Goal: Find specific page/section

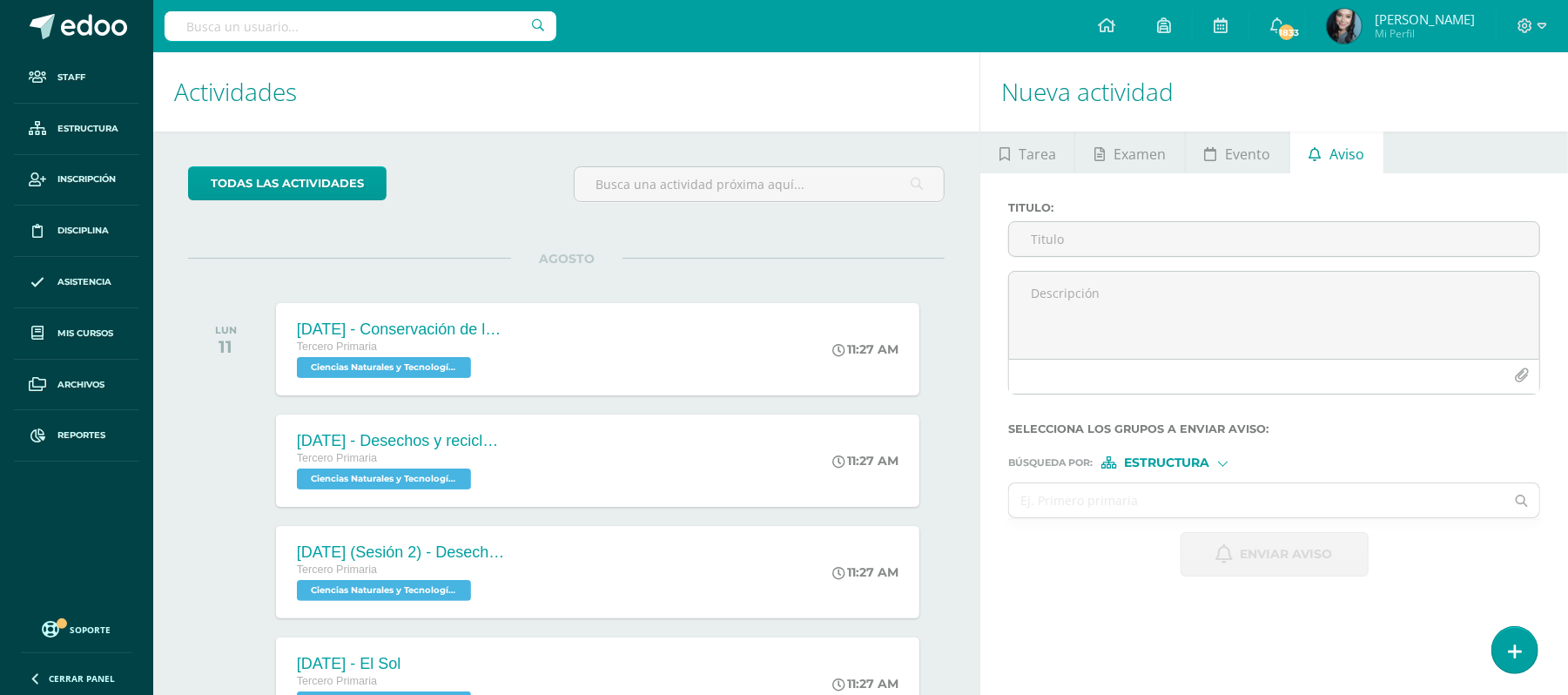
click at [315, 22] on input "text" at bounding box center [359, 26] width 391 height 30
type input "gabriela velas"
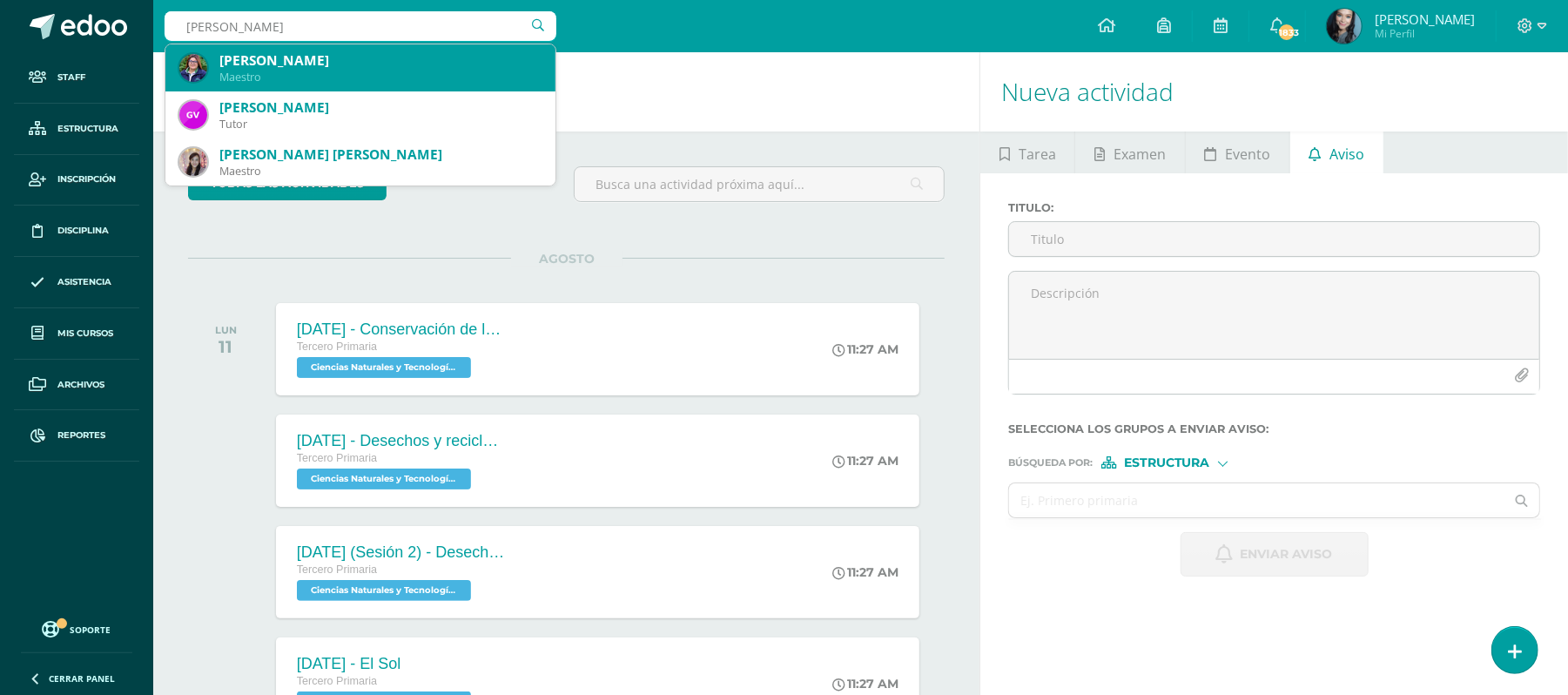
click at [351, 67] on div "Gabriela Natalí Velásquez Delgado" at bounding box center [379, 61] width 322 height 18
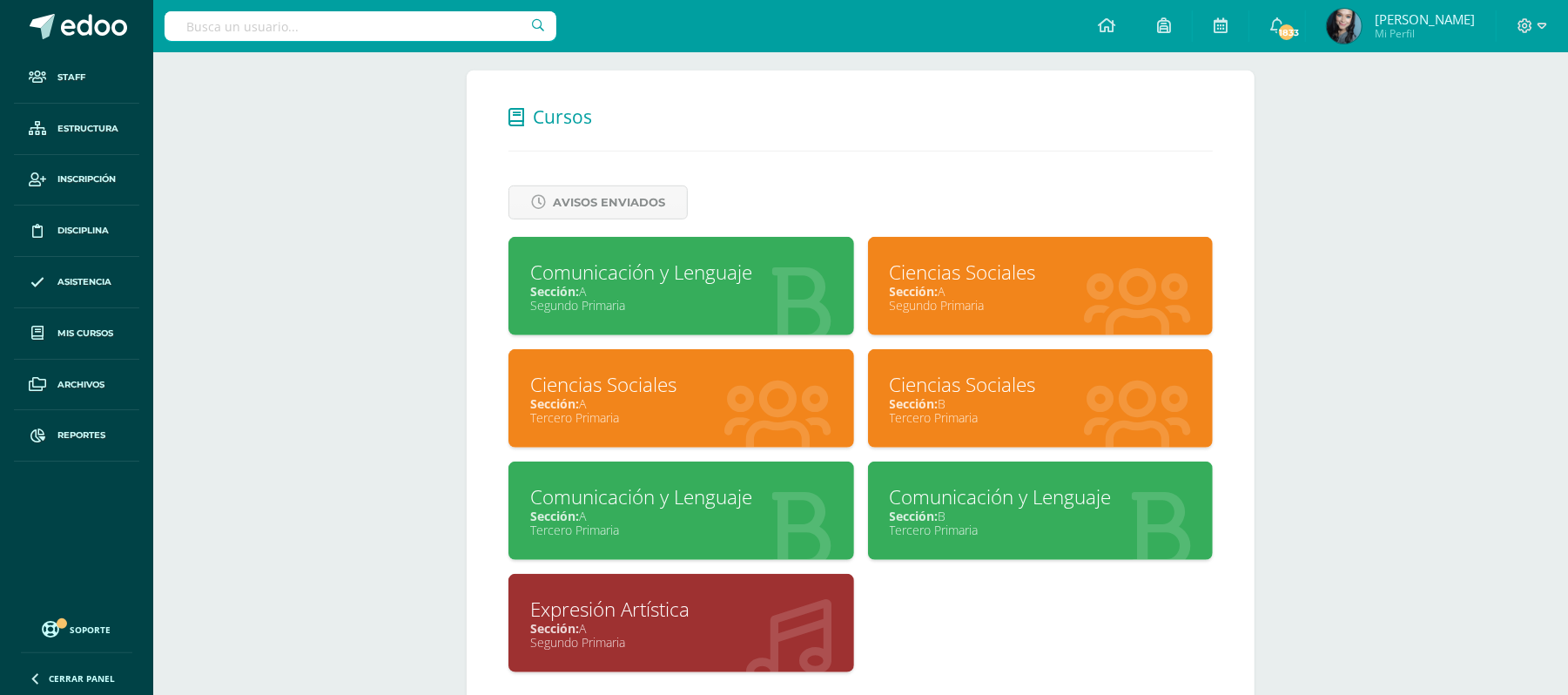
scroll to position [669, 0]
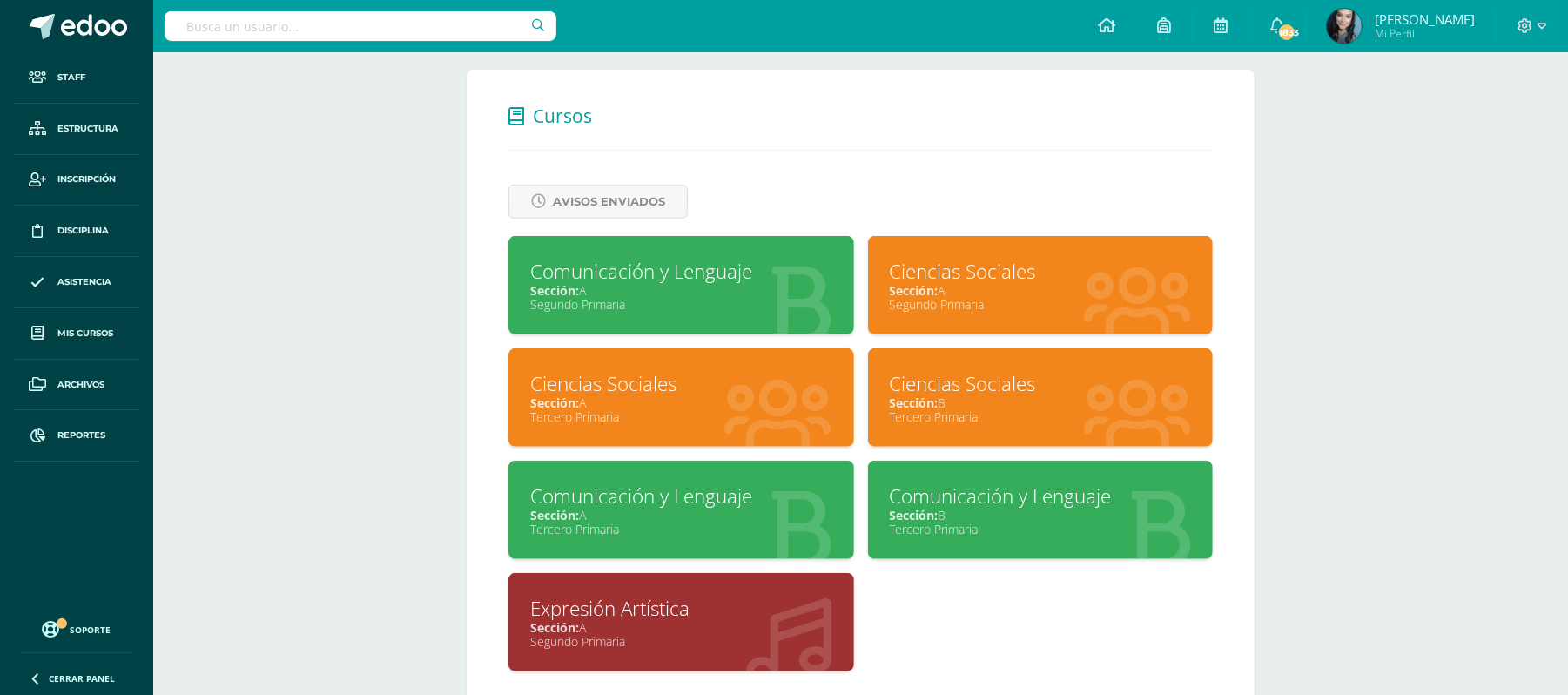
click at [554, 386] on div "Ciencias Sociales" at bounding box center [680, 383] width 302 height 27
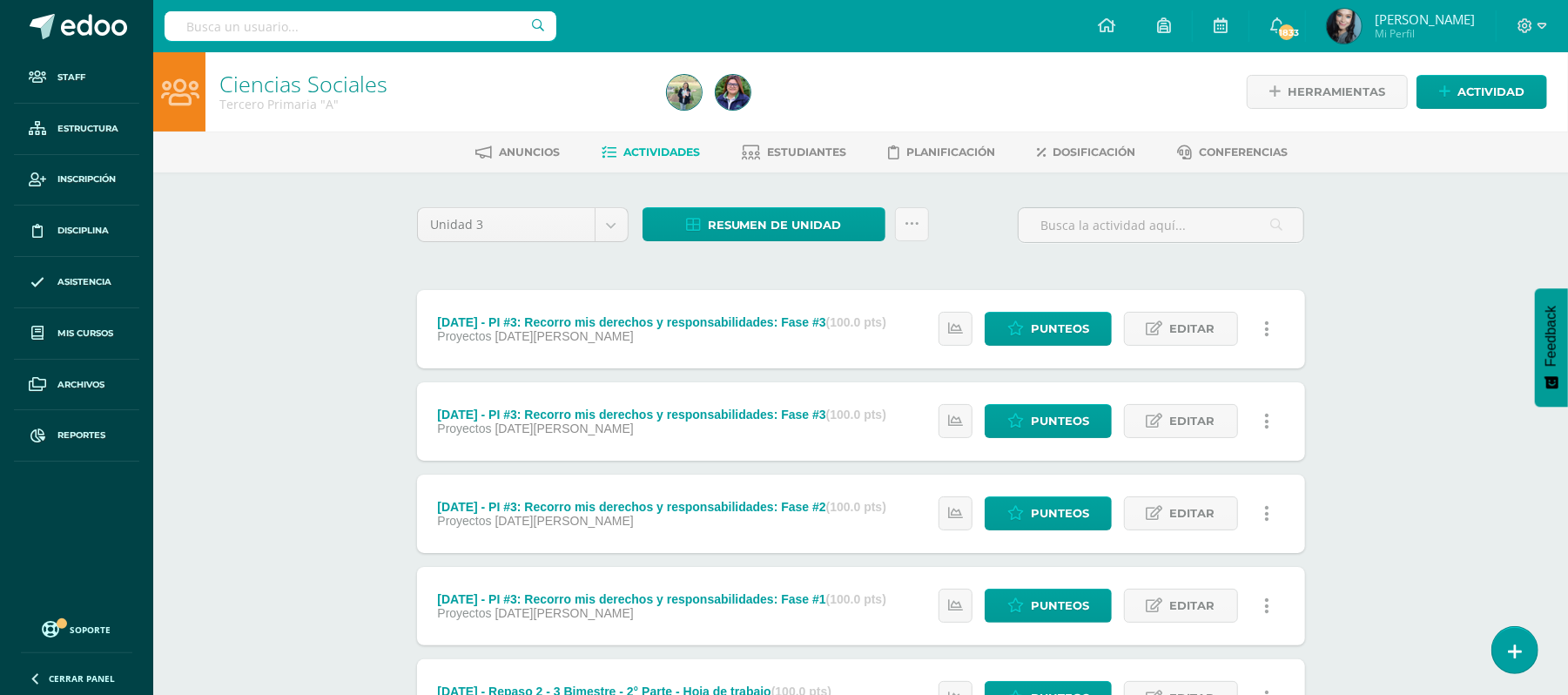
click at [1439, 205] on div "Ciencias Sociales Tercero Primaria "A" Herramientas Detalle de asistencias Acti…" at bounding box center [860, 680] width 1415 height 1257
click at [905, 212] on link at bounding box center [912, 224] width 34 height 34
click at [900, 279] on link "Subir actividades en masa" at bounding box center [867, 279] width 191 height 42
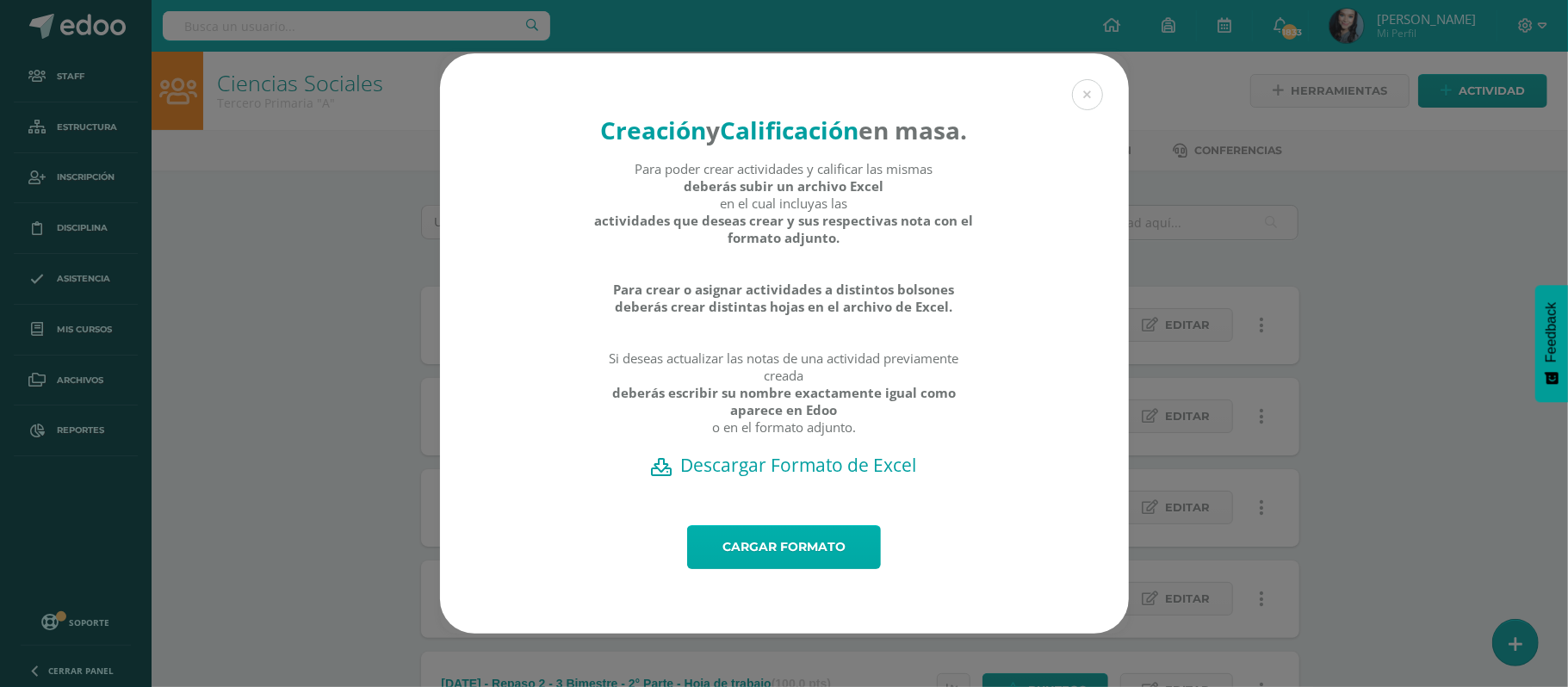
click at [780, 551] on link "Cargar formato" at bounding box center [784, 546] width 194 height 44
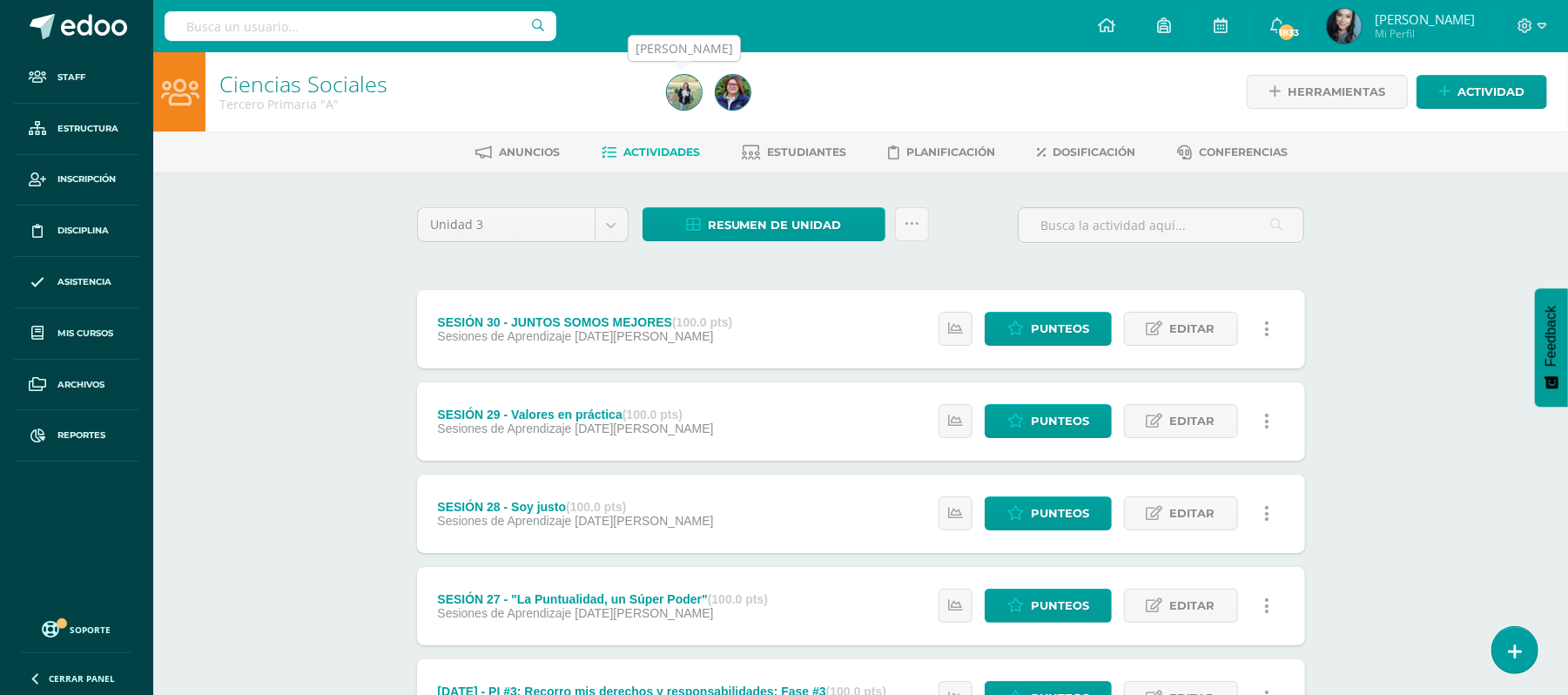
click at [726, 92] on img at bounding box center [733, 92] width 35 height 35
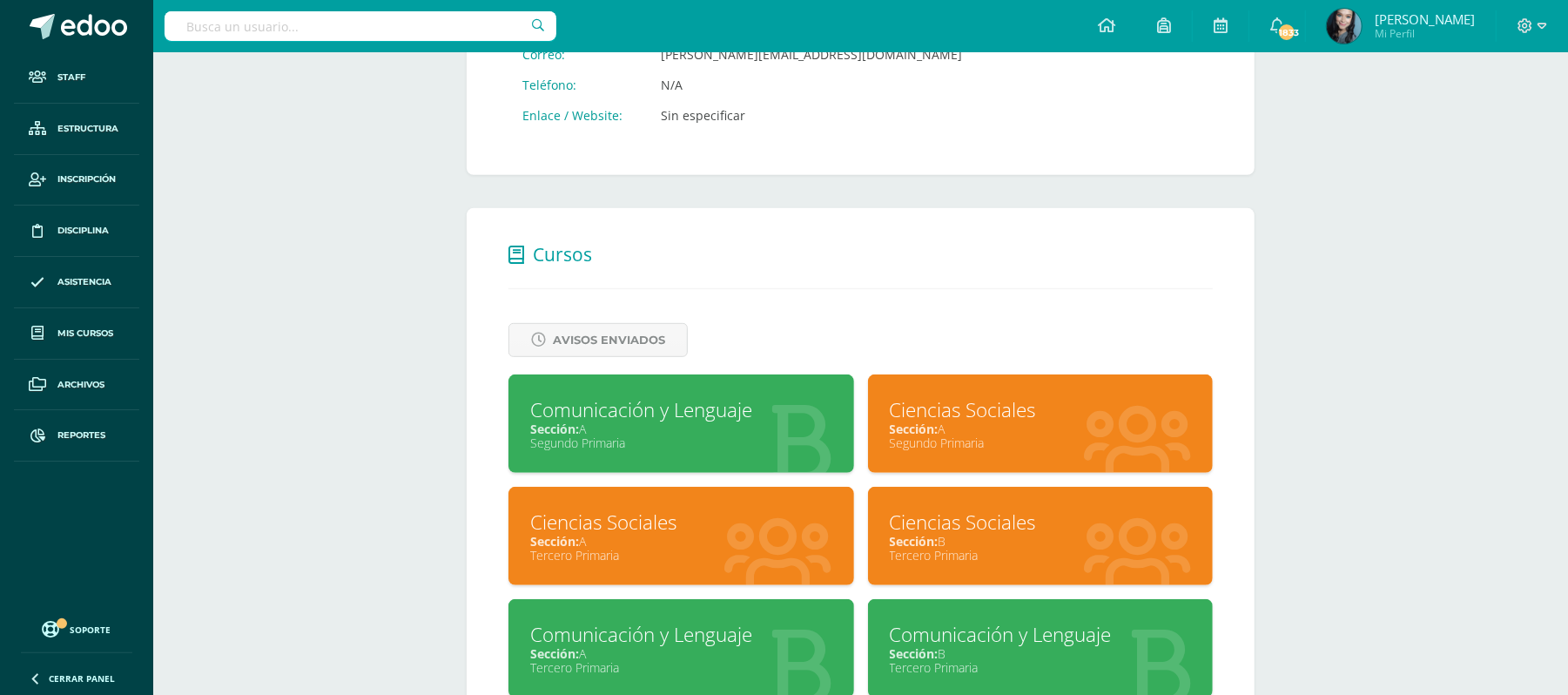
scroll to position [533, 0]
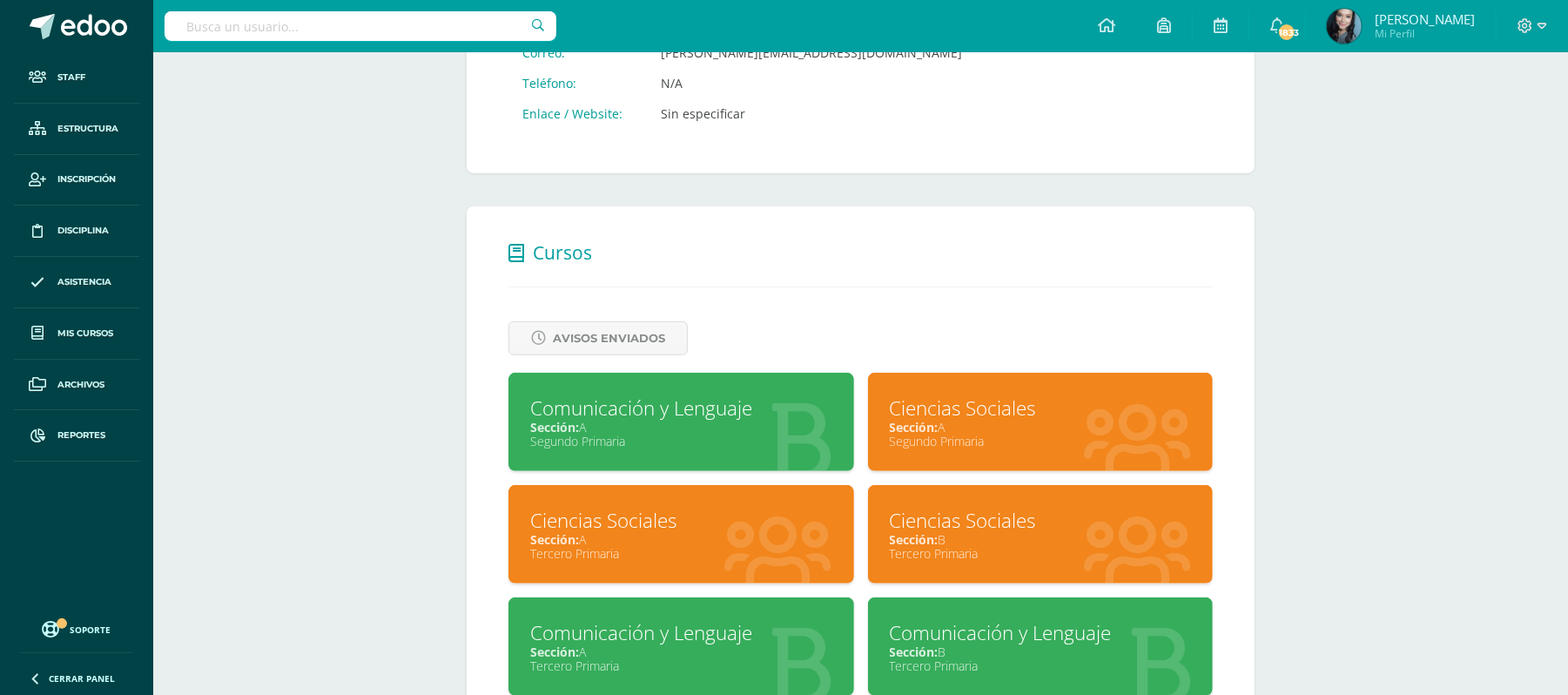
click at [979, 527] on div "Ciencias Sociales" at bounding box center [1039, 520] width 302 height 27
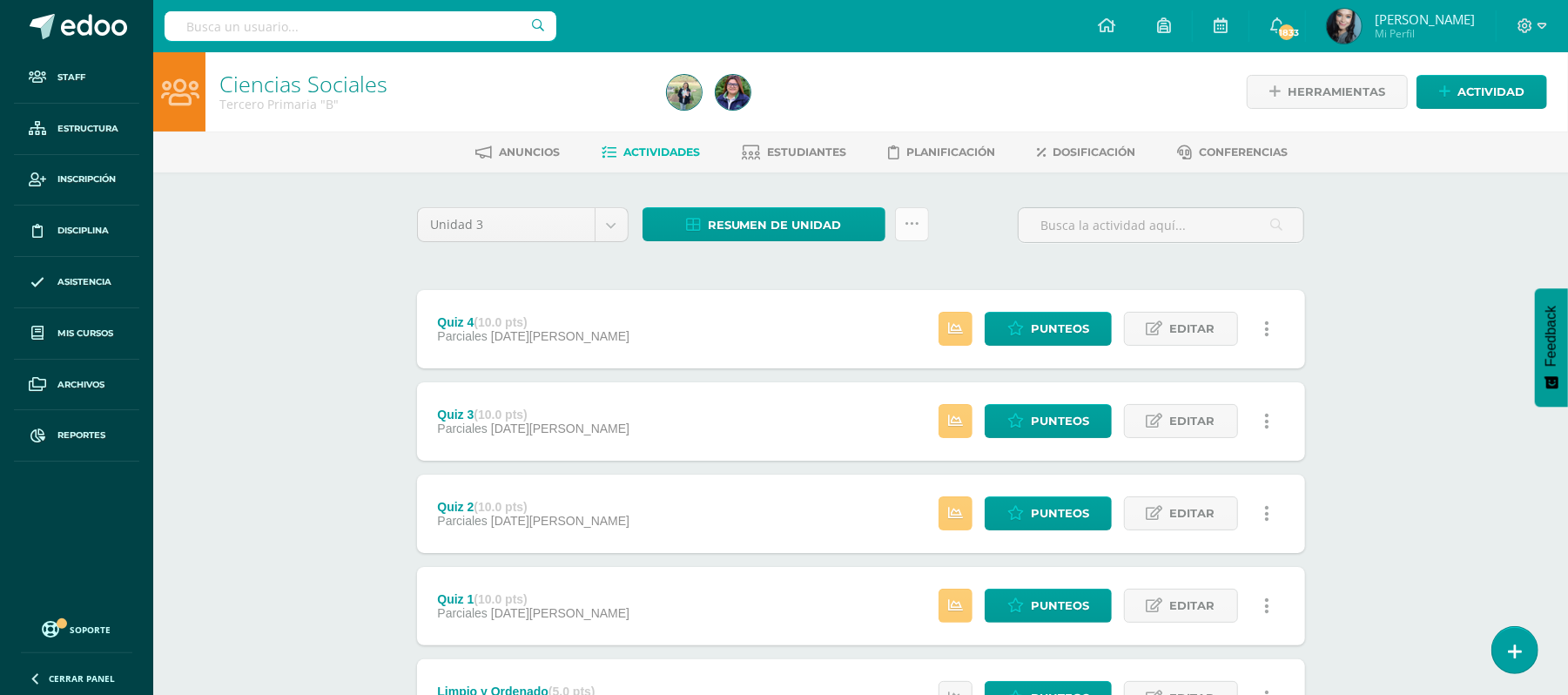
click at [924, 221] on link at bounding box center [912, 224] width 34 height 34
click at [893, 281] on link "Subir actividades en masa" at bounding box center [867, 279] width 191 height 42
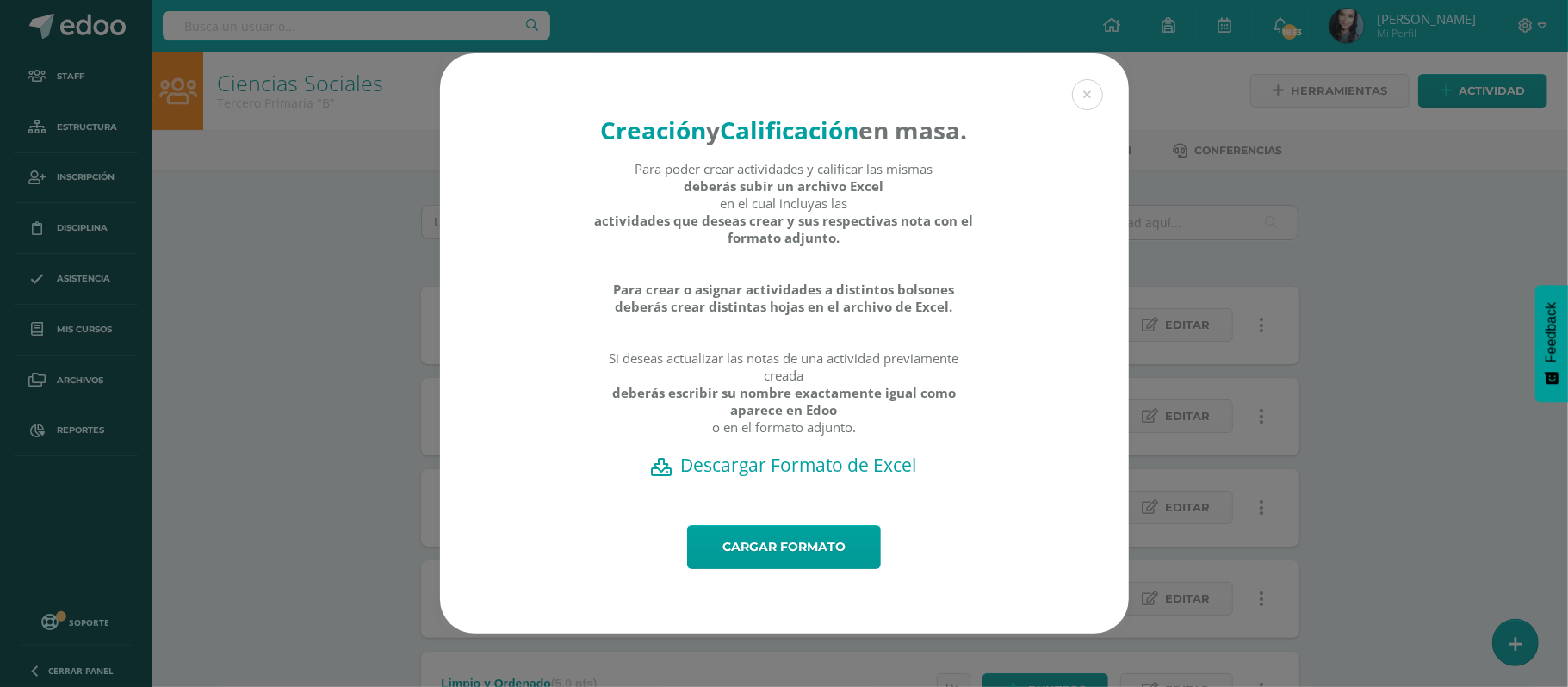
click at [819, 476] on h2 "Descargar Formato de Excel" at bounding box center [784, 465] width 628 height 24
click at [812, 568] on link "Cargar formato" at bounding box center [784, 546] width 194 height 44
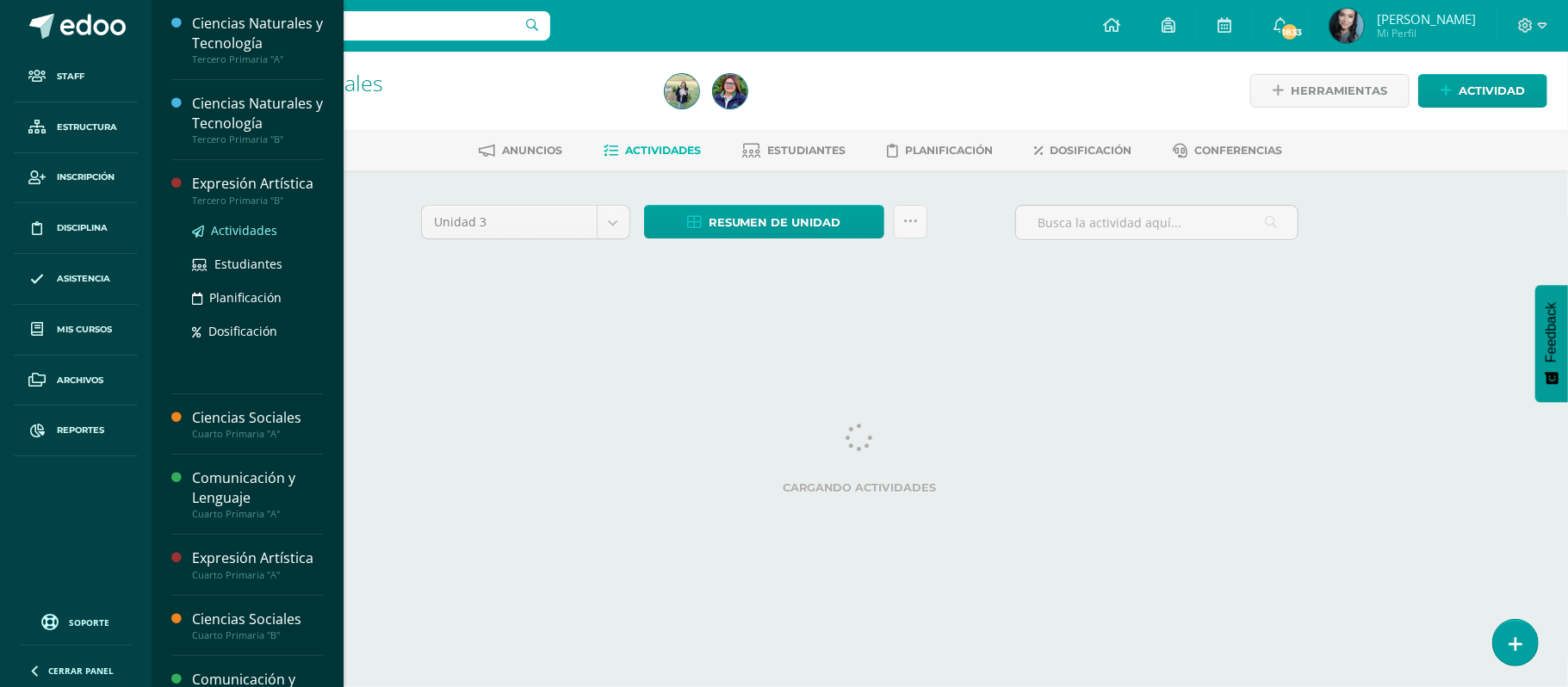
click at [262, 223] on span "Actividades" at bounding box center [243, 230] width 66 height 17
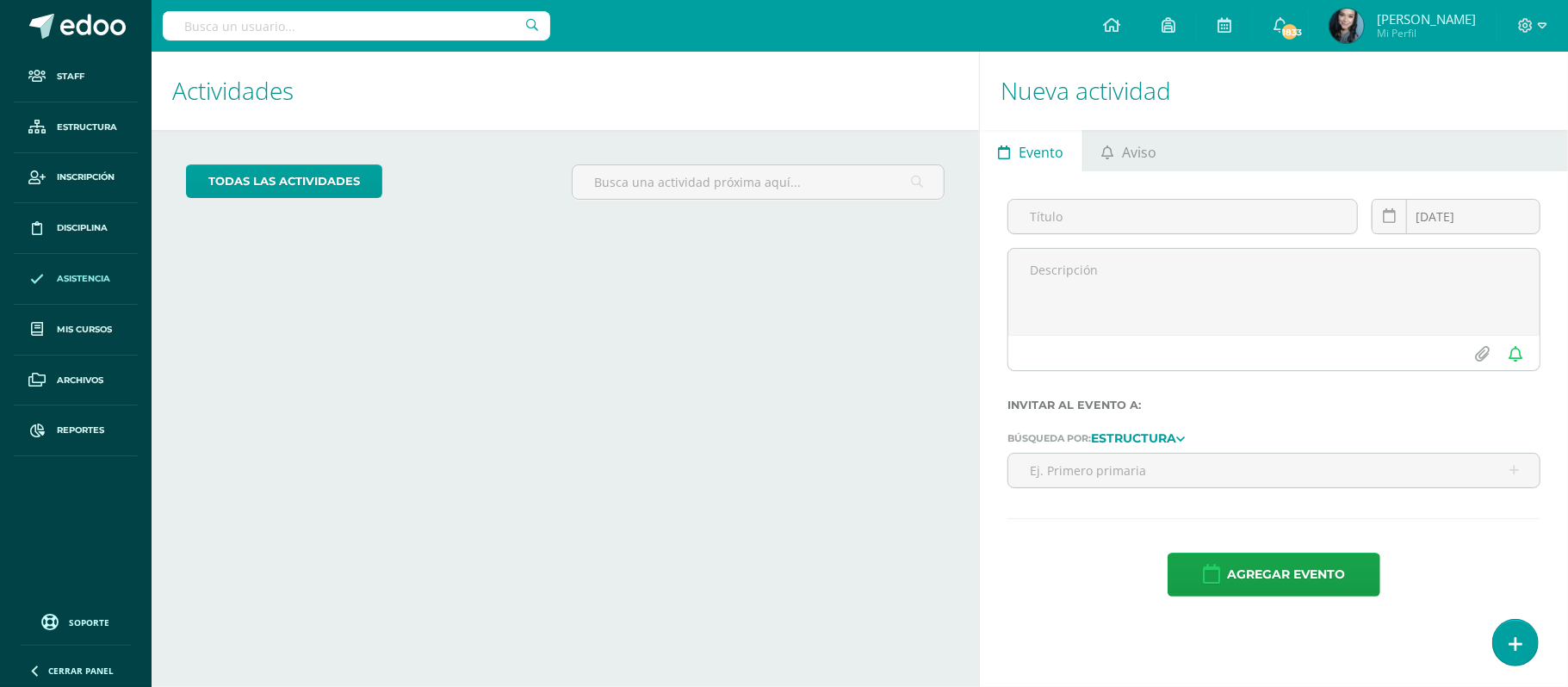
click at [95, 276] on span "Asistencia" at bounding box center [84, 279] width 53 height 14
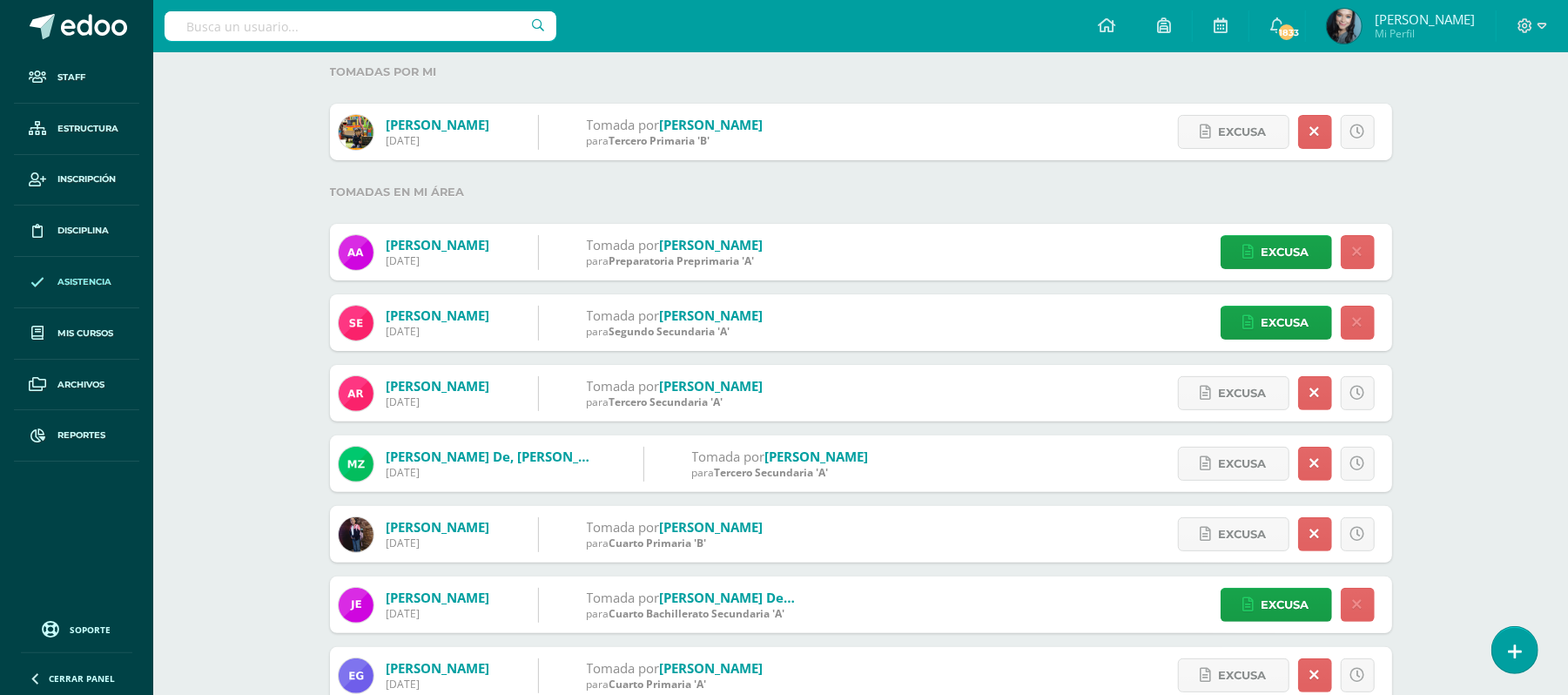
scroll to position [214, 0]
drag, startPoint x: 1463, startPoint y: 362, endPoint x: 1539, endPoint y: 174, distance: 202.8
click at [1539, 174] on div "Inasistencias de estudiantes Notificar Inasistencias Hoy Hoy Esta semana Este m…" at bounding box center [860, 422] width 1415 height 1169
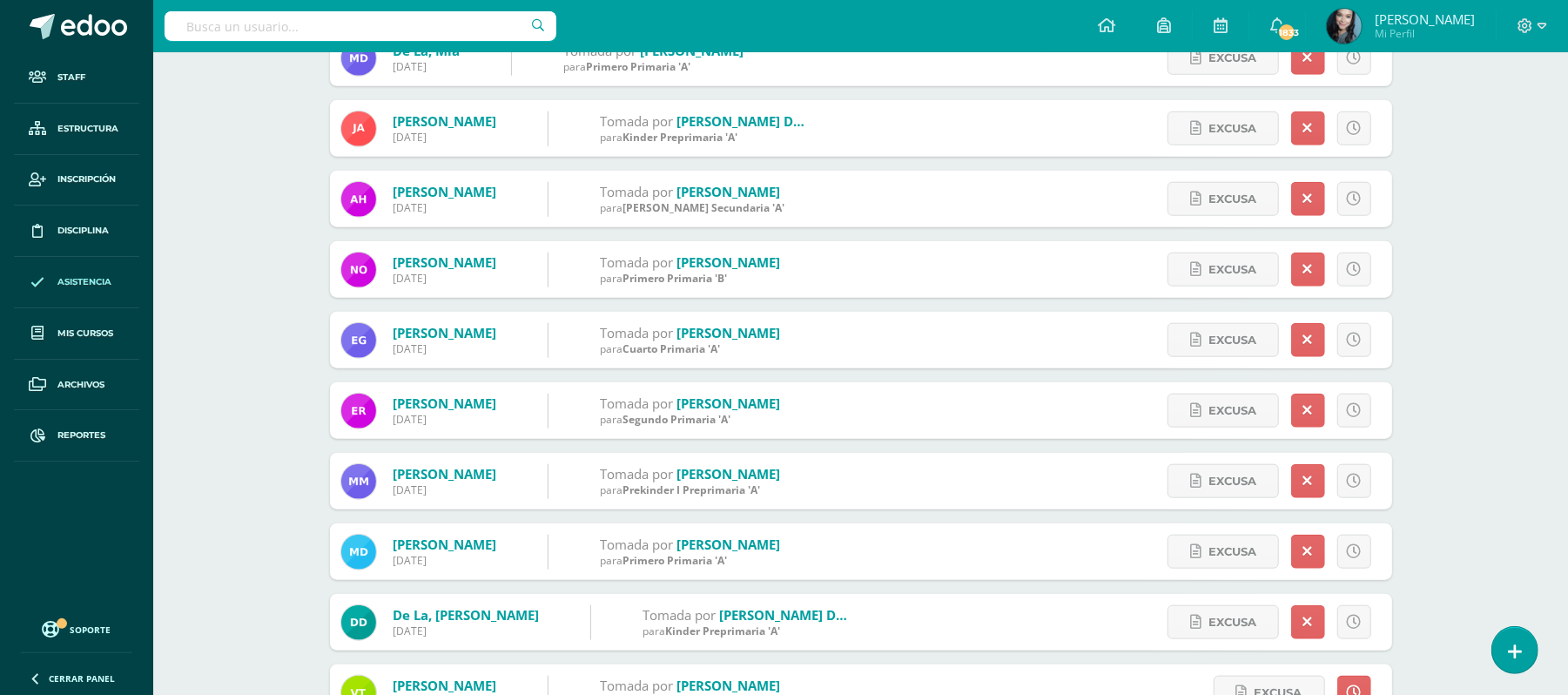
scroll to position [1203, 0]
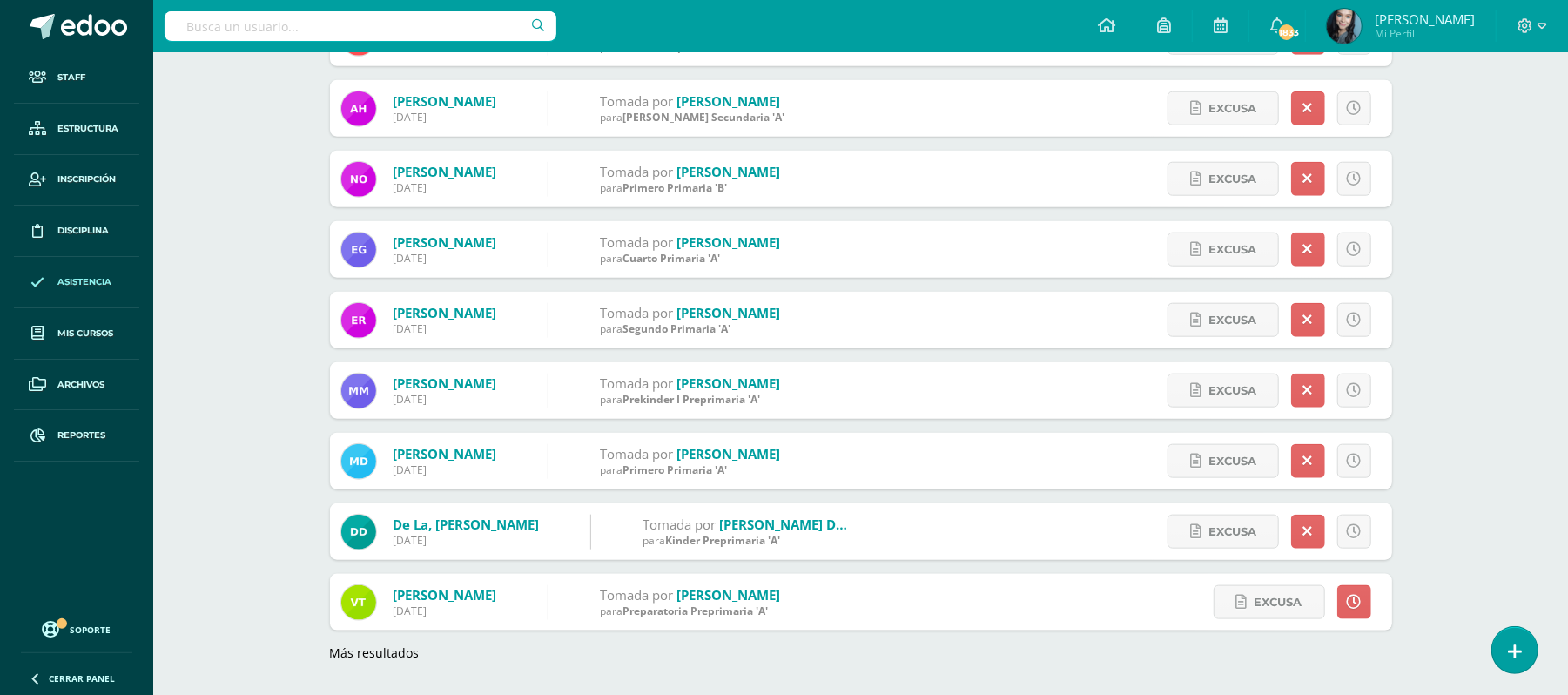
click at [732, 519] on link "Ramirez del, Kimberly" at bounding box center [838, 524] width 239 height 17
click at [377, 653] on link "Más resultados" at bounding box center [374, 652] width 90 height 17
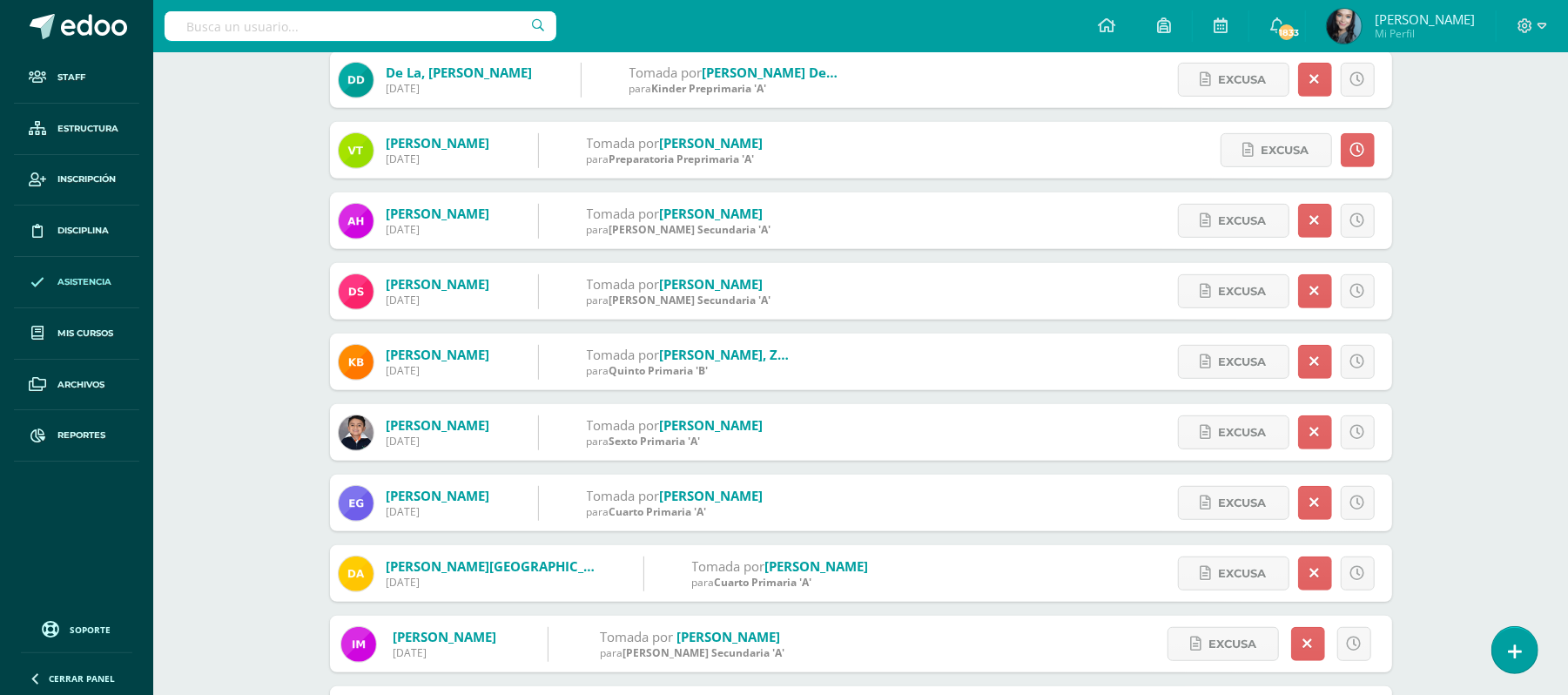
scroll to position [1203, 0]
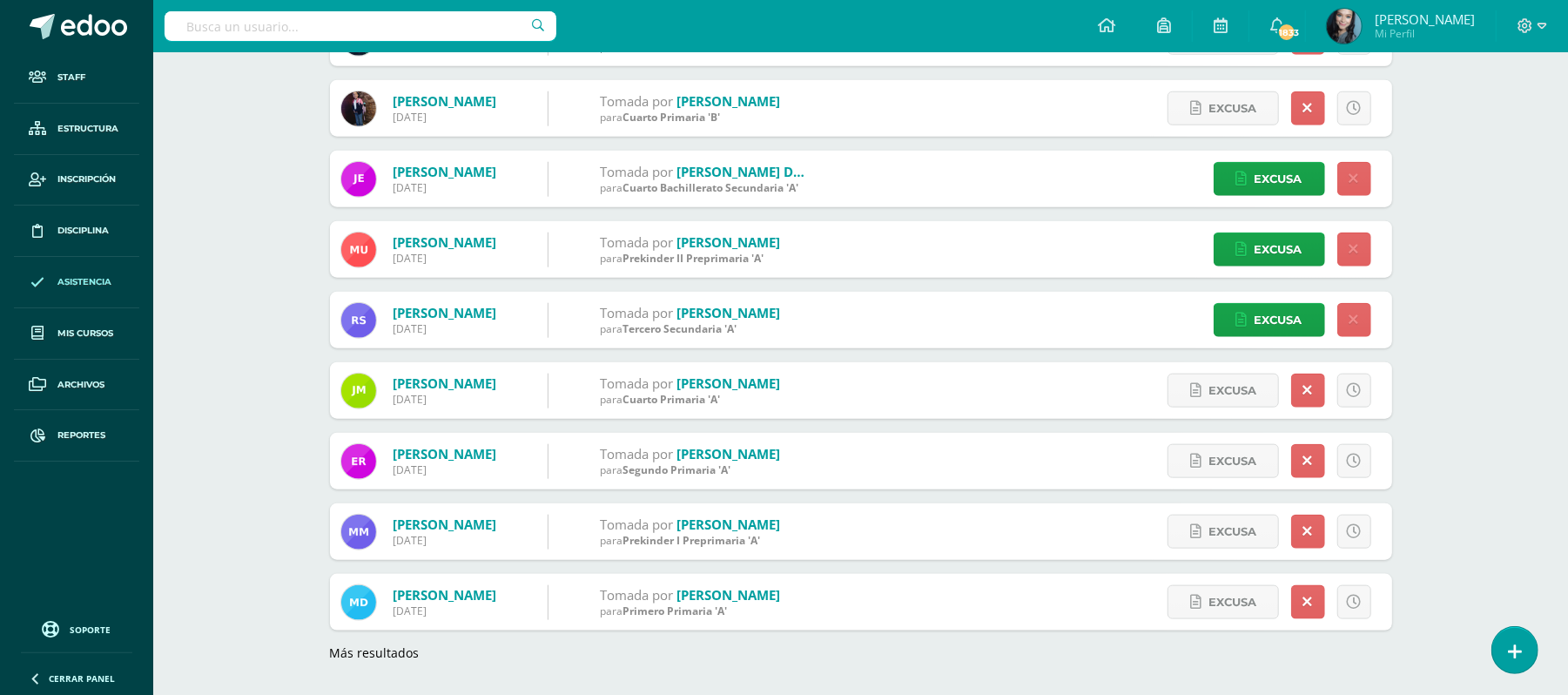
click at [400, 656] on link "Más resultados" at bounding box center [374, 652] width 90 height 17
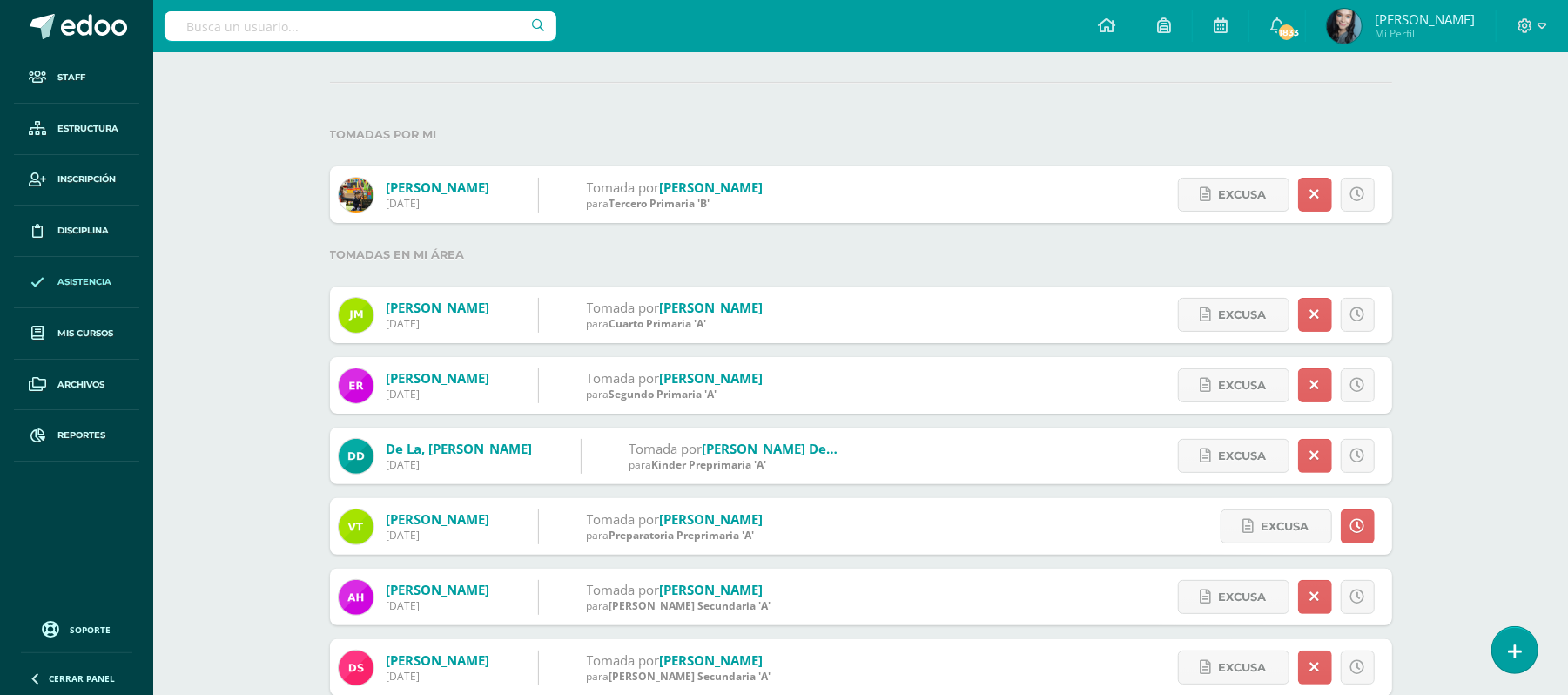
scroll to position [0, 0]
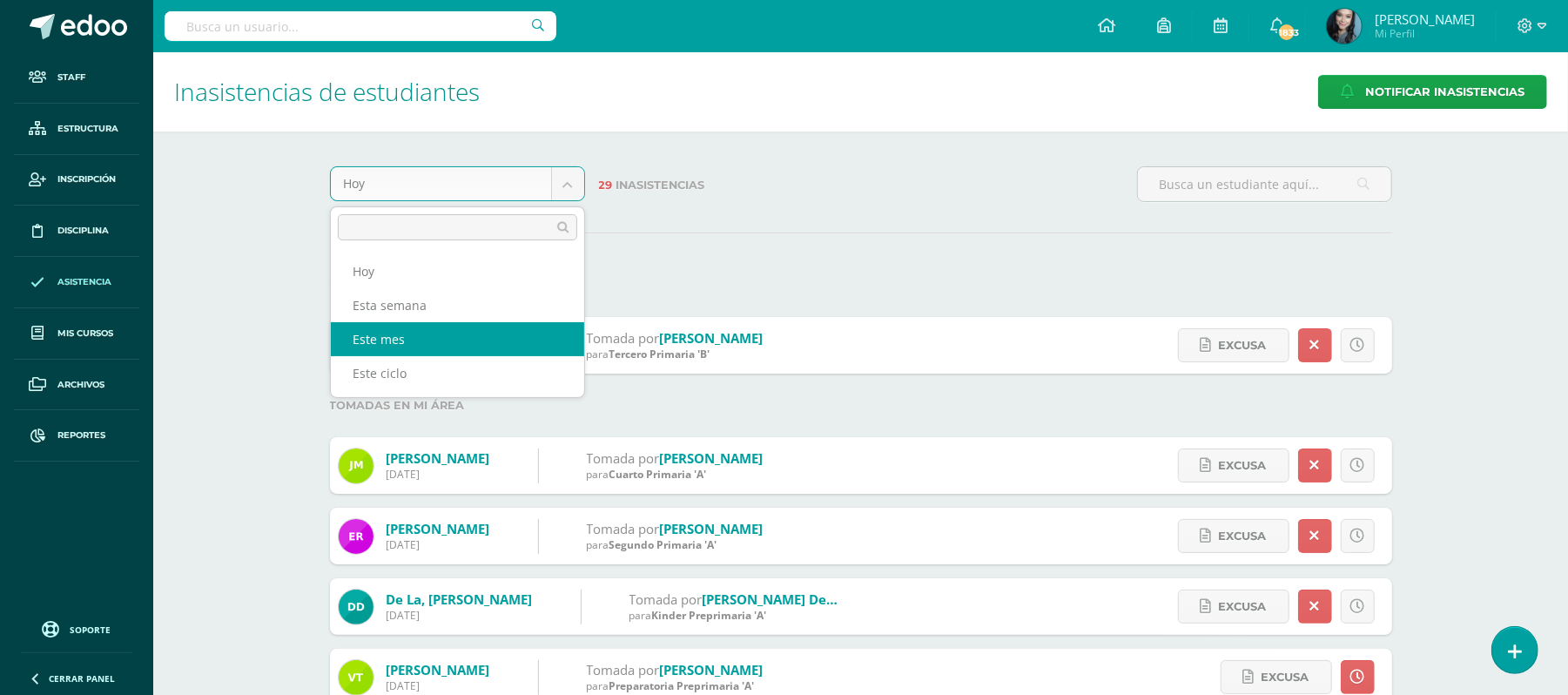
select select "month"
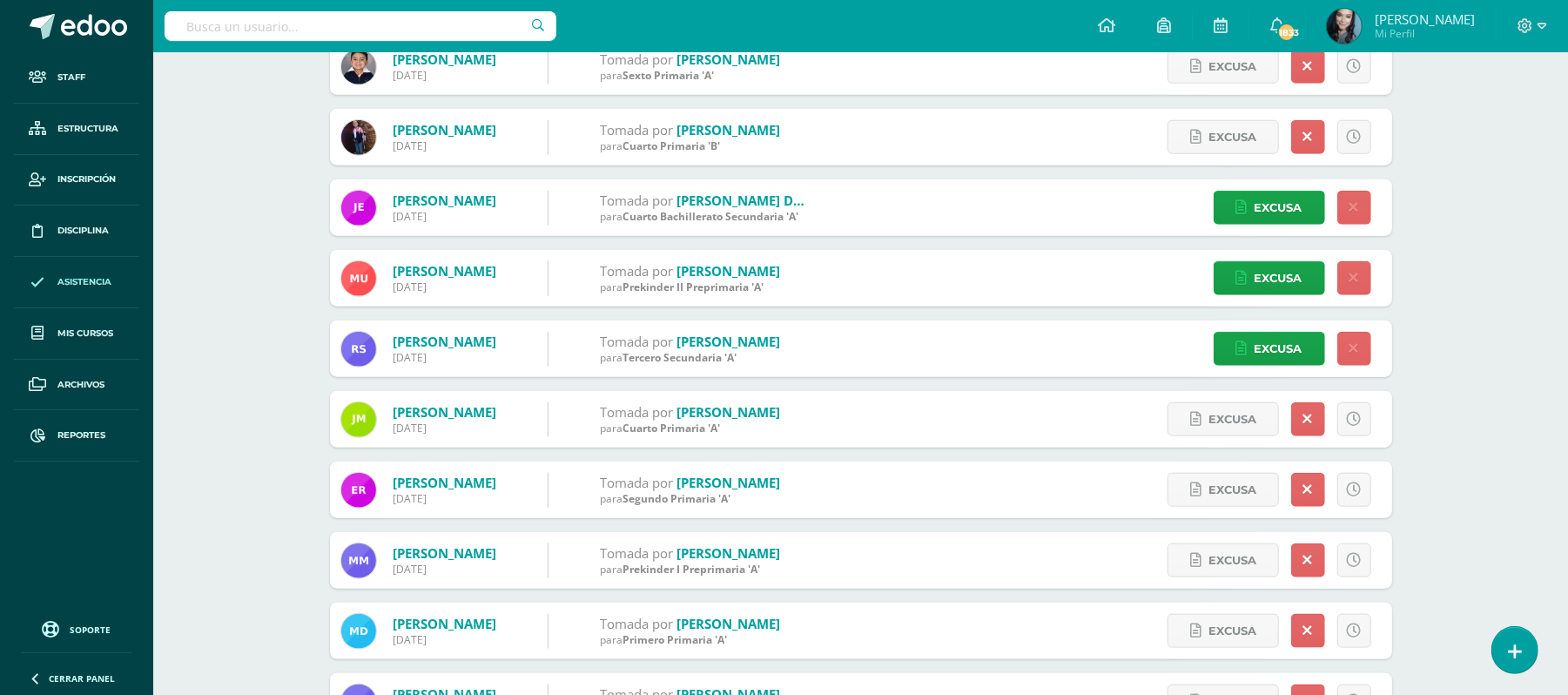
scroll to position [1738, 0]
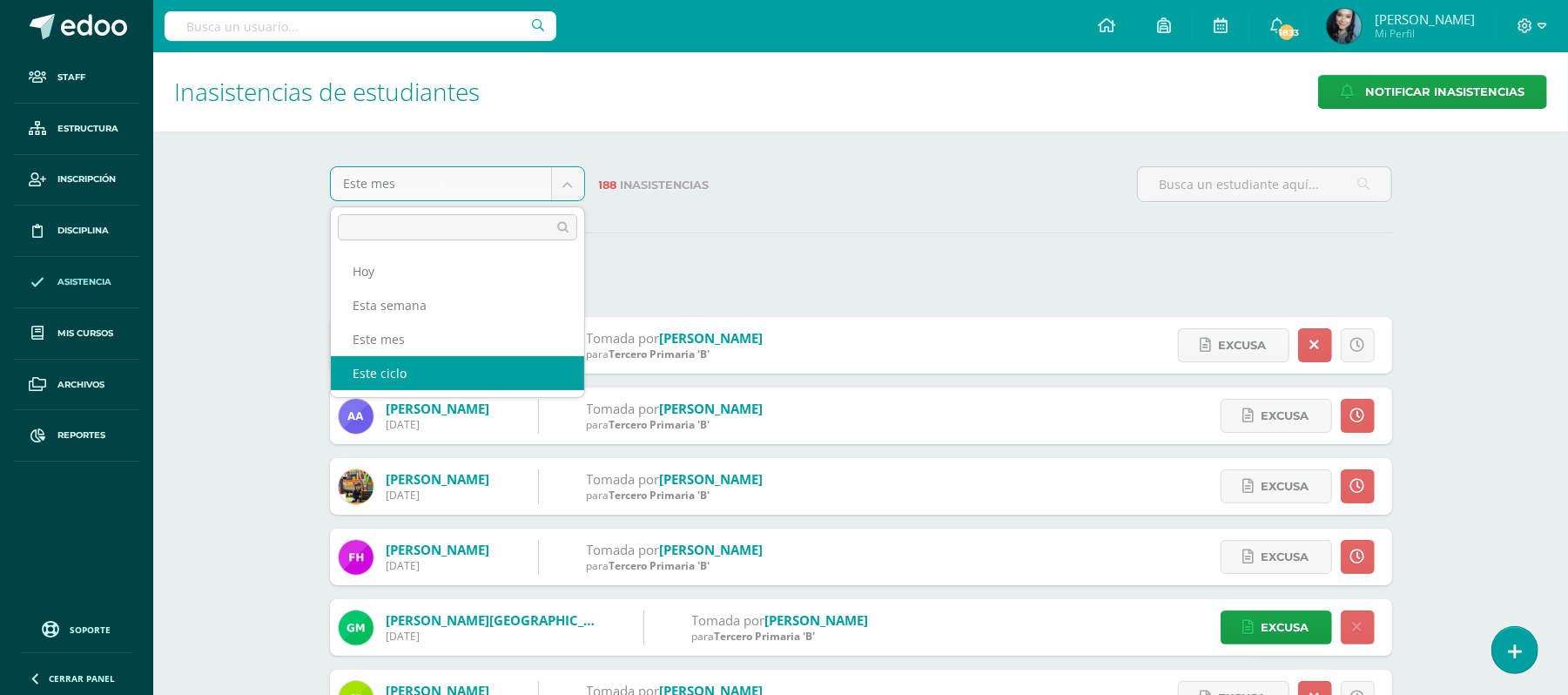
select select "cycle"
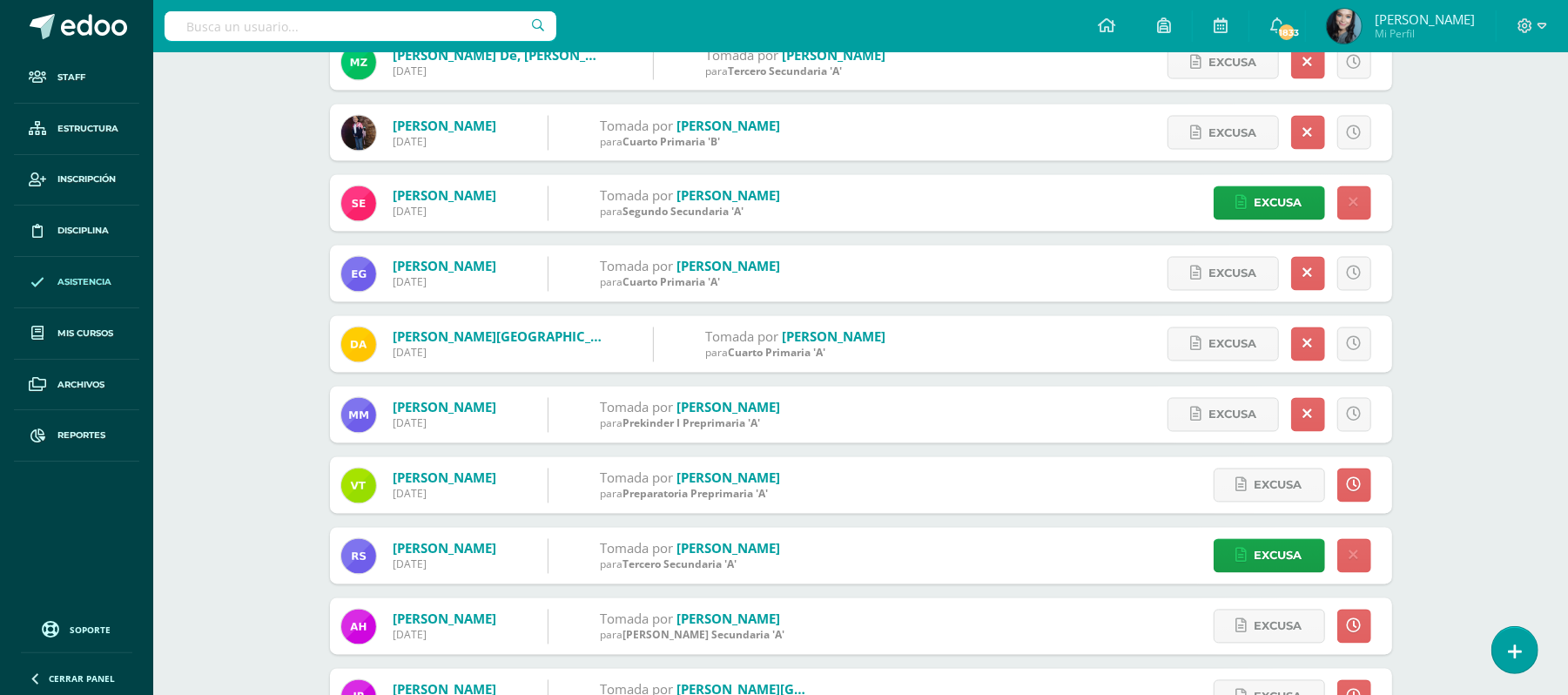
scroll to position [2260, 0]
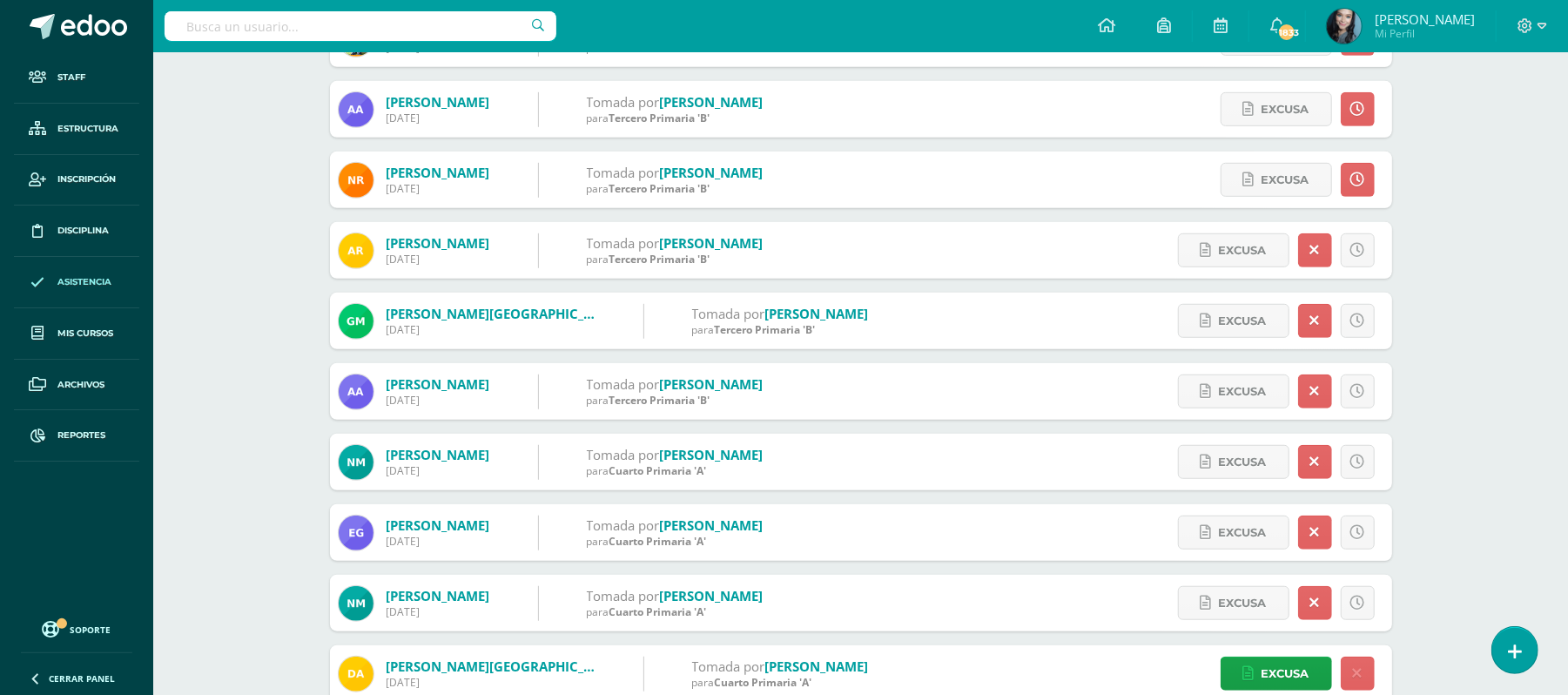
scroll to position [679, 0]
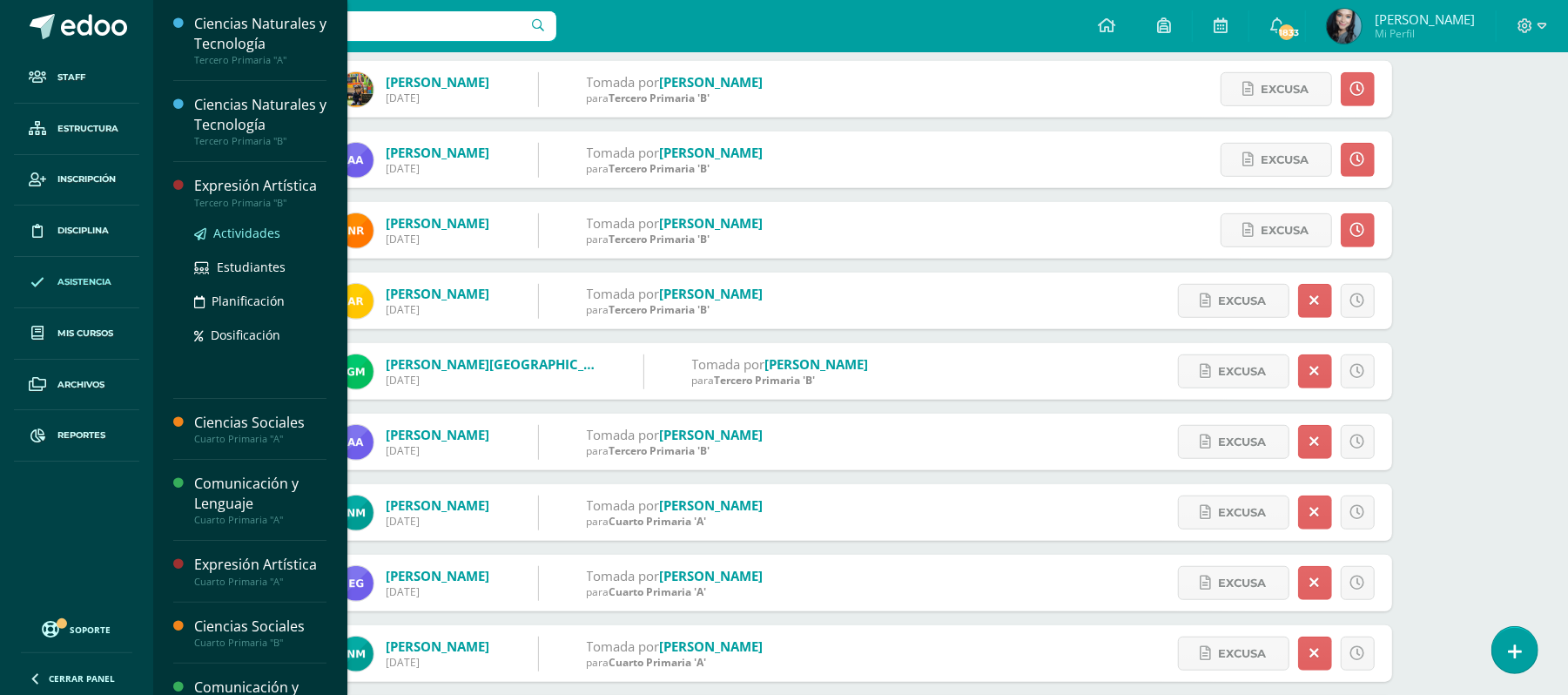
click at [260, 233] on span "Actividades" at bounding box center [246, 233] width 67 height 17
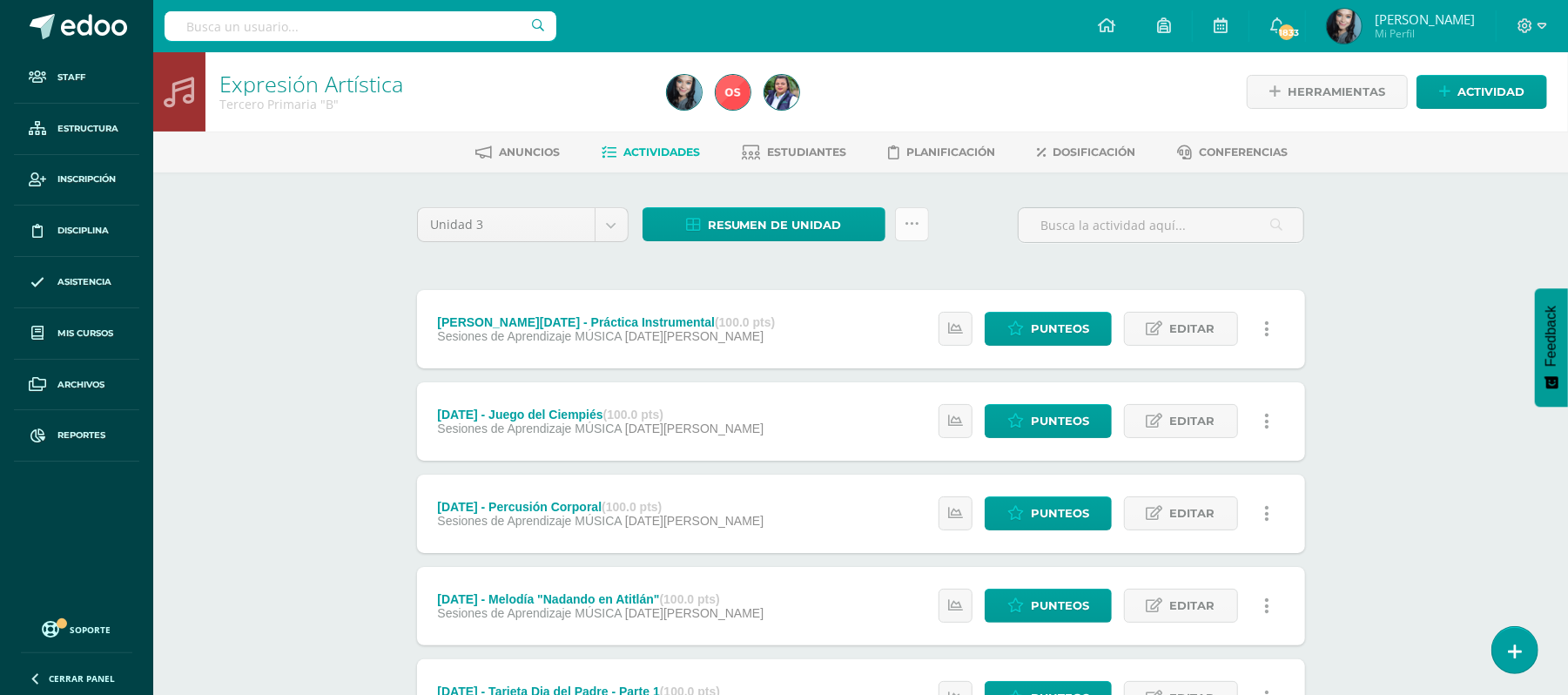
click at [920, 221] on link at bounding box center [912, 224] width 34 height 34
click at [875, 284] on link "Subir actividades en masa" at bounding box center [867, 279] width 191 height 42
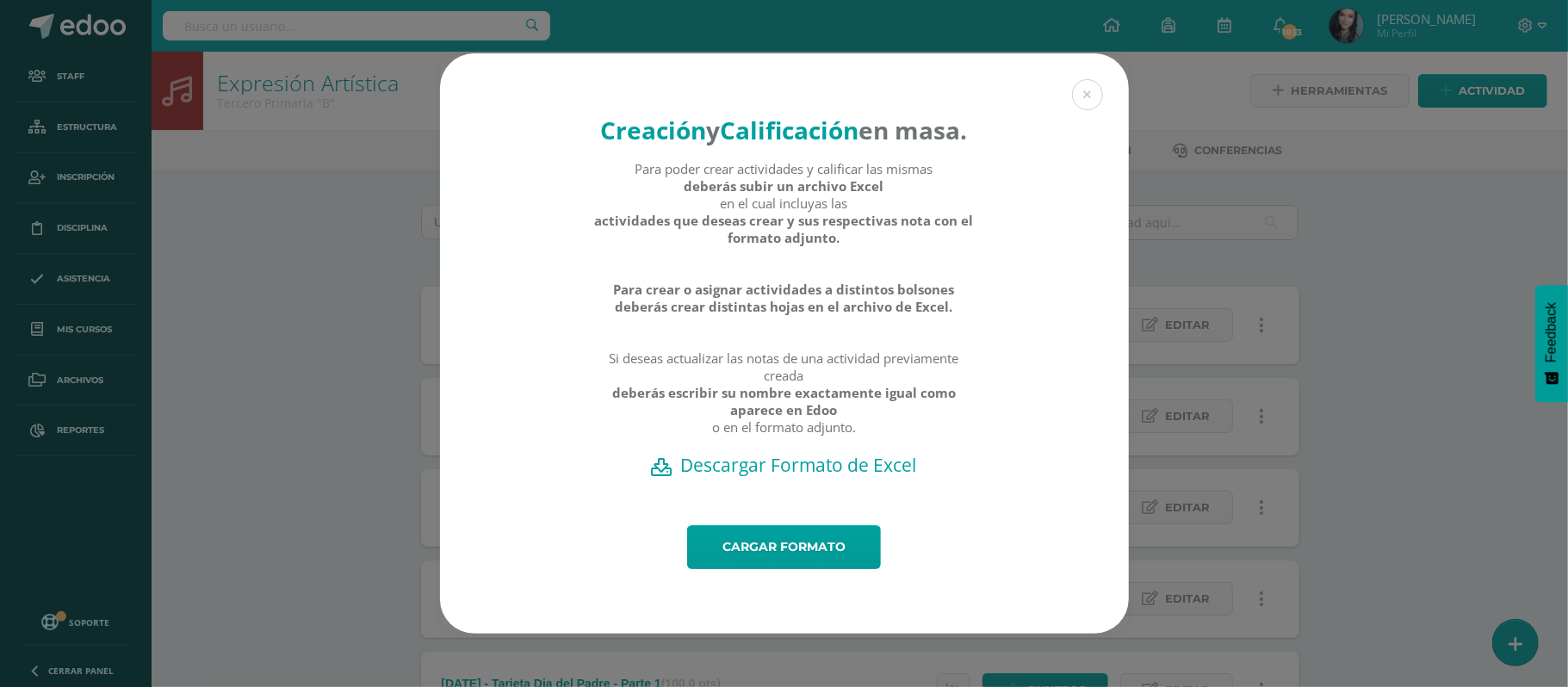
click at [854, 469] on h2 "Descargar Formato de Excel" at bounding box center [784, 465] width 628 height 24
click at [1086, 79] on button at bounding box center [1086, 94] width 31 height 31
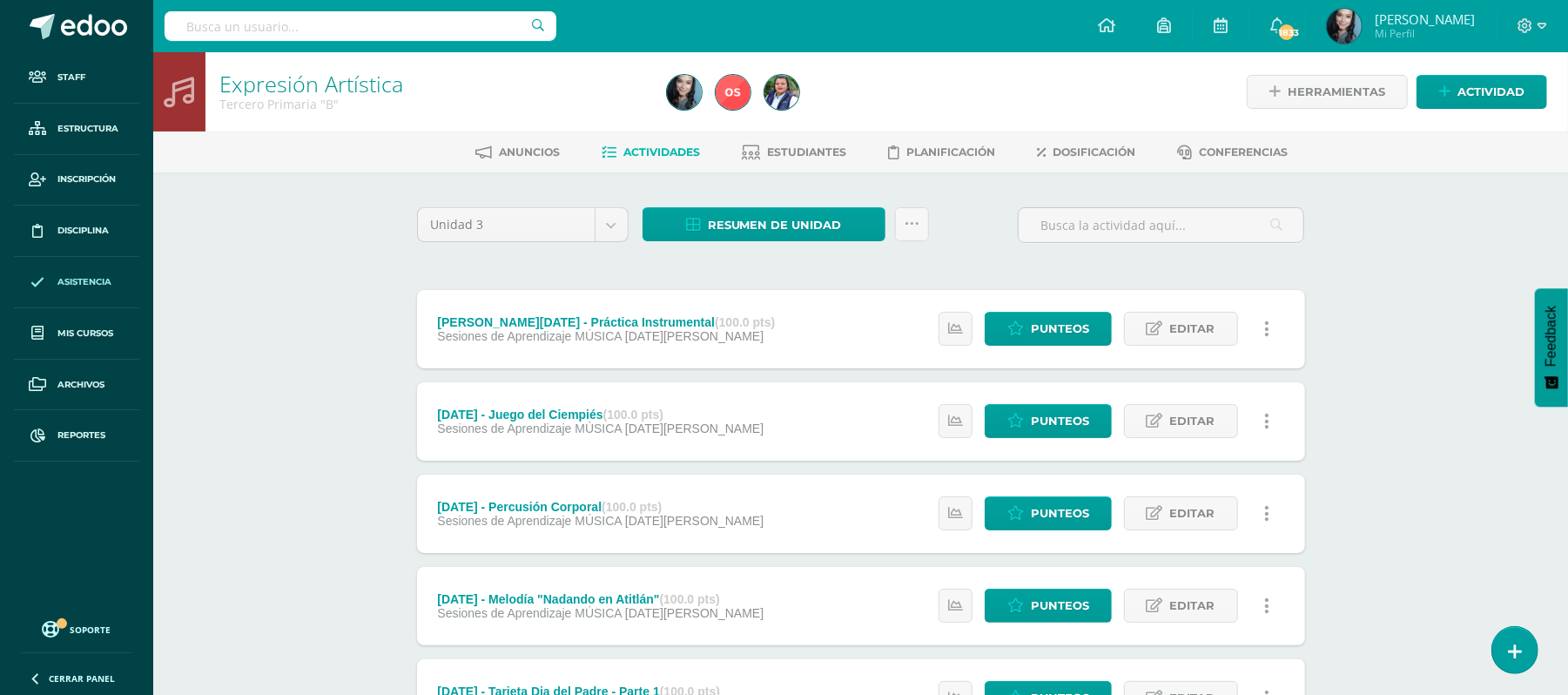
click at [94, 276] on span "Asistencia" at bounding box center [85, 282] width 54 height 14
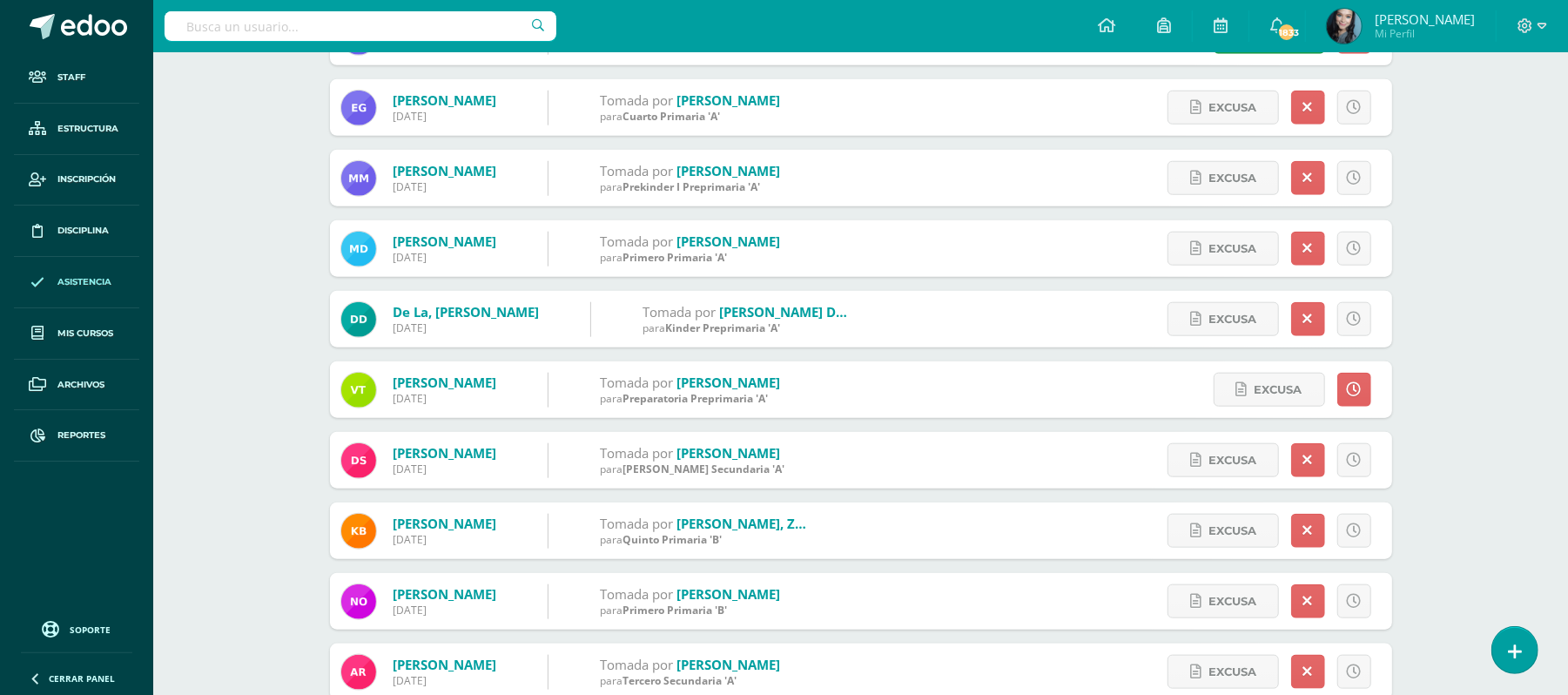
scroll to position [1203, 0]
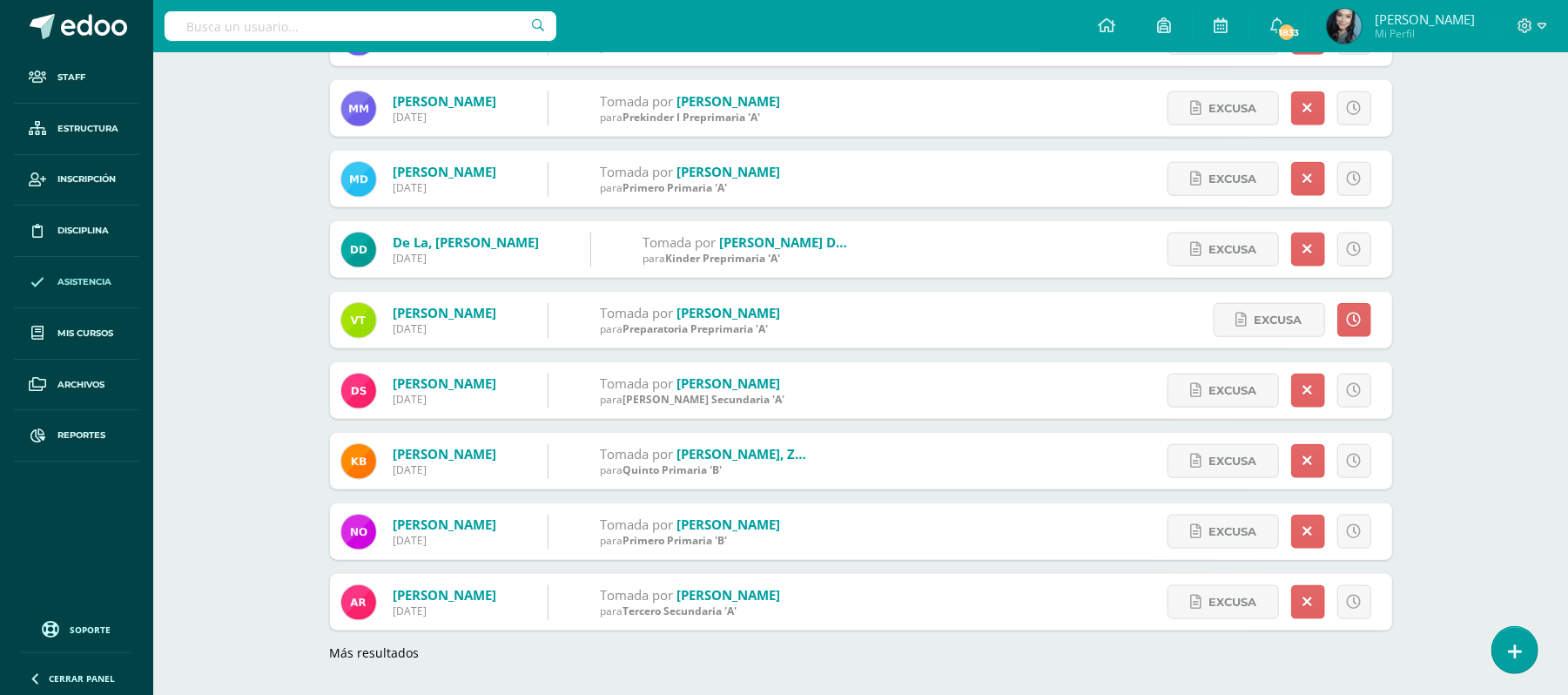
click at [402, 652] on link "Más resultados" at bounding box center [374, 652] width 90 height 17
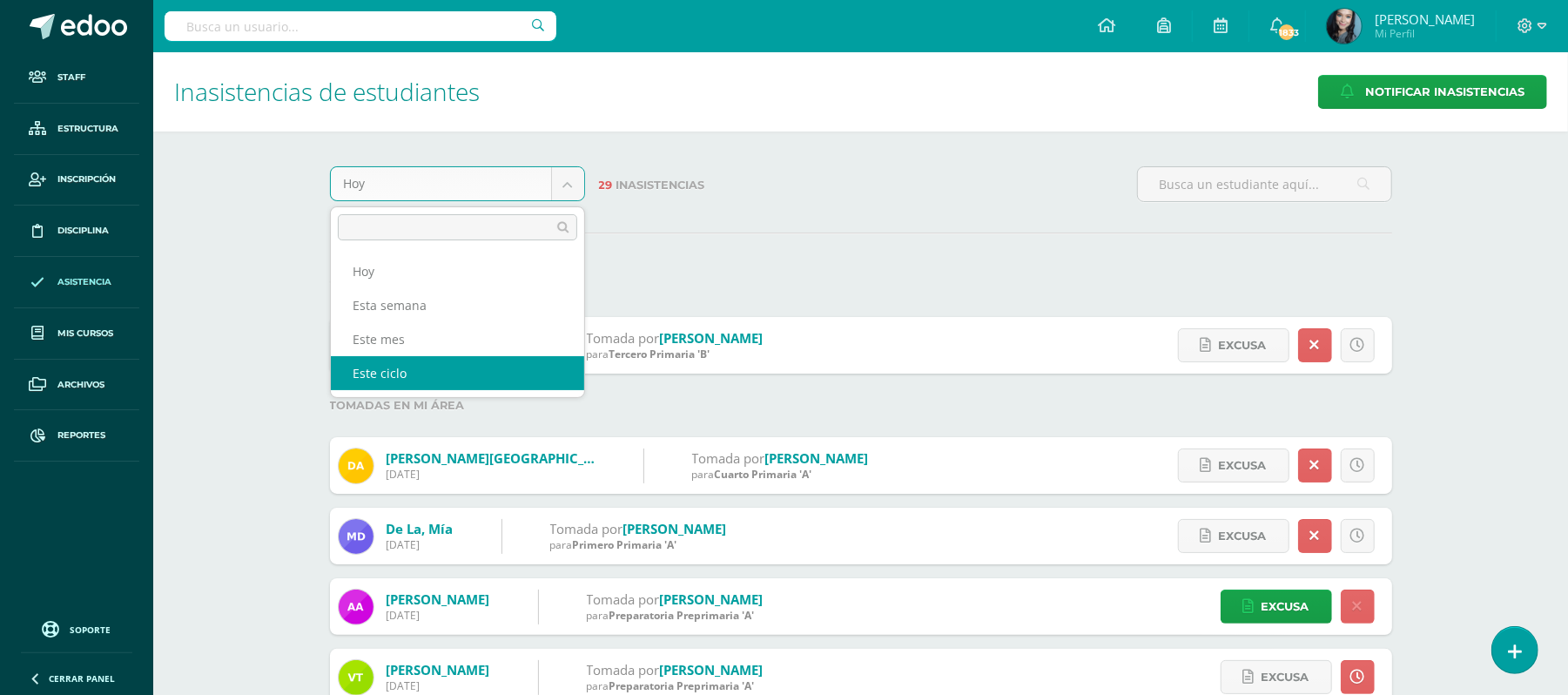
select select "cycle"
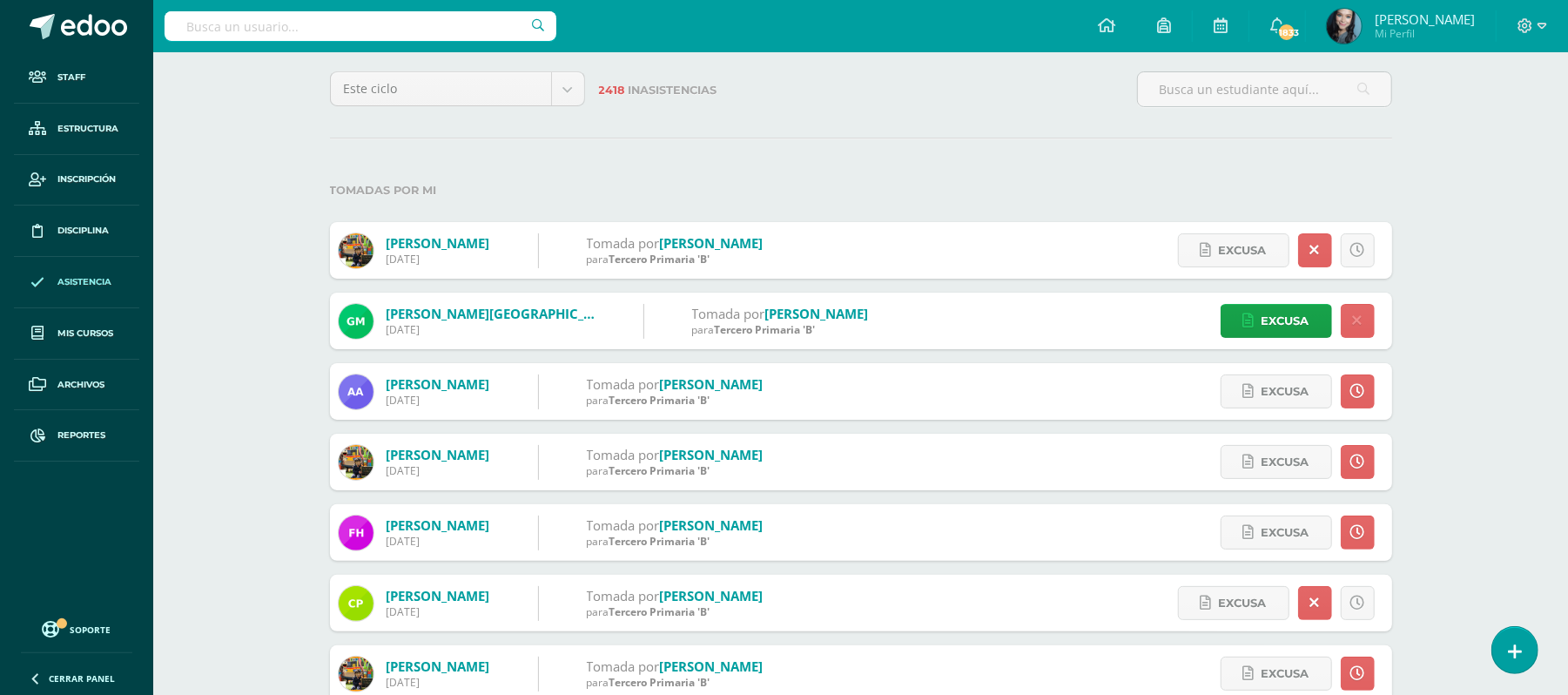
scroll to position [92, 0]
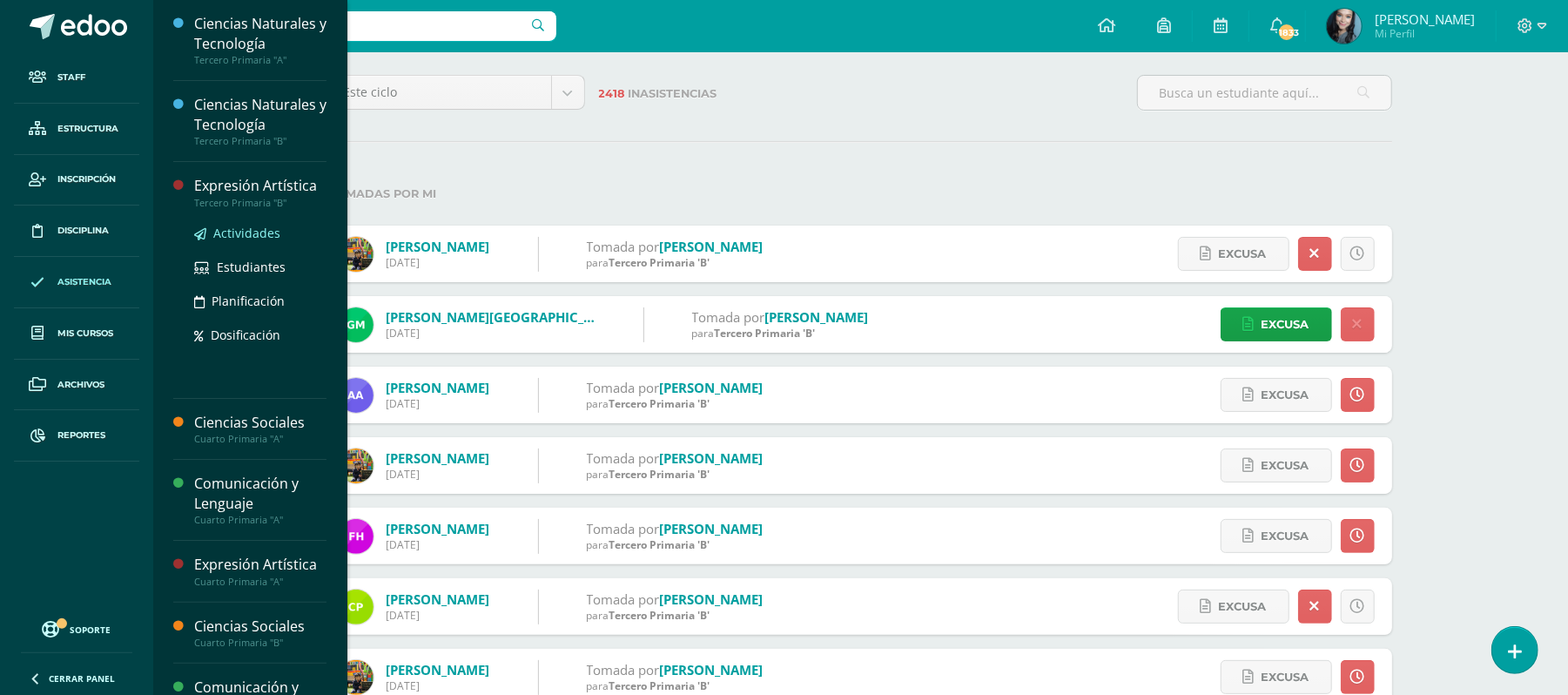
click at [267, 237] on span "Actividades" at bounding box center [246, 233] width 67 height 17
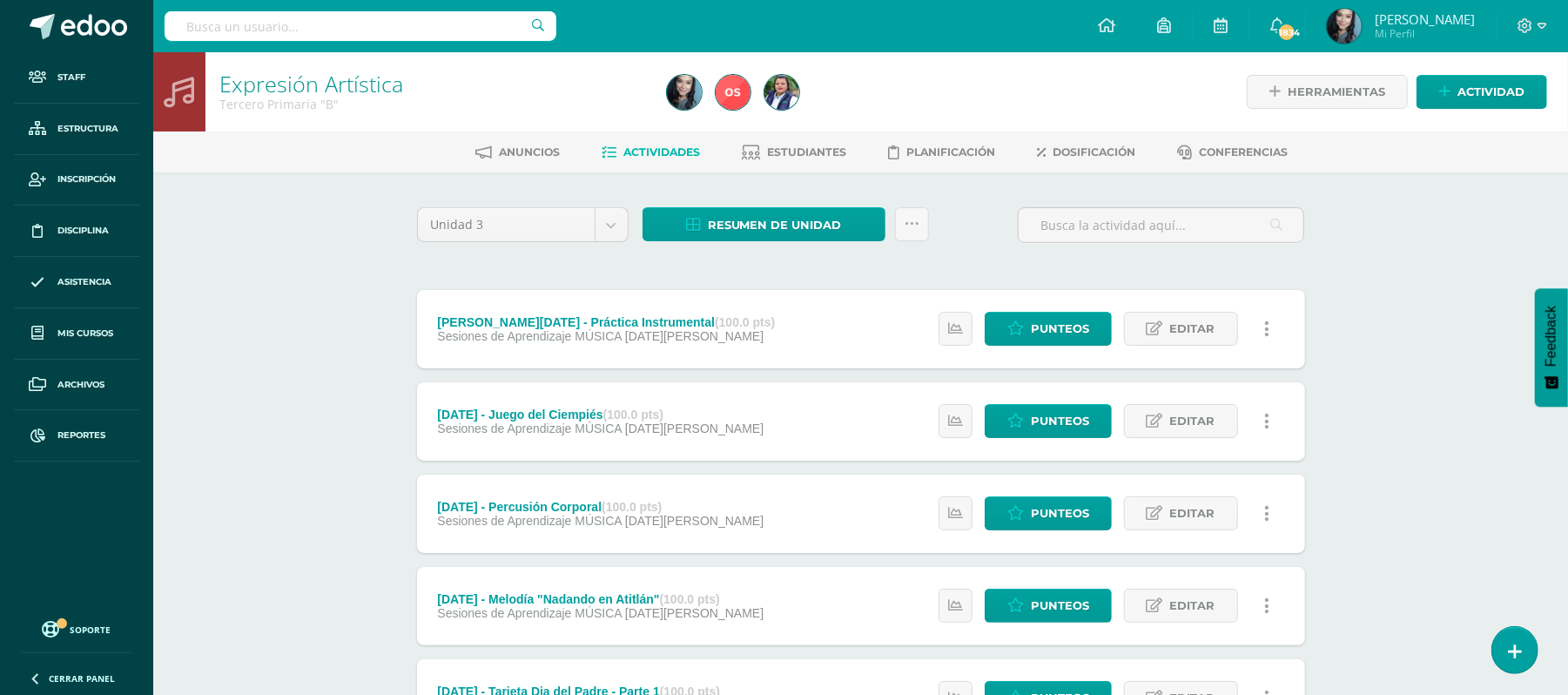
click at [920, 223] on link at bounding box center [912, 224] width 34 height 34
click at [895, 281] on link "Subir actividades en masa" at bounding box center [867, 279] width 191 height 42
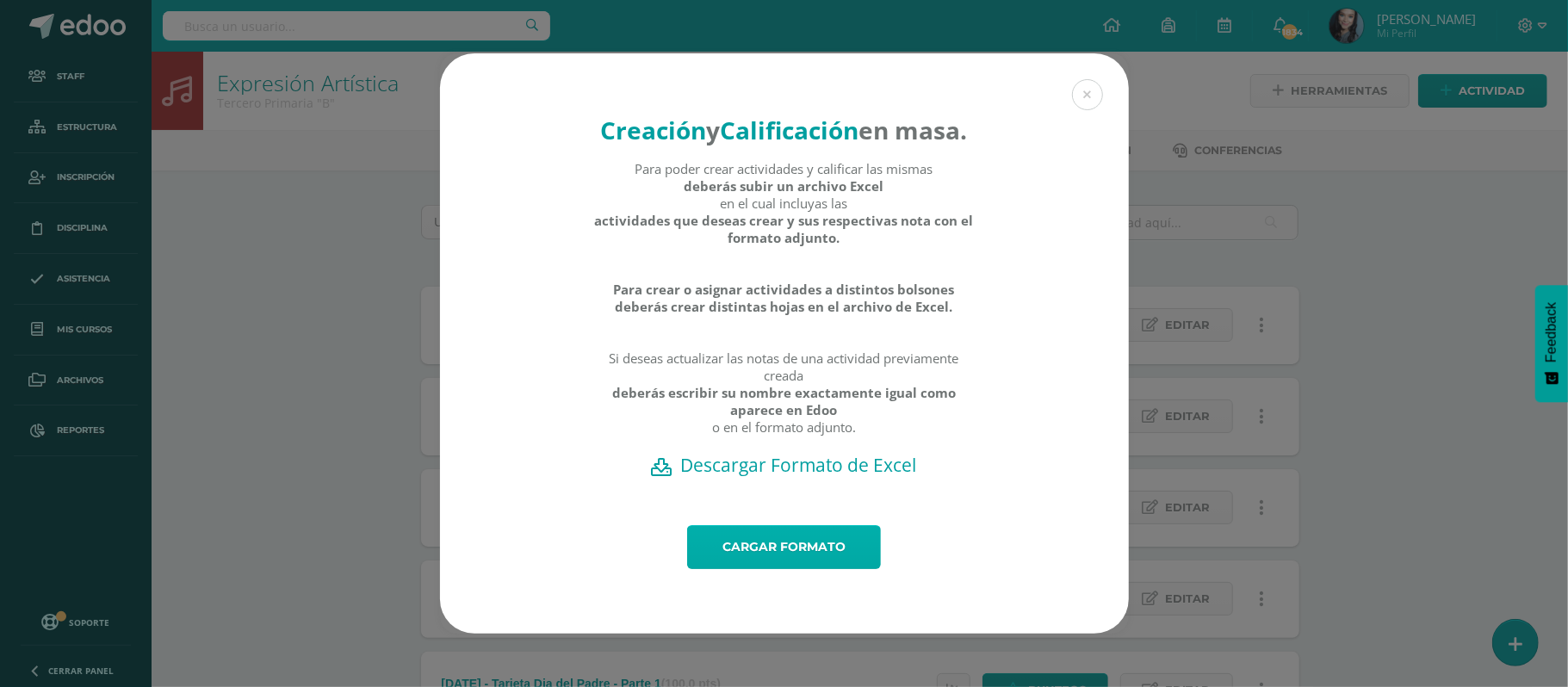
click at [831, 565] on link "Cargar formato" at bounding box center [784, 546] width 194 height 44
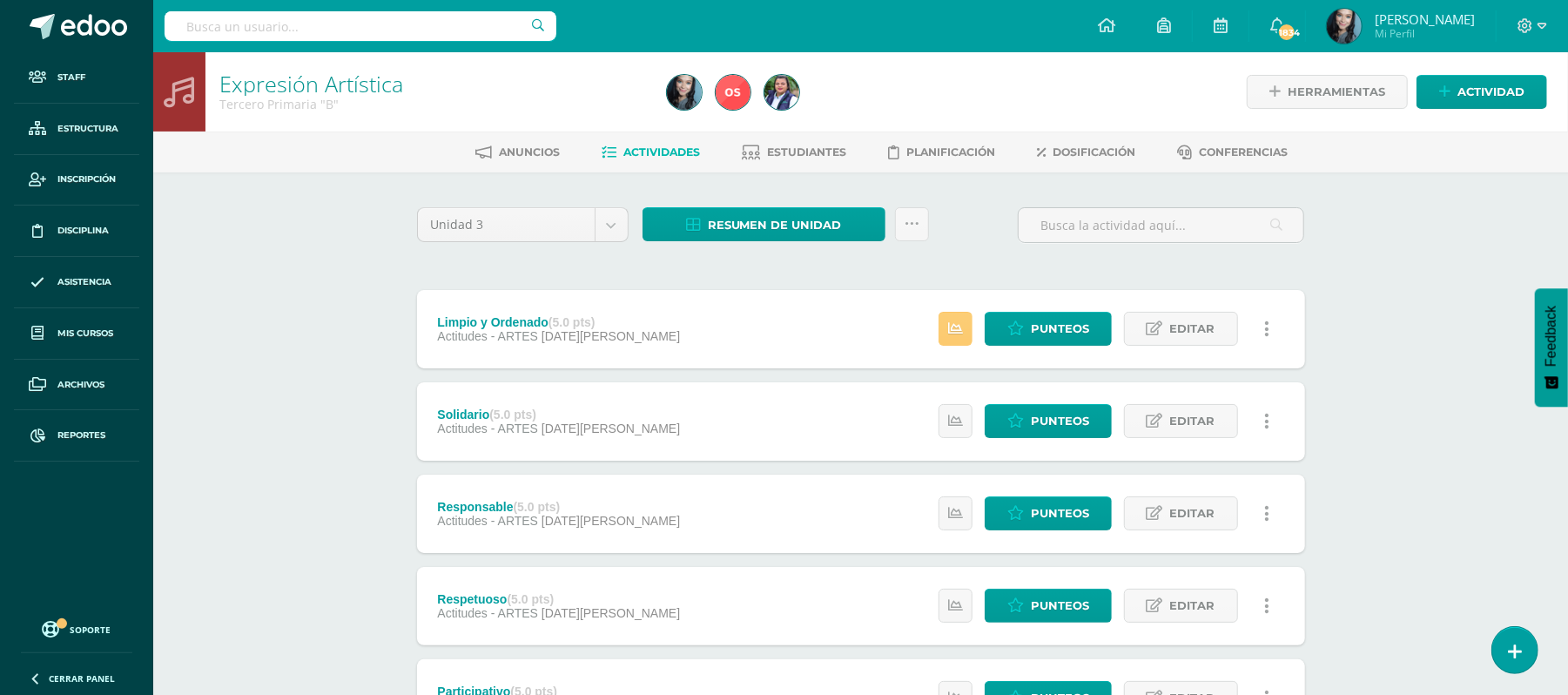
drag, startPoint x: 335, startPoint y: 384, endPoint x: 266, endPoint y: 353, distance: 75.6
click at [266, 353] on div "Expresión Artística Tercero Primaria "B" Herramientas Detalle de asistencias Ac…" at bounding box center [860, 680] width 1415 height 1257
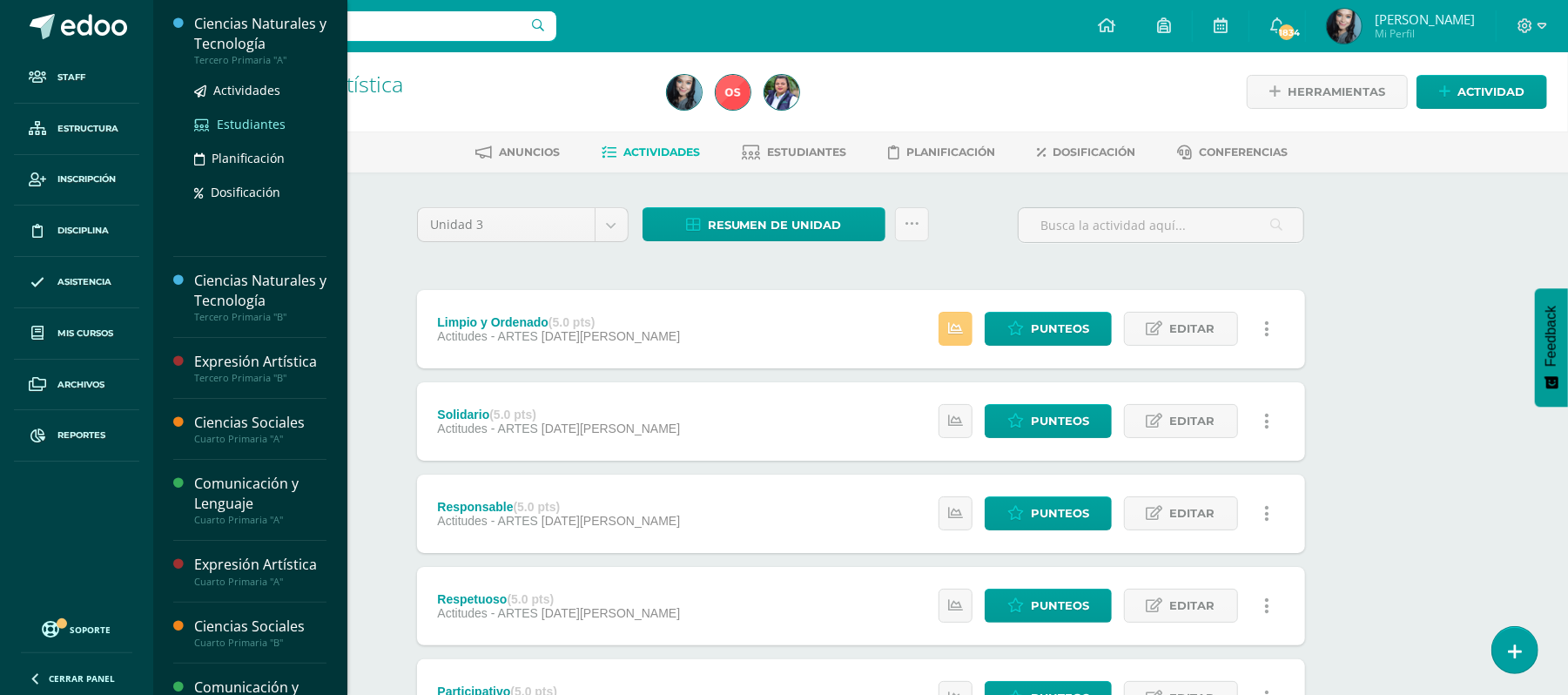
click at [260, 116] on span "Estudiantes" at bounding box center [251, 123] width 69 height 17
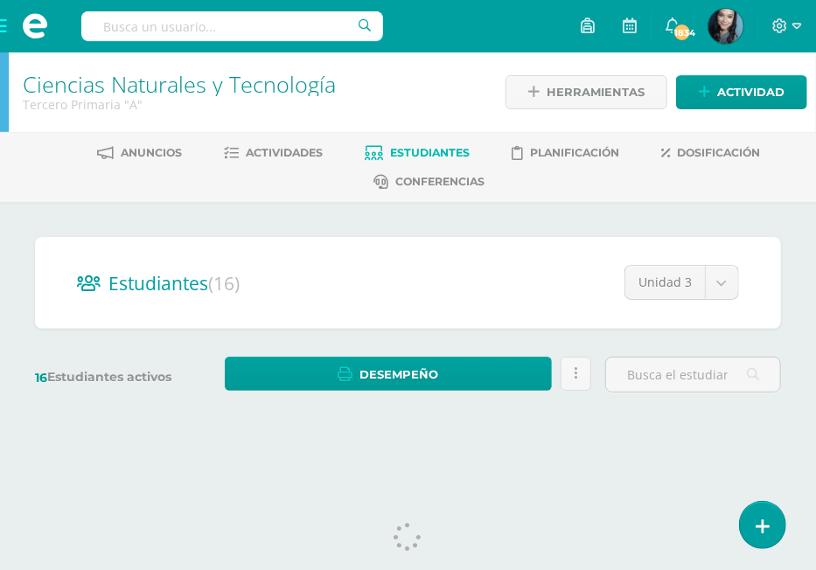
click at [764, 263] on div "Estudiantes (16) Unidad 3 Unidad 4 Unidad 3 Unidad 2 Unidad 1" at bounding box center [408, 283] width 746 height 92
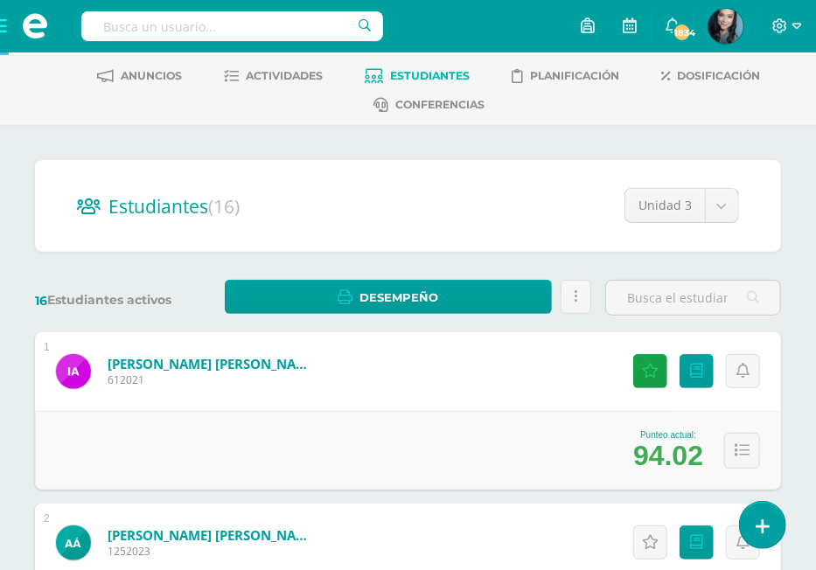
scroll to position [318, 0]
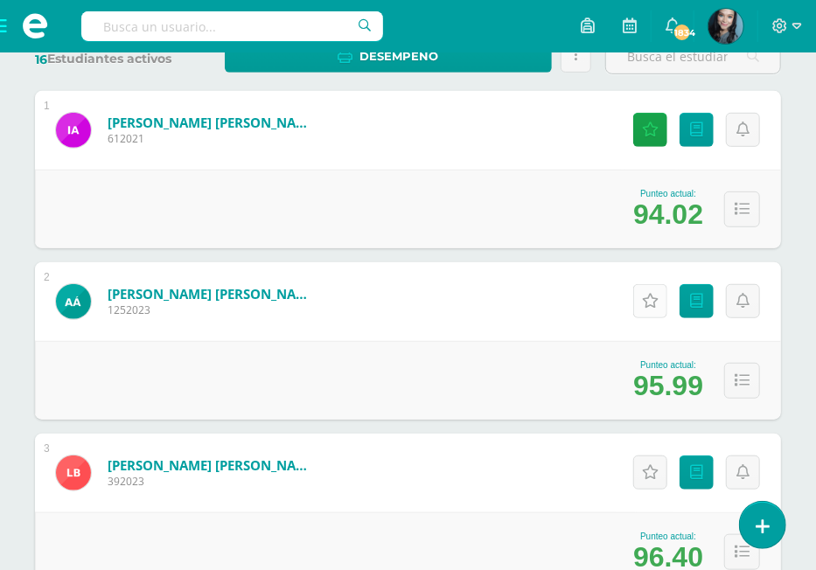
click at [652, 302] on icon at bounding box center [650, 301] width 17 height 15
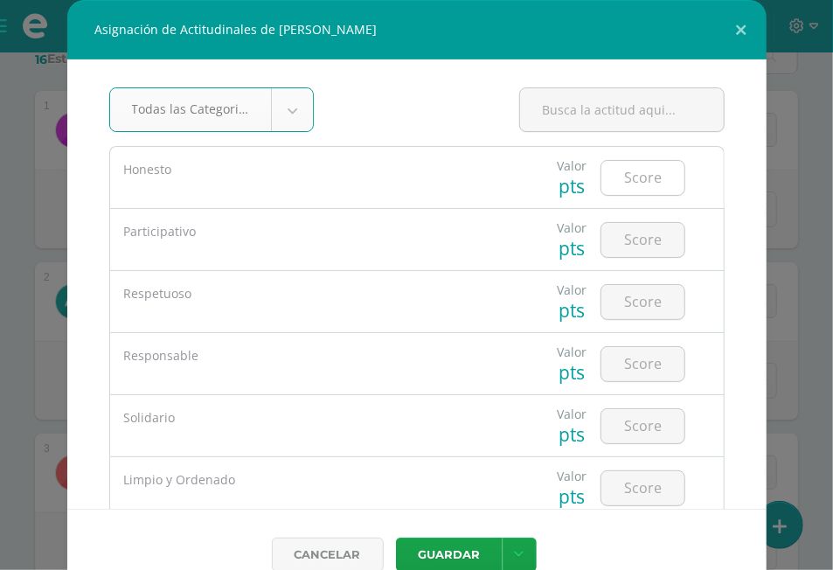
click at [624, 186] on input "number" at bounding box center [642, 178] width 83 height 34
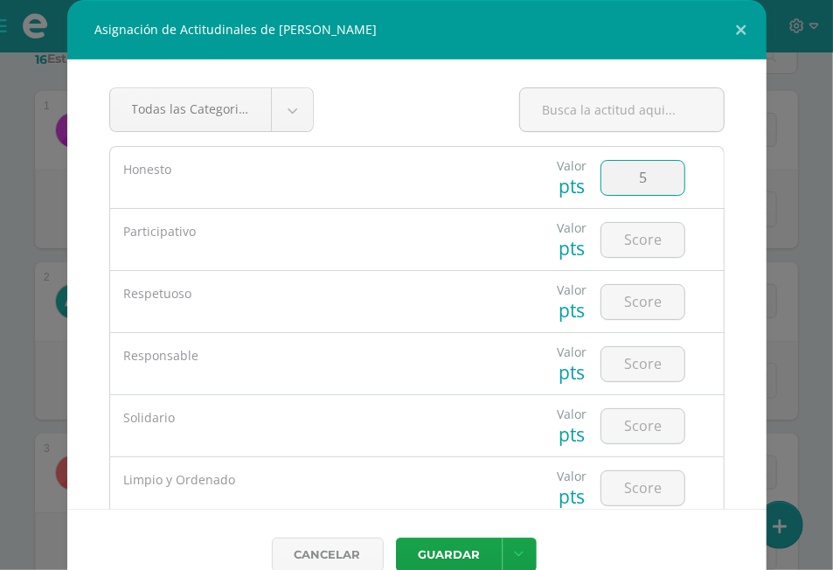
type input "5"
type input "4"
type input "5"
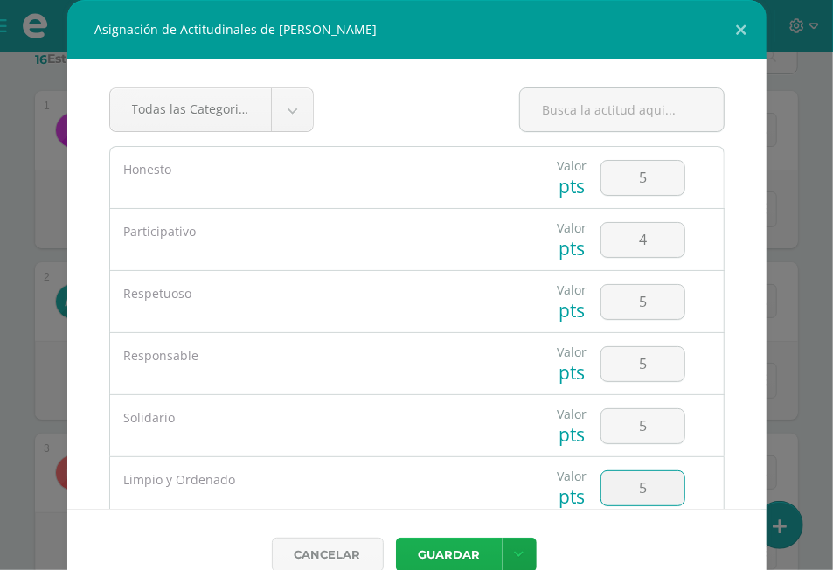
type input "5"
click at [460, 547] on button "Guardar" at bounding box center [449, 555] width 107 height 34
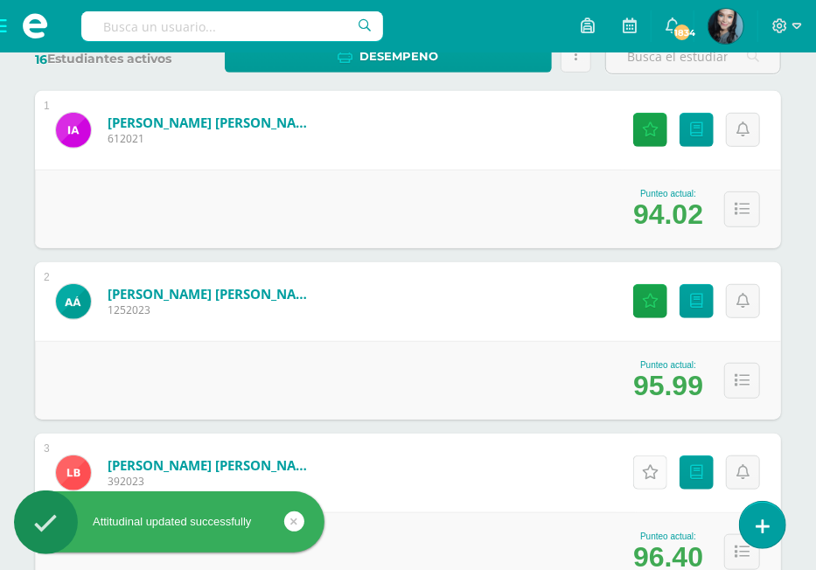
click at [650, 470] on icon at bounding box center [650, 472] width 17 height 15
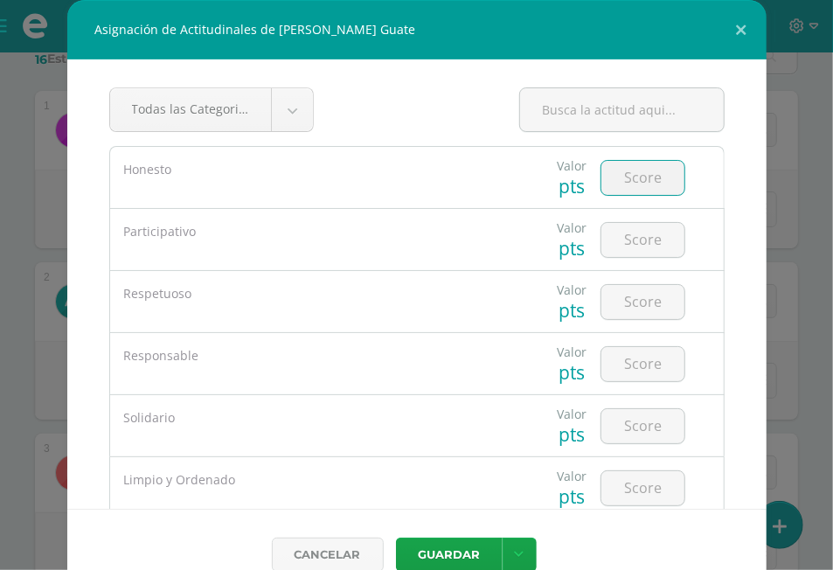
click at [631, 187] on input "number" at bounding box center [642, 178] width 83 height 34
type input "5"
type input "4"
type input "5"
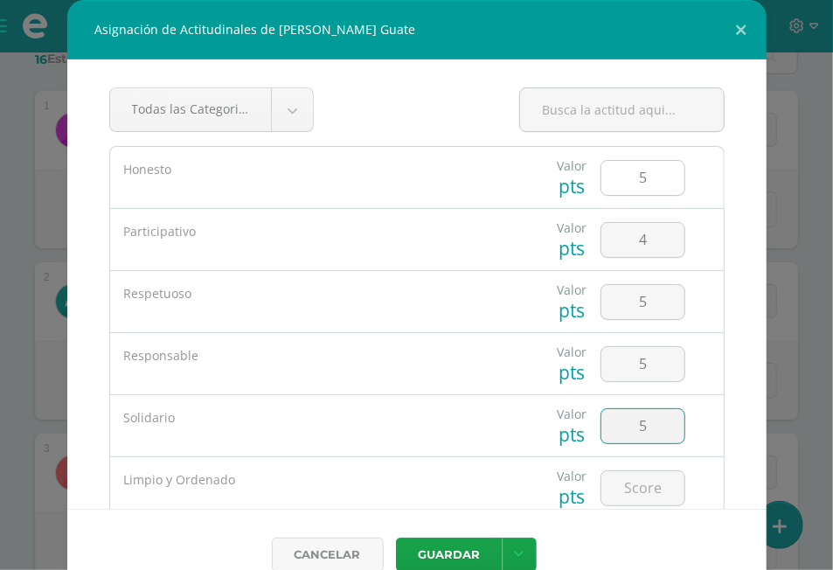
type input "5"
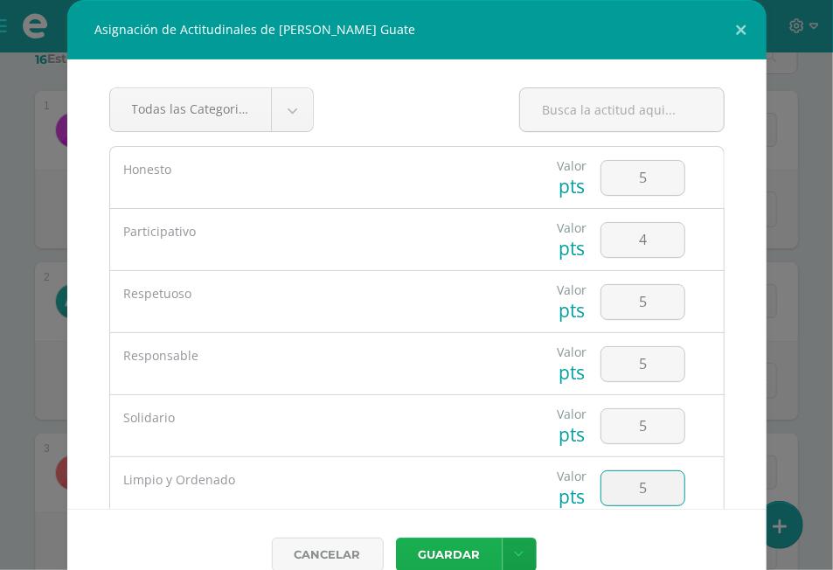
type input "5"
click at [441, 546] on button "Guardar" at bounding box center [449, 555] width 107 height 34
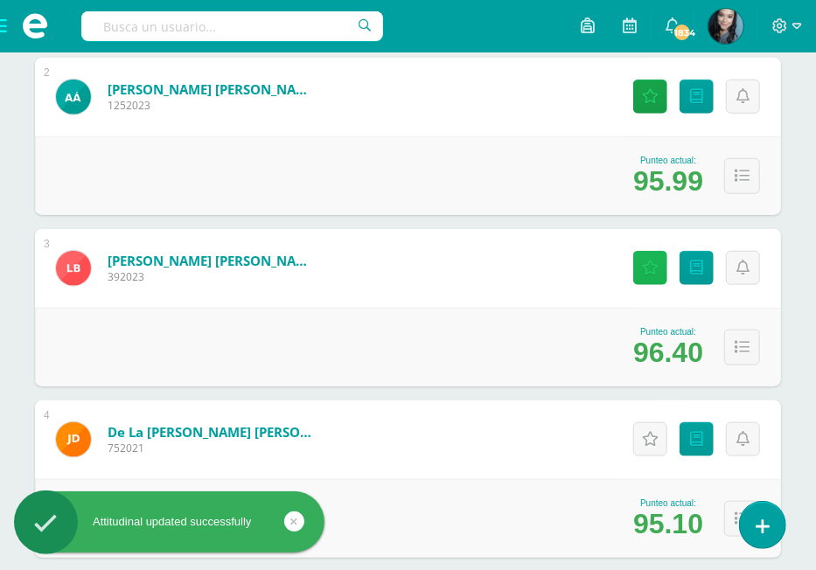
scroll to position [525, 0]
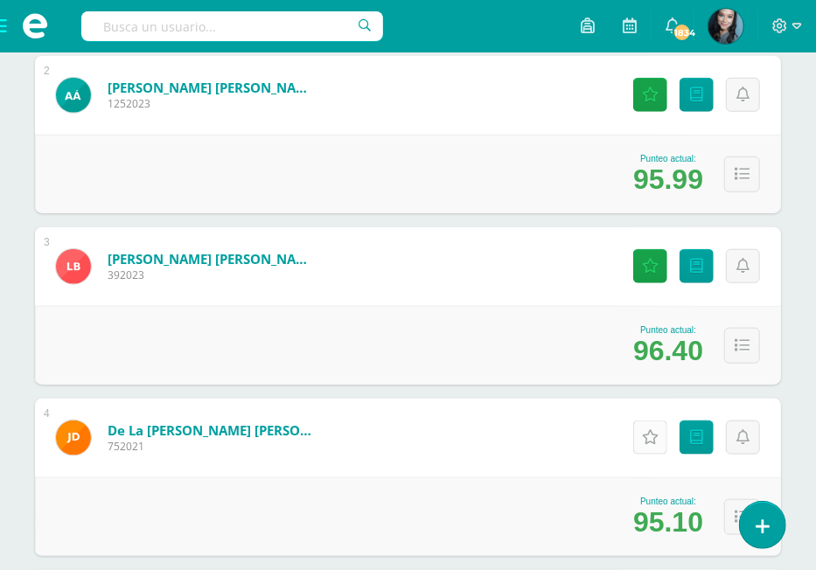
click at [662, 438] on link "Actitudinales" at bounding box center [650, 438] width 34 height 34
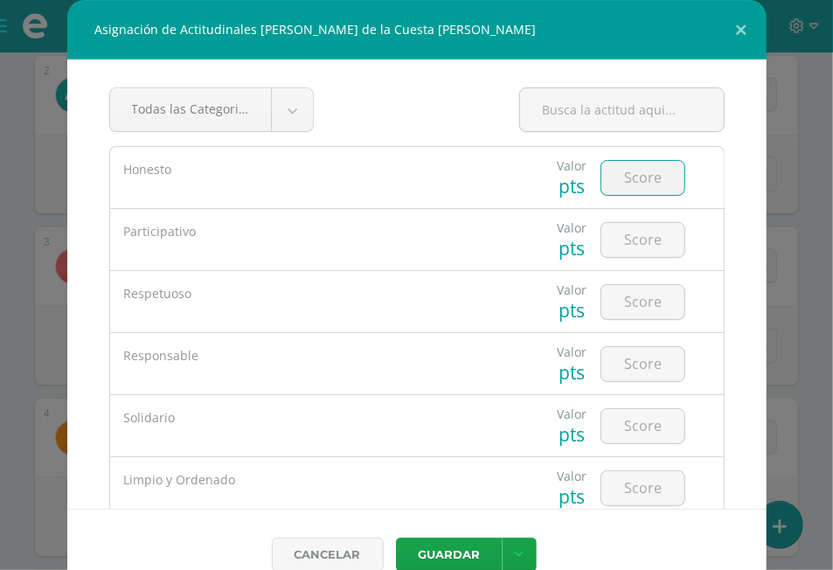
click at [631, 178] on input "number" at bounding box center [642, 178] width 83 height 34
type input "4"
type input "3"
type input "4"
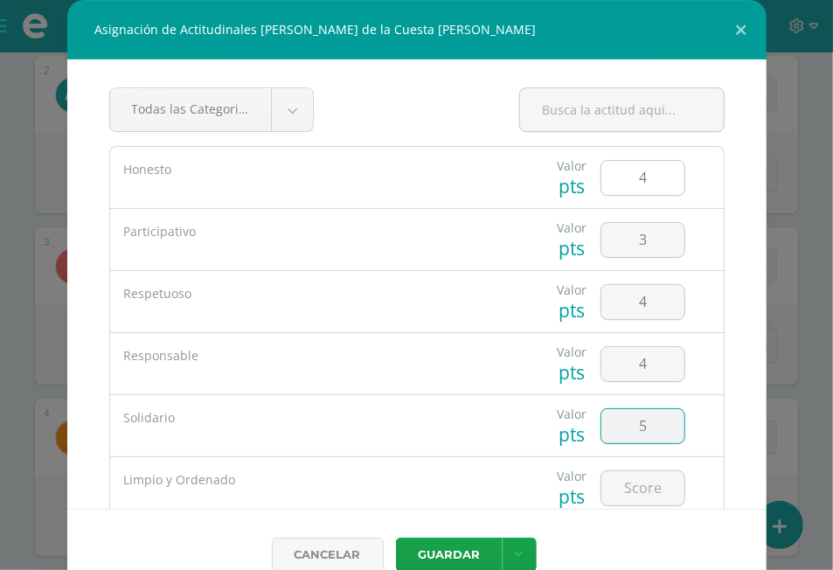
type input "5"
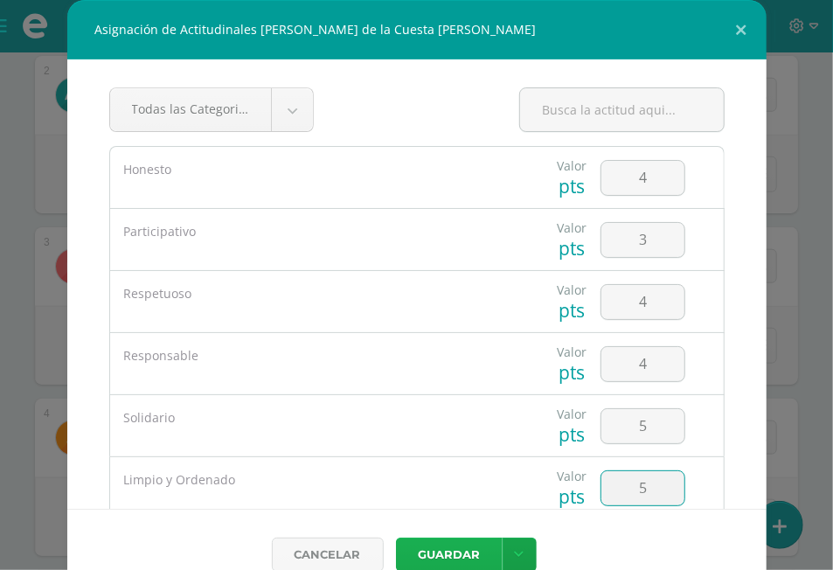
type input "5"
click at [428, 550] on button "Guardar" at bounding box center [449, 555] width 107 height 34
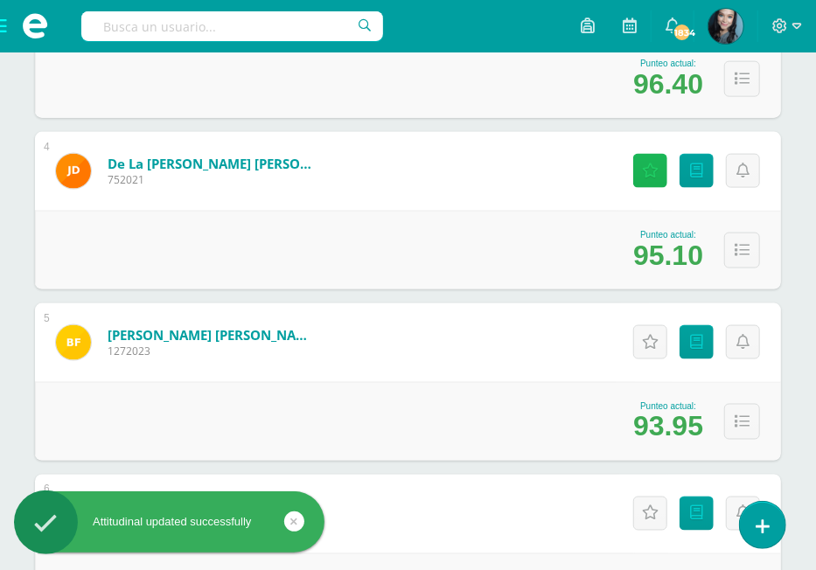
scroll to position [792, 0]
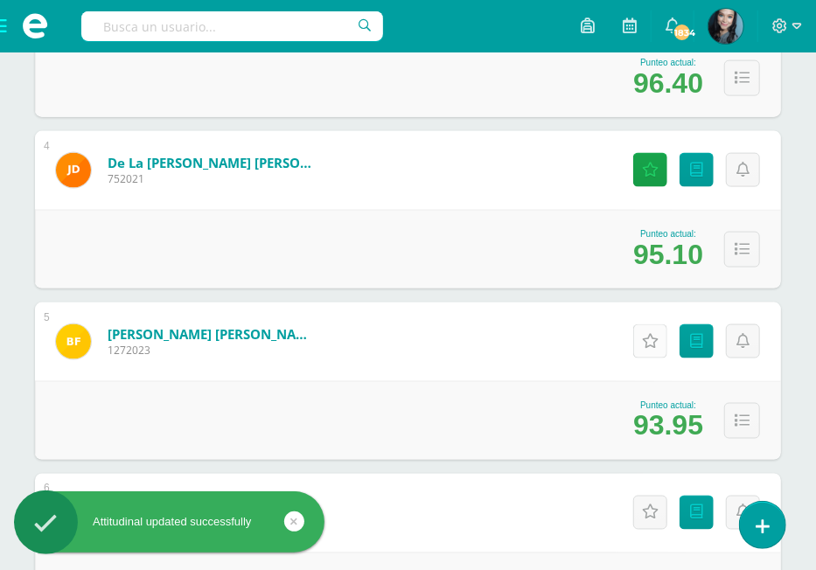
click at [657, 337] on icon at bounding box center [650, 341] width 17 height 15
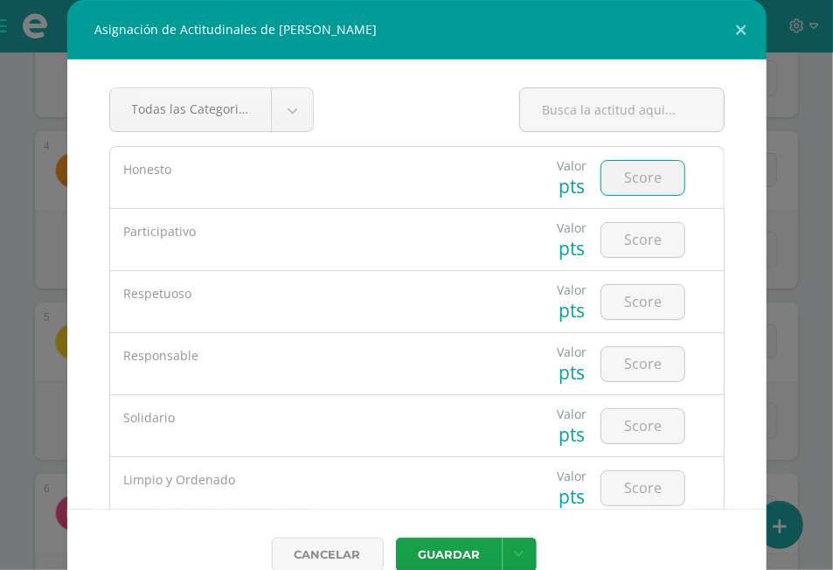
click at [636, 179] on input "number" at bounding box center [642, 178] width 83 height 34
type input "4"
type input "3"
type input "4"
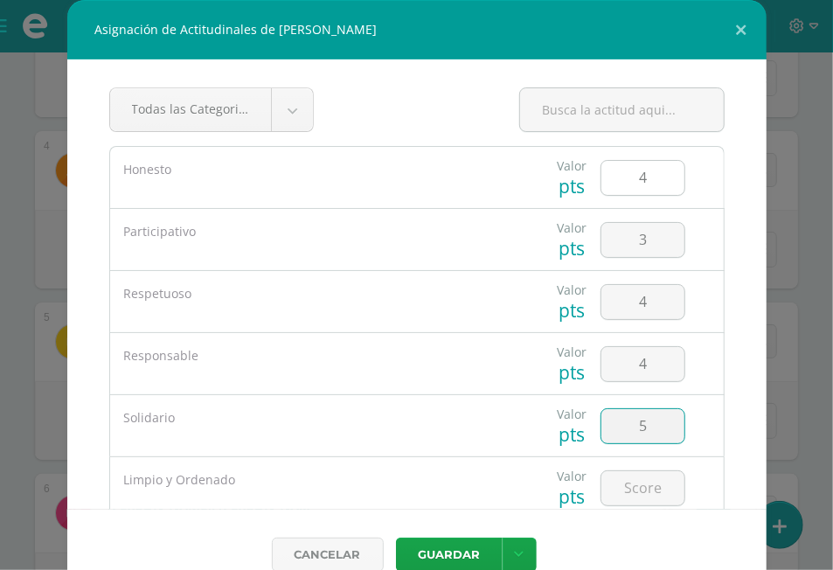
type input "5"
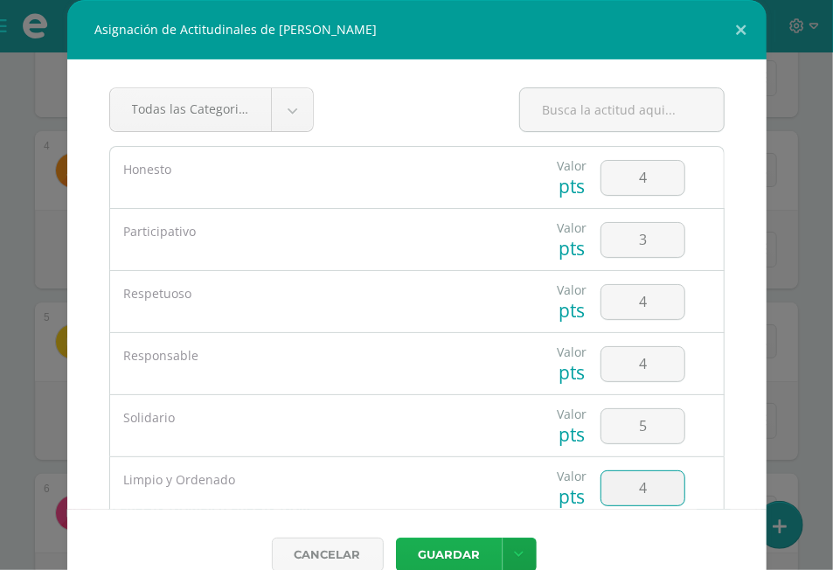
type input "4"
click at [438, 549] on button "Guardar" at bounding box center [449, 555] width 107 height 34
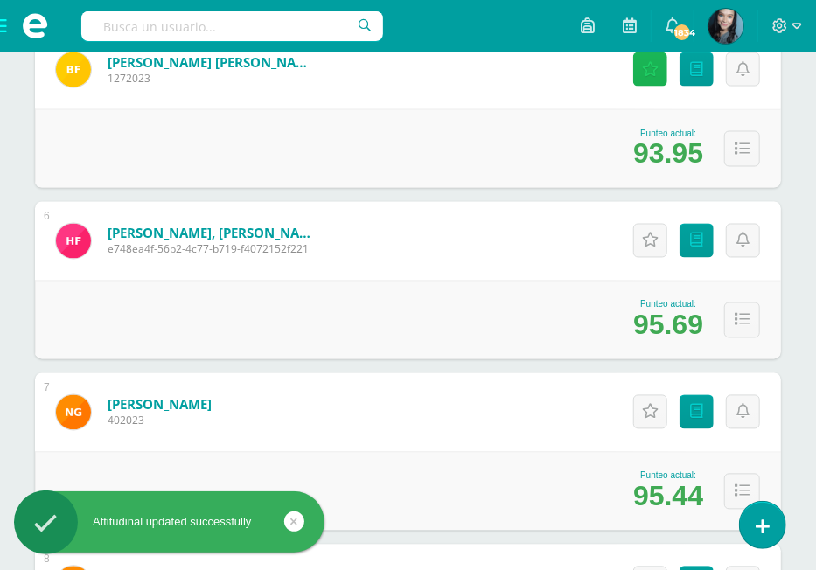
scroll to position [1065, 0]
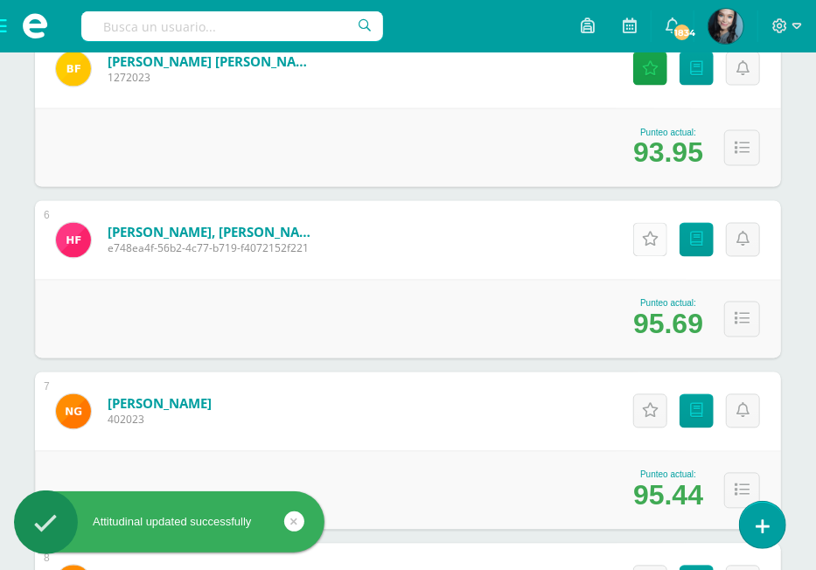
click at [647, 236] on icon at bounding box center [650, 240] width 17 height 15
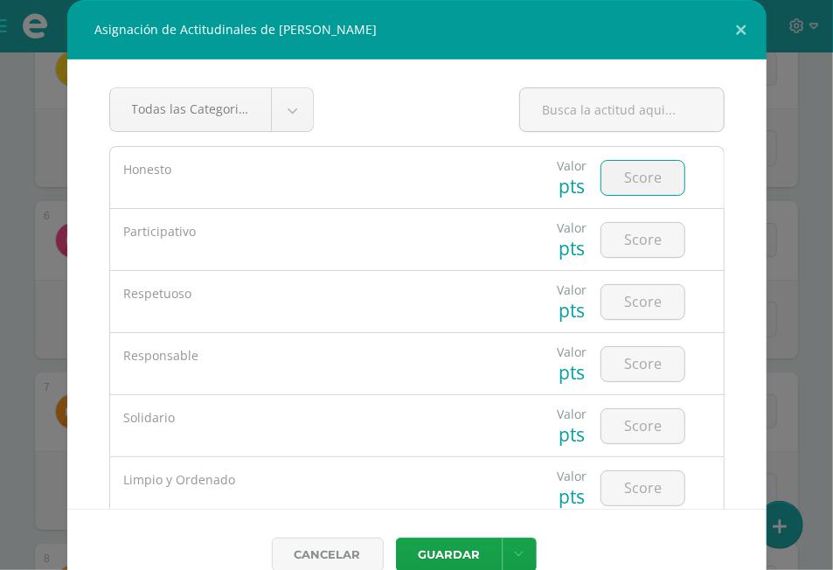
click at [628, 184] on input "number" at bounding box center [642, 178] width 83 height 34
type input "5"
type input "4"
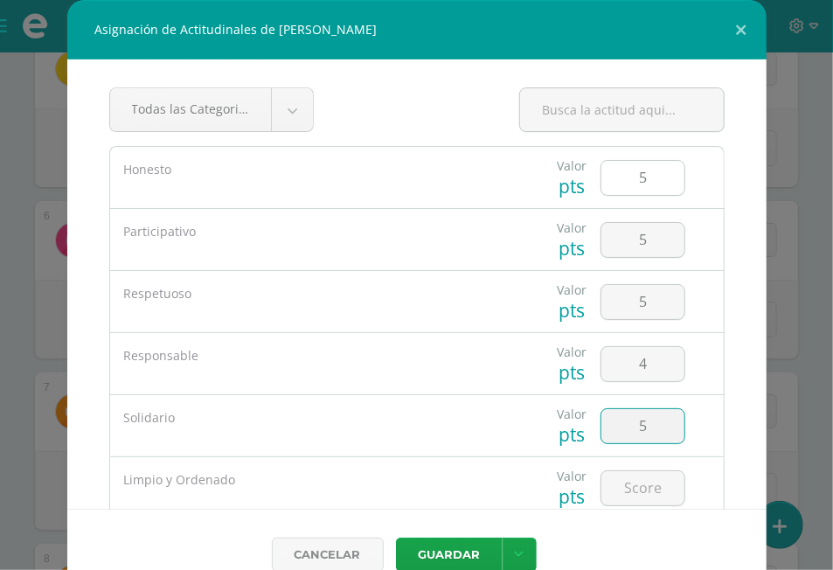
type input "5"
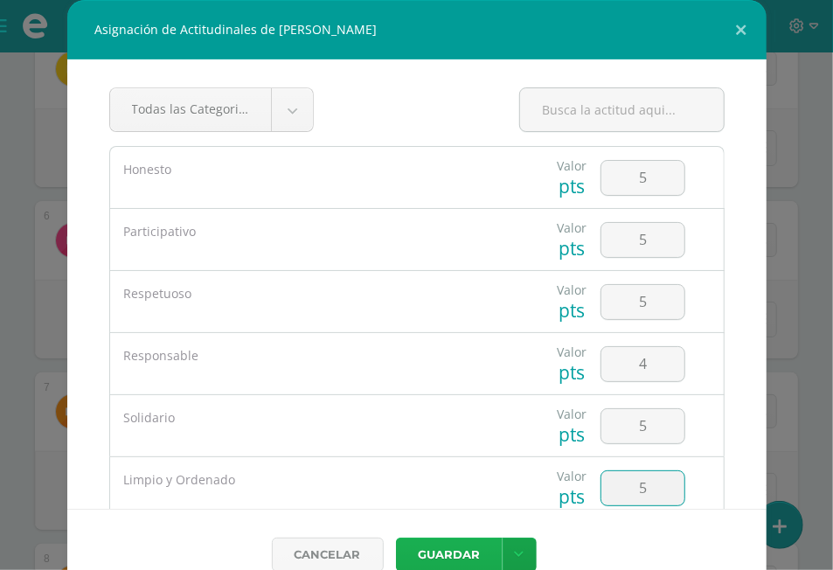
type input "5"
click at [466, 550] on button "Guardar" at bounding box center [449, 555] width 107 height 34
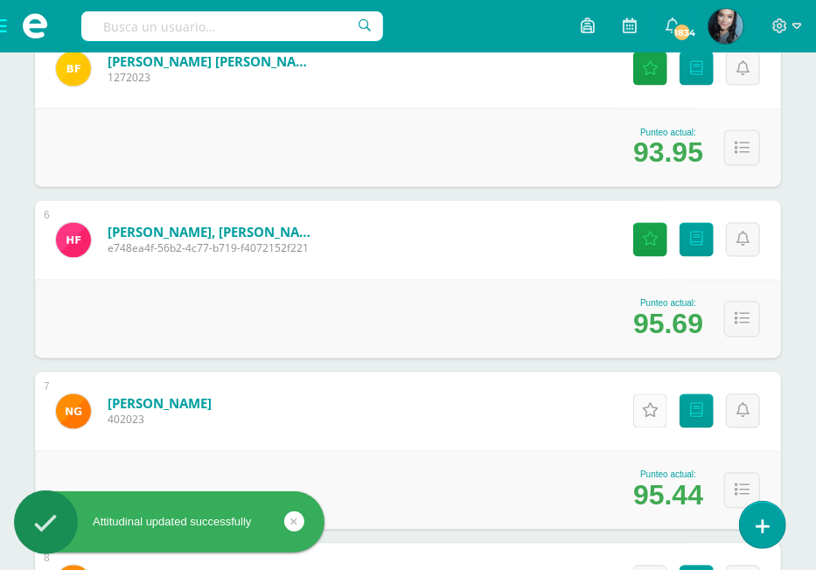
click at [654, 414] on icon at bounding box center [650, 411] width 17 height 15
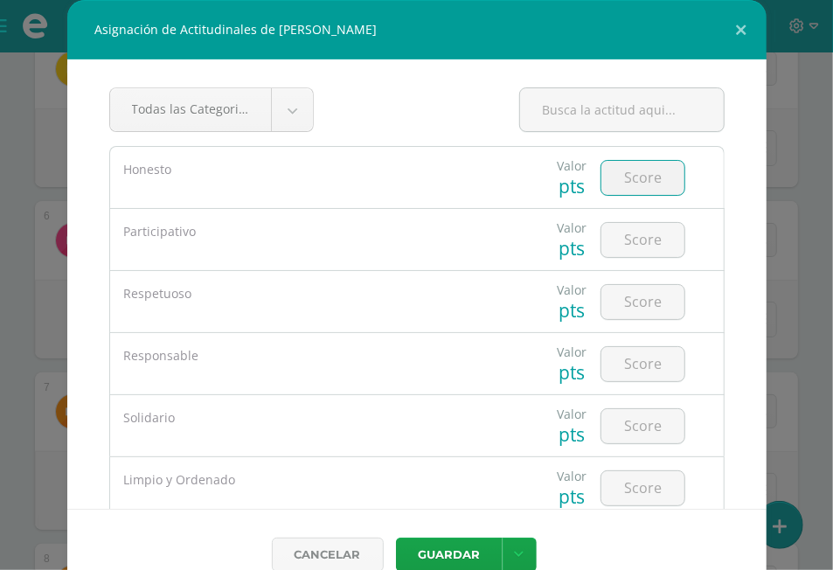
click at [626, 185] on input "number" at bounding box center [642, 178] width 83 height 34
type input "4"
type input "5"
type input "3"
type input "4"
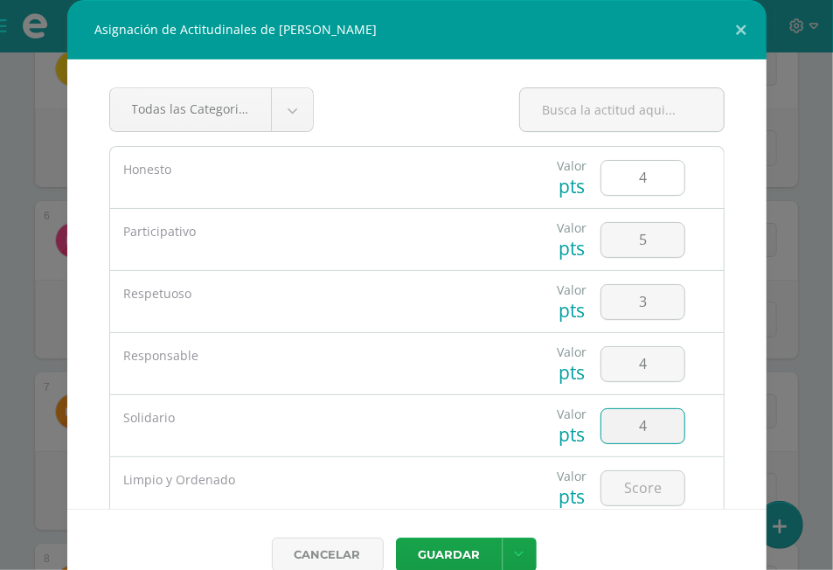
type input "4"
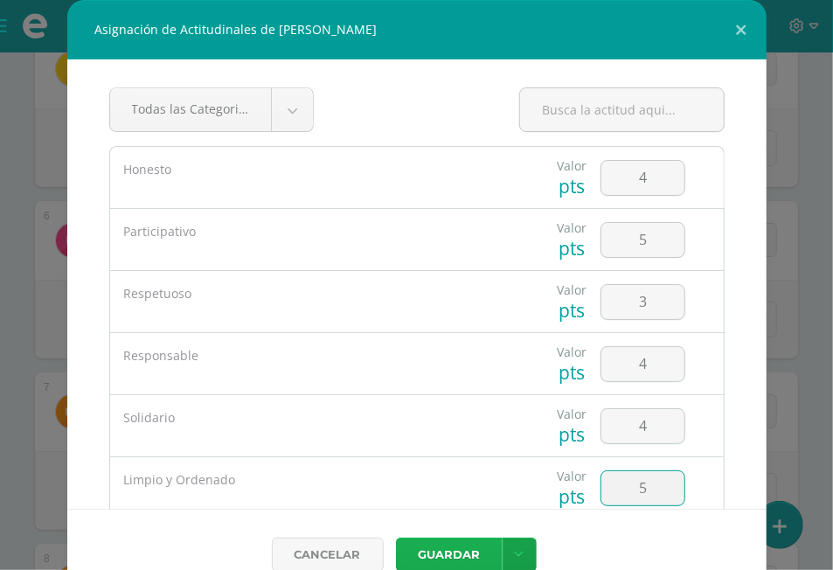
type input "5"
click at [460, 543] on button "Guardar" at bounding box center [449, 555] width 107 height 34
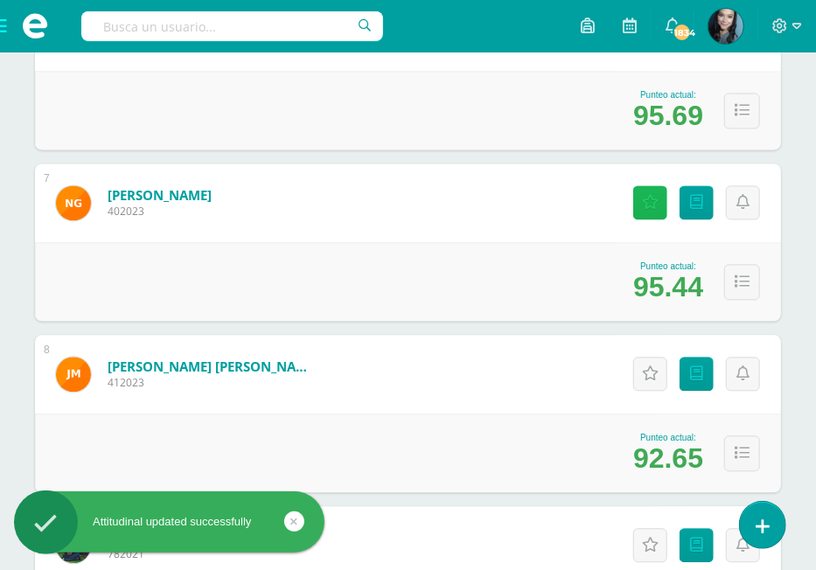
scroll to position [1304, 0]
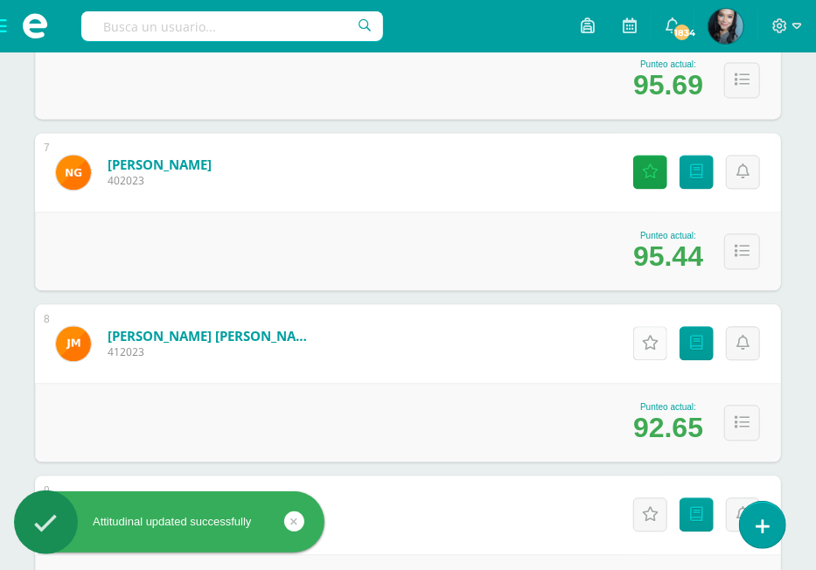
click at [652, 336] on icon at bounding box center [650, 343] width 17 height 15
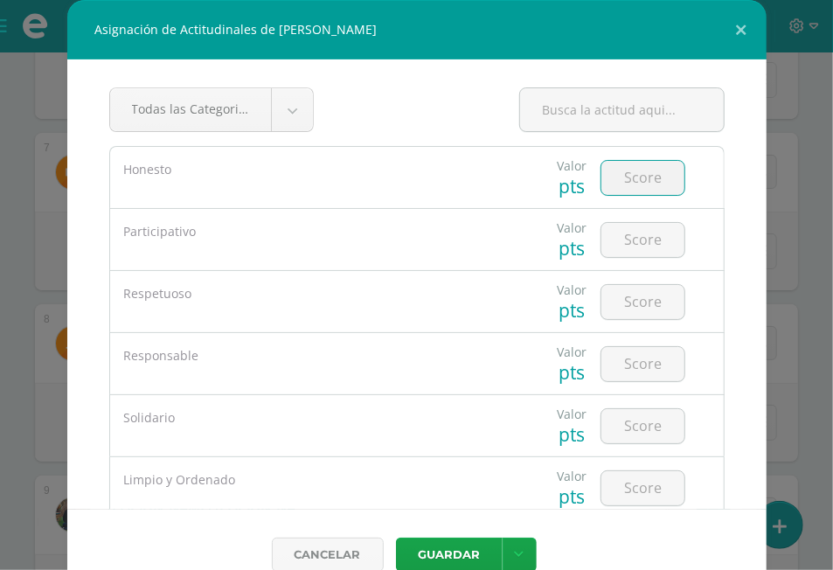
click at [627, 187] on input "number" at bounding box center [642, 178] width 83 height 34
type input "4"
type input "5"
type input "3"
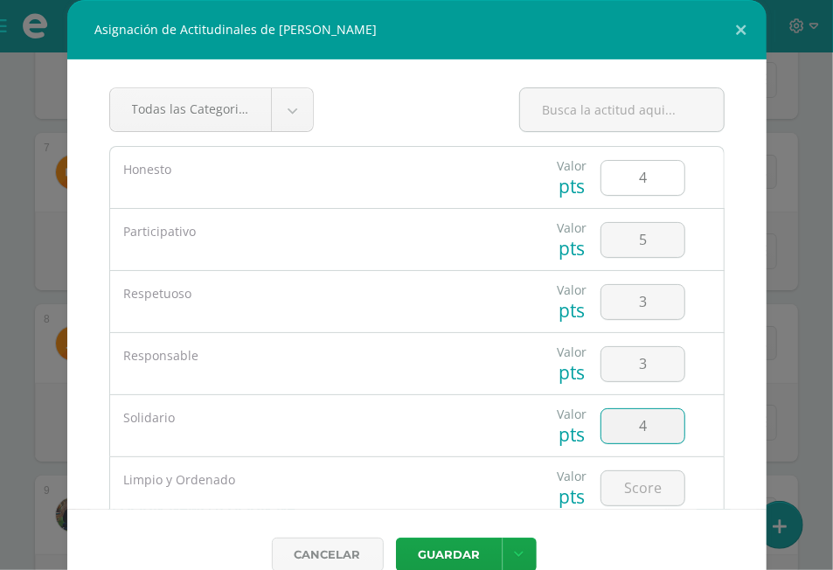
type input "4"
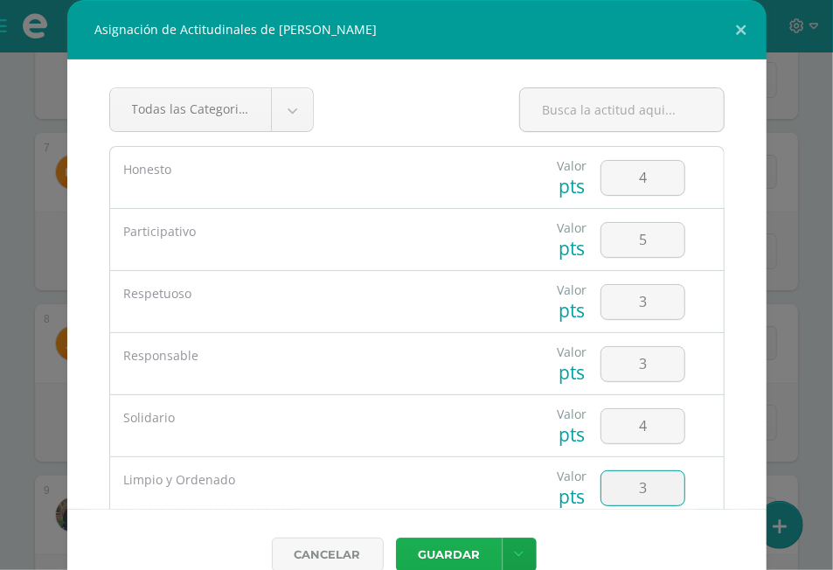
type input "3"
click at [448, 556] on button "Guardar" at bounding box center [449, 555] width 107 height 34
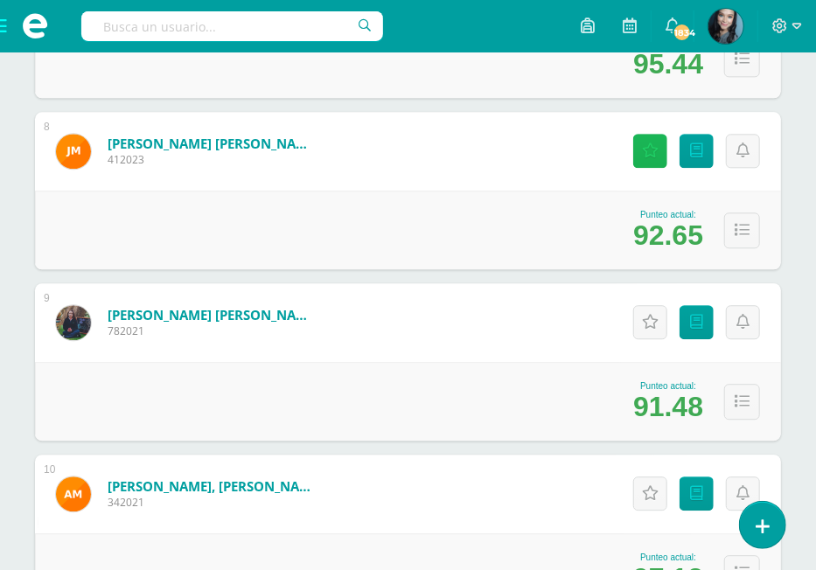
scroll to position [1498, 0]
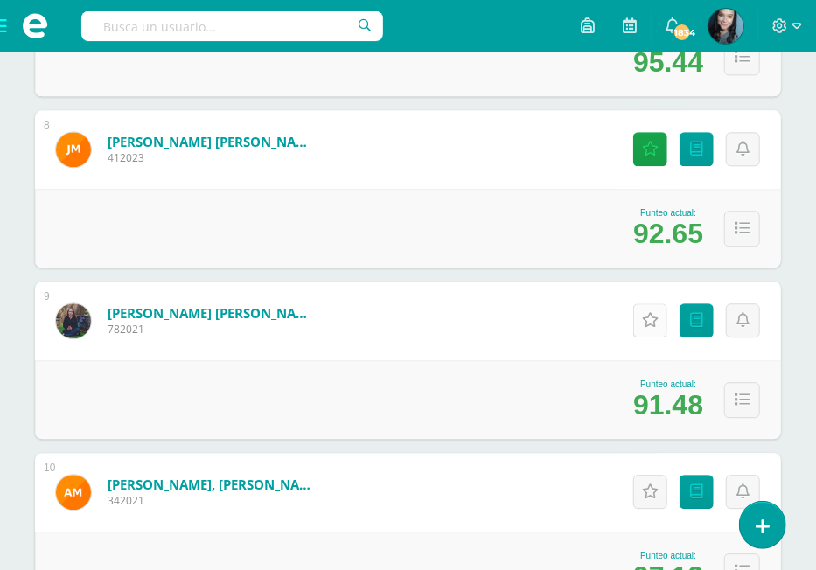
click at [651, 308] on link "Actitudinales" at bounding box center [650, 320] width 34 height 34
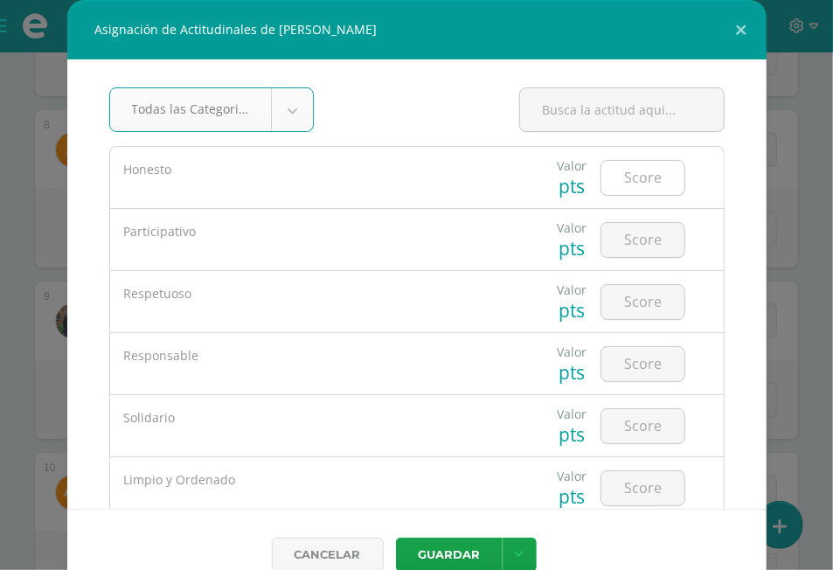
click at [624, 164] on input "number" at bounding box center [642, 178] width 83 height 34
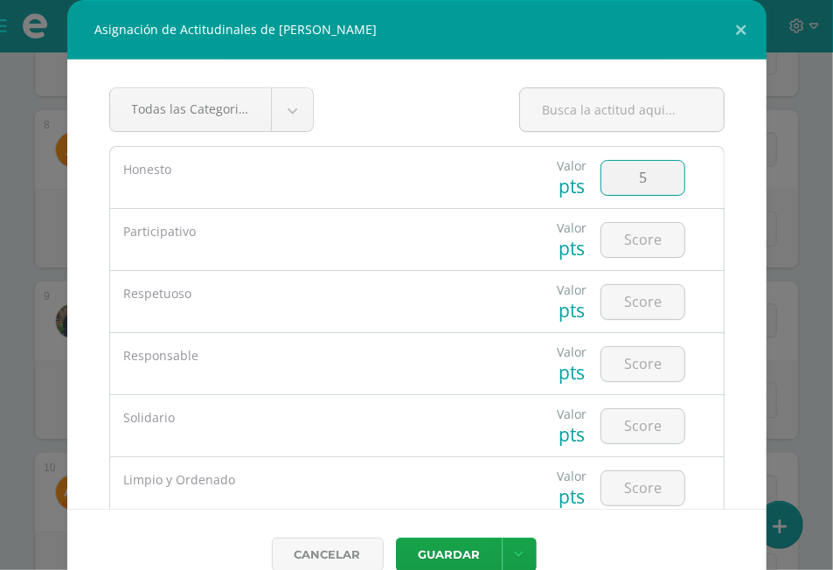
type input "5"
type input "3"
type input "5"
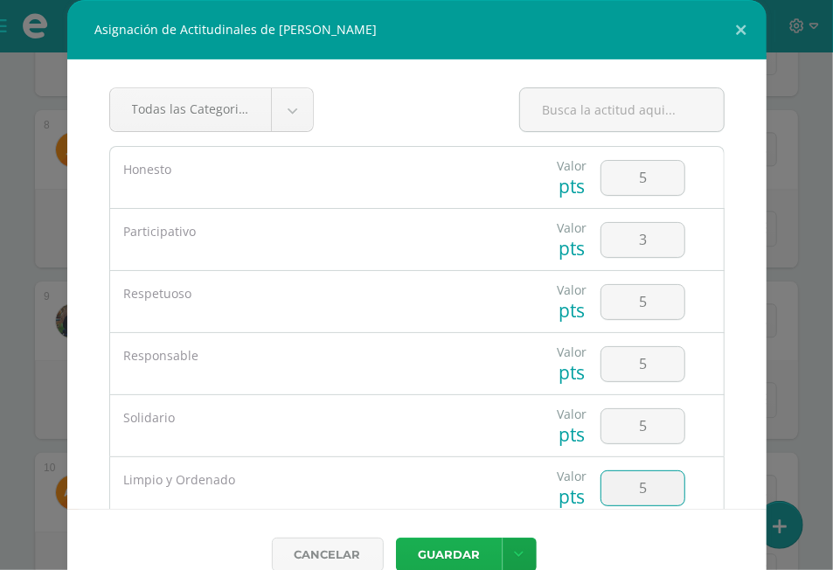
type input "5"
click at [435, 543] on button "Guardar" at bounding box center [449, 555] width 107 height 34
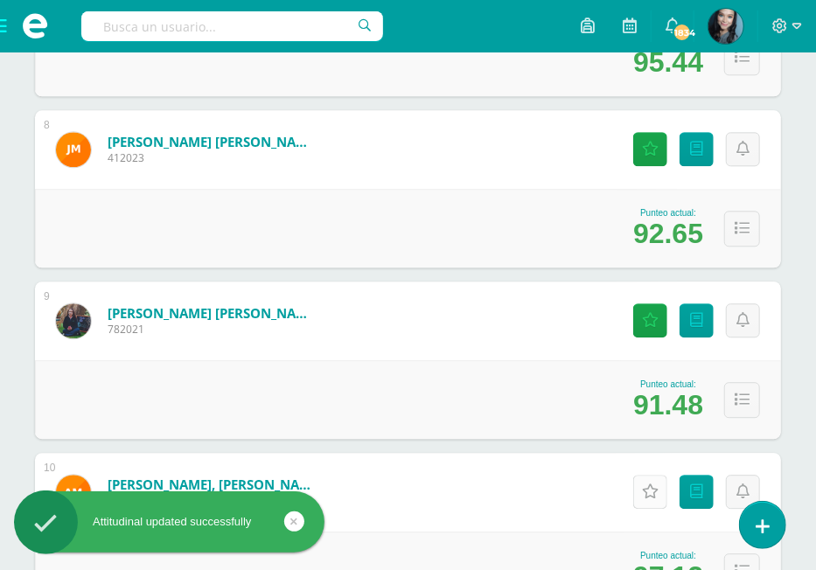
click at [661, 483] on link "Actitudinales" at bounding box center [650, 492] width 34 height 34
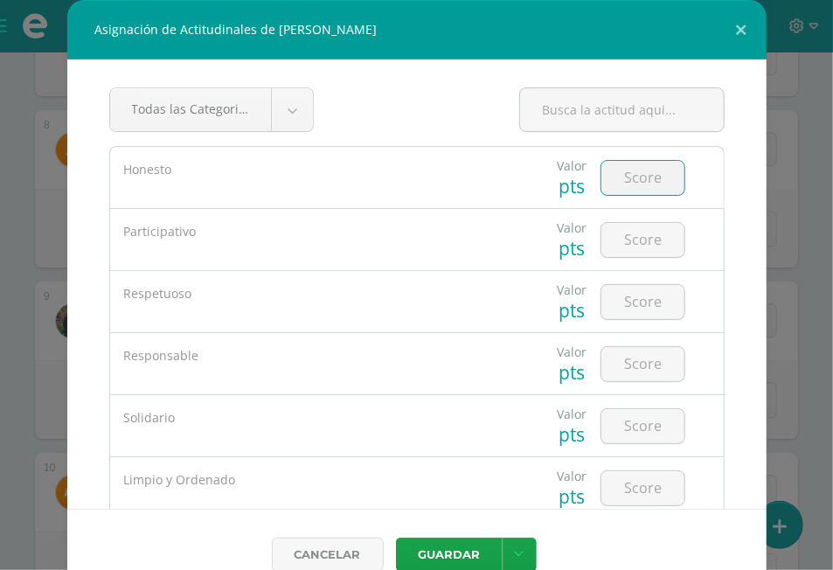
click at [627, 178] on input "number" at bounding box center [642, 178] width 83 height 34
type input "5"
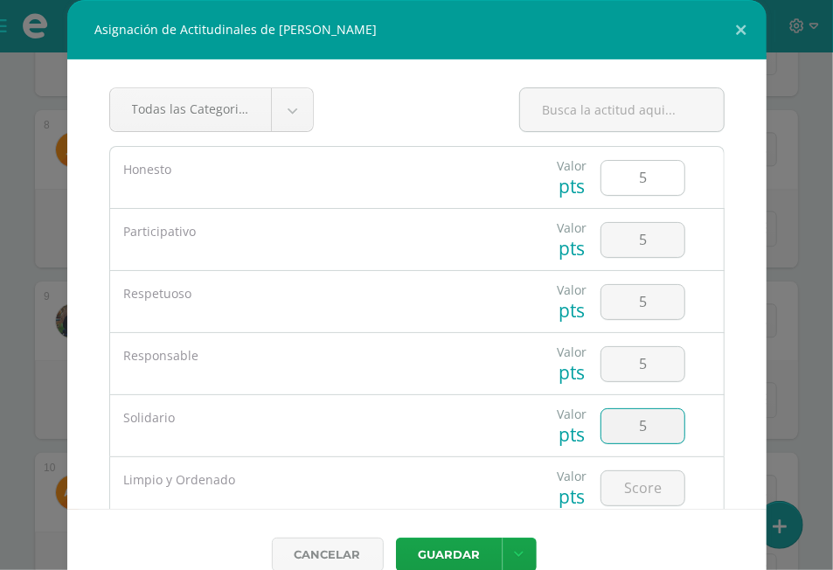
type input "5"
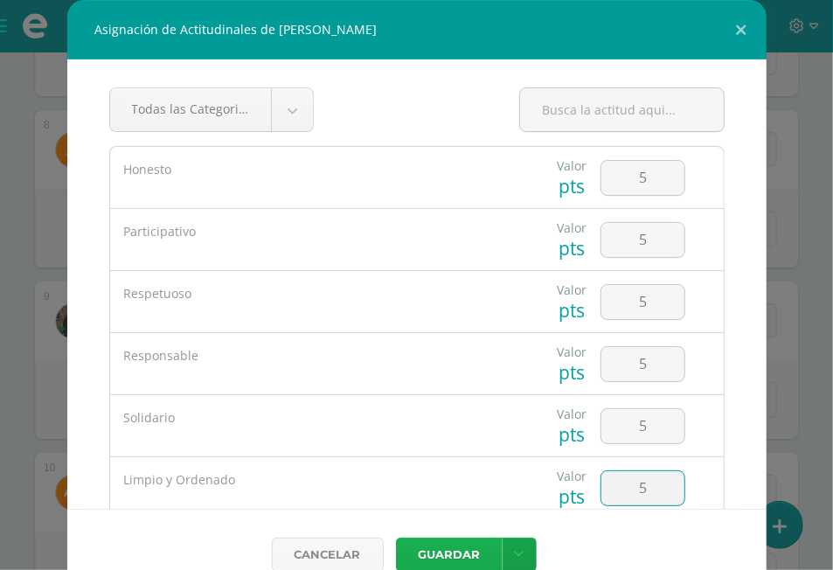
type input "5"
click at [432, 538] on button "Guardar" at bounding box center [449, 555] width 107 height 34
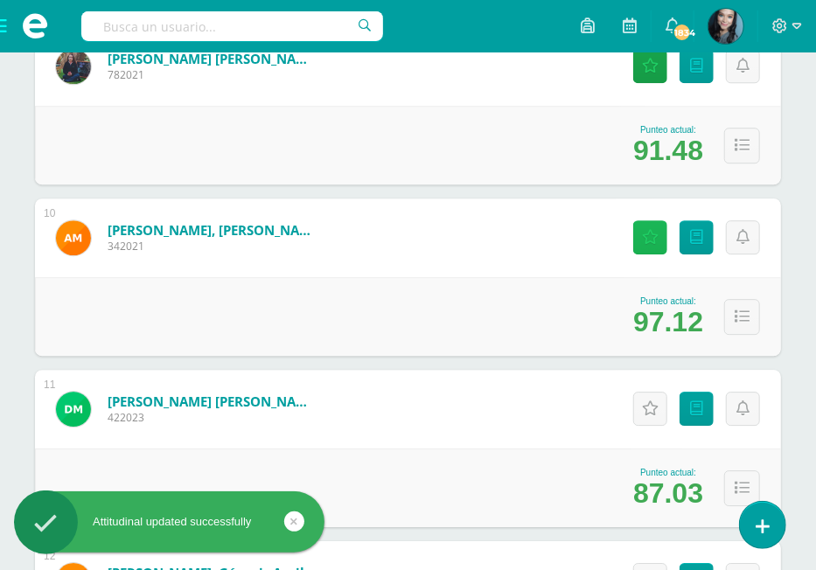
scroll to position [1764, 0]
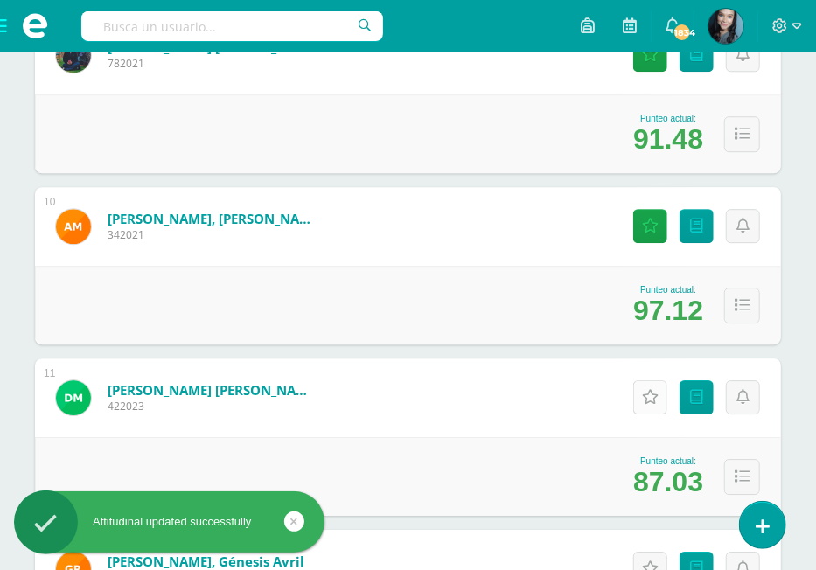
click at [648, 397] on icon at bounding box center [650, 397] width 17 height 15
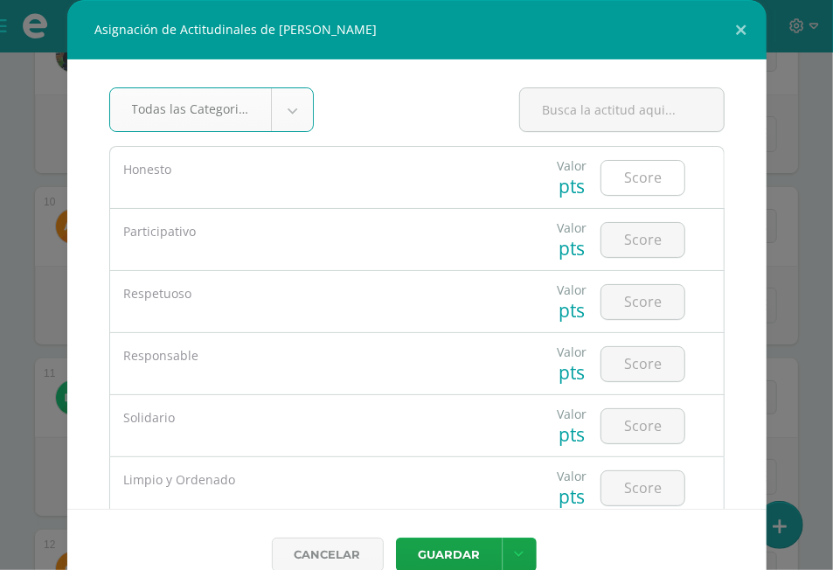
click at [635, 186] on input "number" at bounding box center [642, 178] width 83 height 34
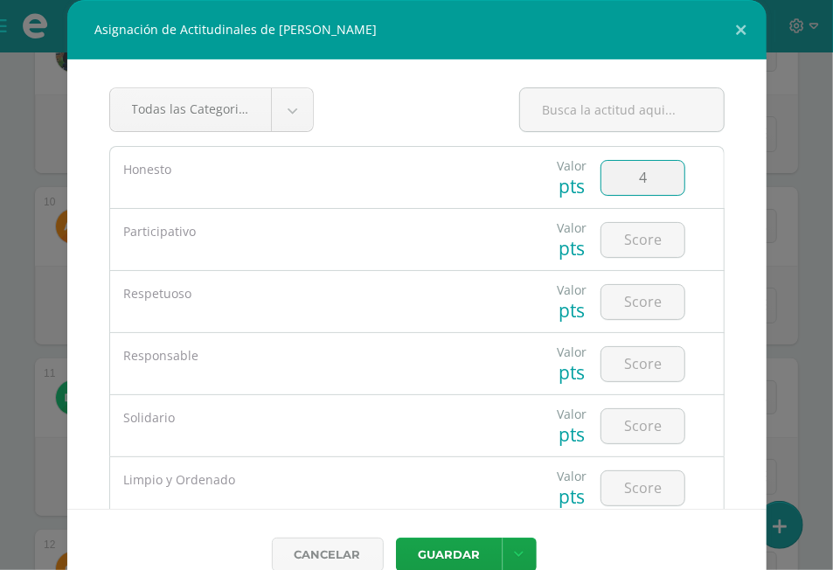
type input "4"
type input "3"
type input "4"
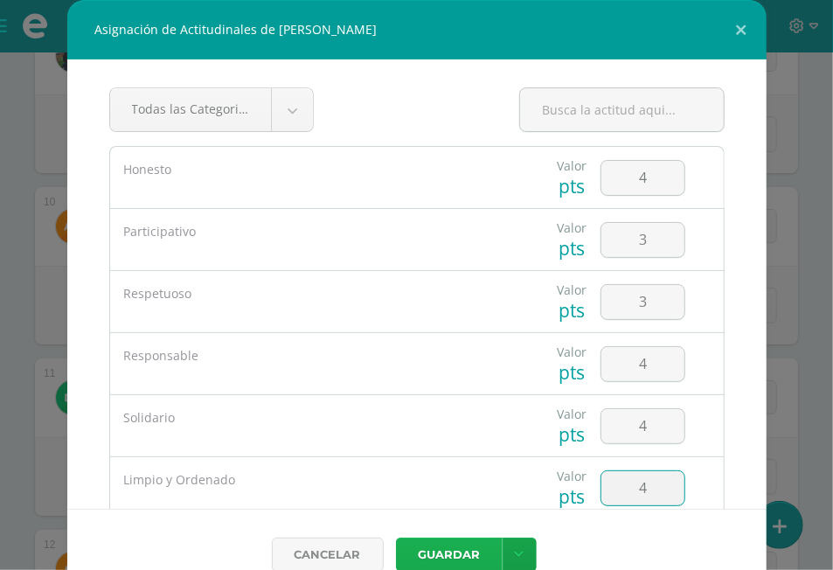
type input "4"
click at [452, 544] on button "Guardar" at bounding box center [449, 555] width 107 height 34
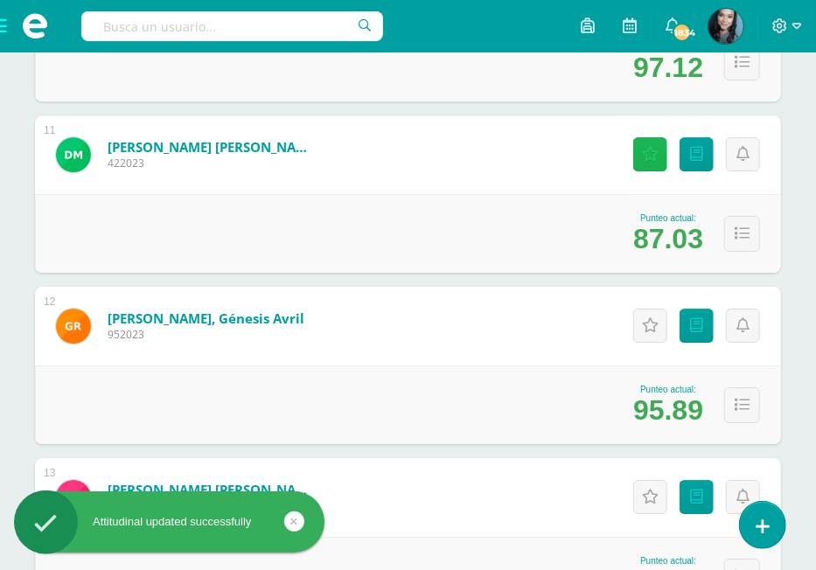
scroll to position [2007, 0]
click at [650, 318] on icon at bounding box center [650, 325] width 17 height 15
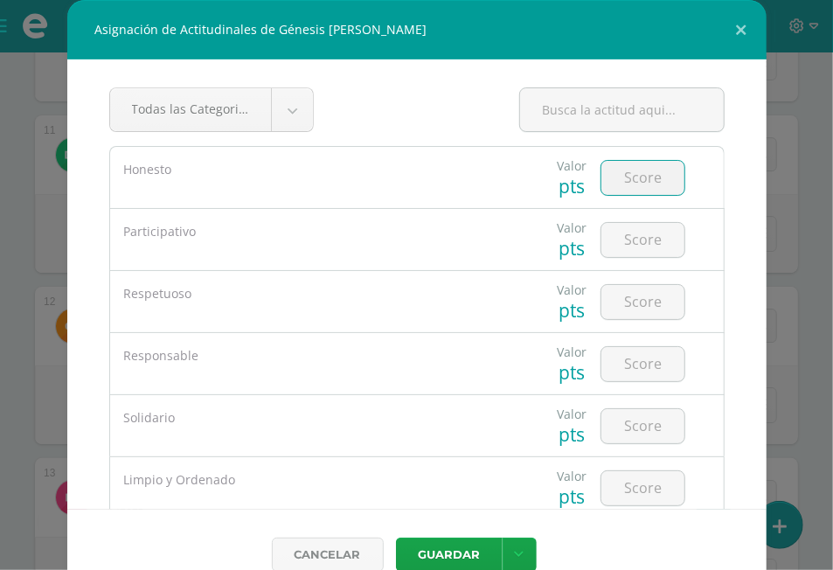
click at [621, 177] on input "number" at bounding box center [642, 178] width 83 height 34
type input "5"
type input "4"
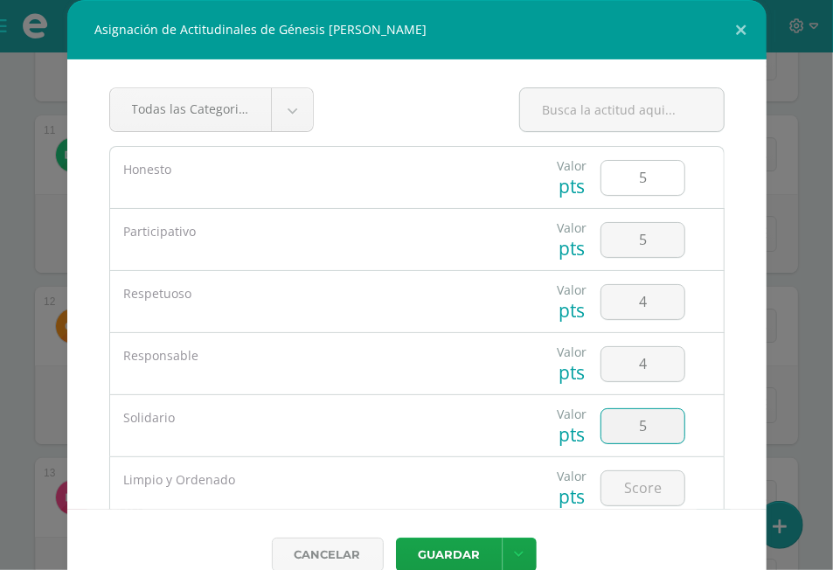
type input "5"
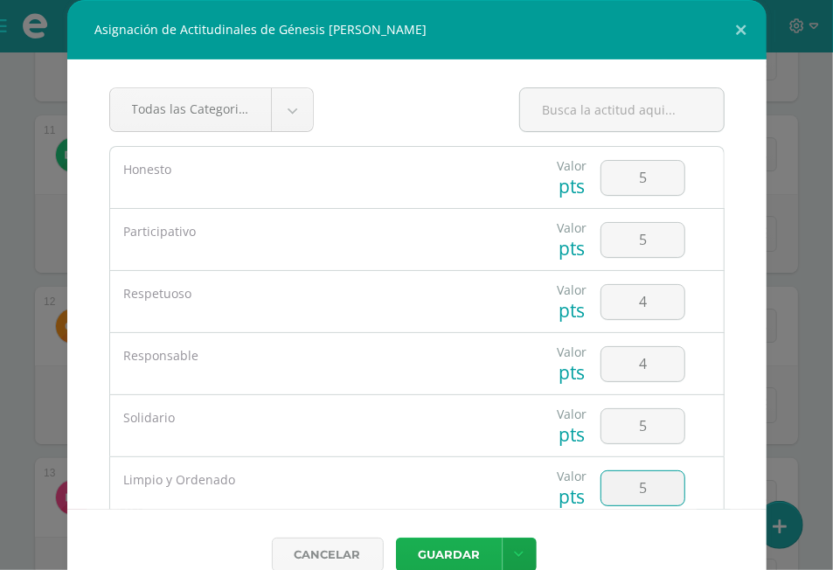
type input "5"
click at [451, 550] on button "Guardar" at bounding box center [449, 555] width 107 height 34
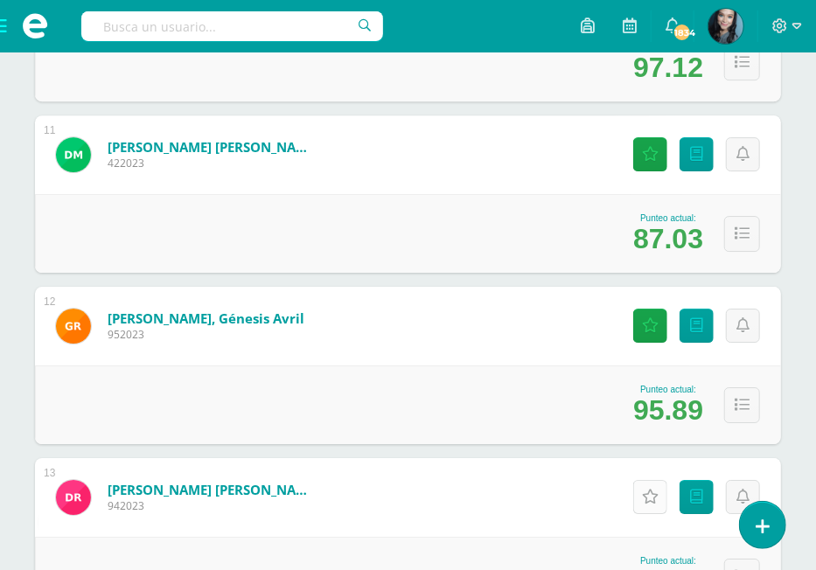
click at [654, 486] on link "Actitudinales" at bounding box center [650, 497] width 34 height 34
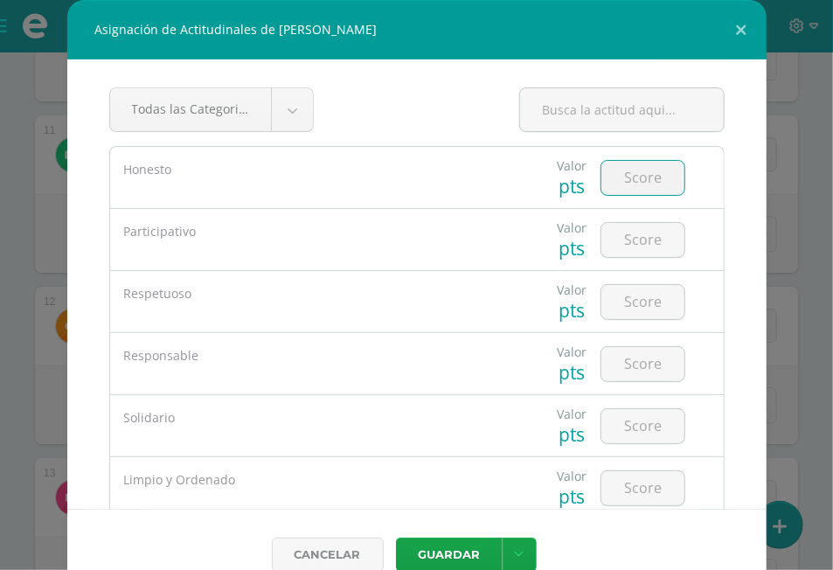
click at [629, 173] on input "number" at bounding box center [642, 178] width 83 height 34
type input "5"
type input "4"
type input "5"
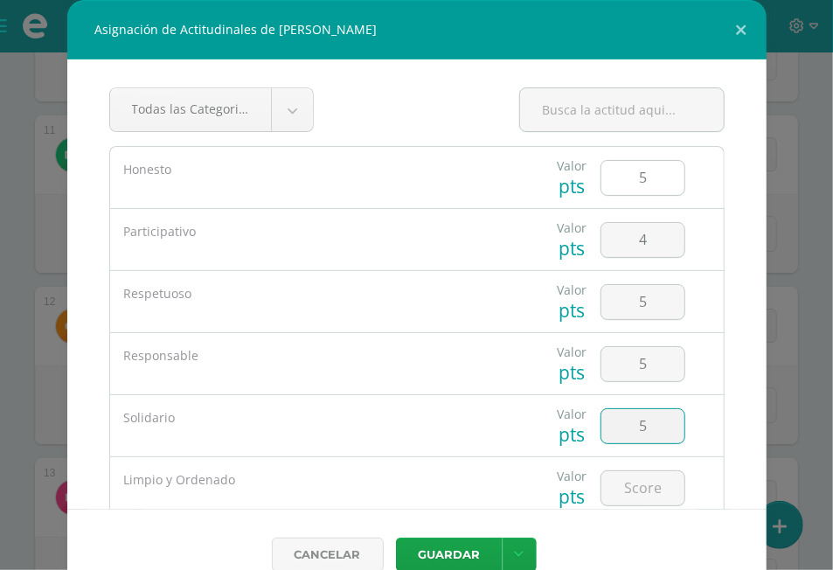
type input "5"
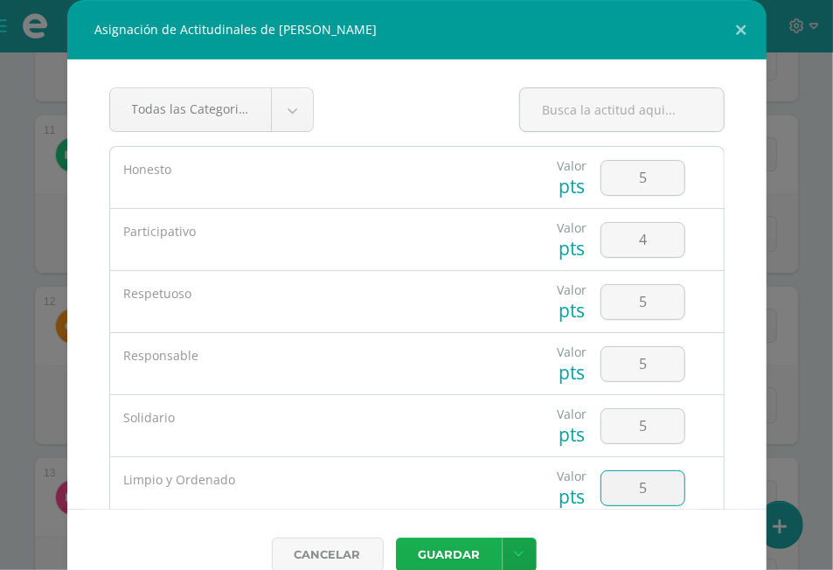
type input "5"
click at [455, 556] on button "Guardar" at bounding box center [449, 555] width 107 height 34
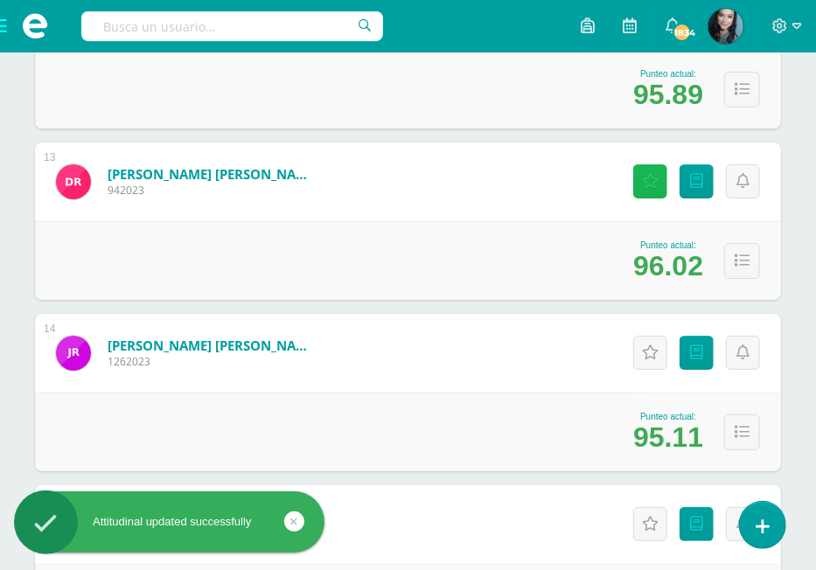
scroll to position [2338, 0]
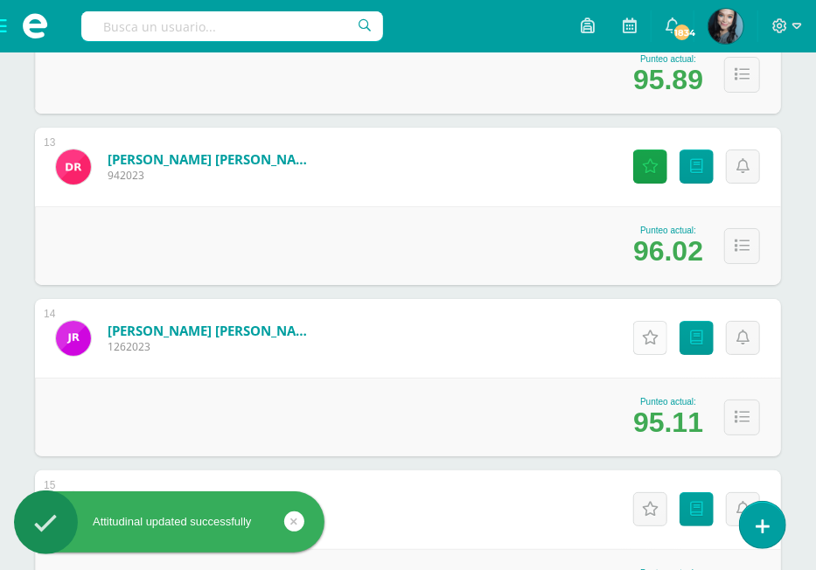
click at [656, 332] on icon at bounding box center [650, 337] width 17 height 15
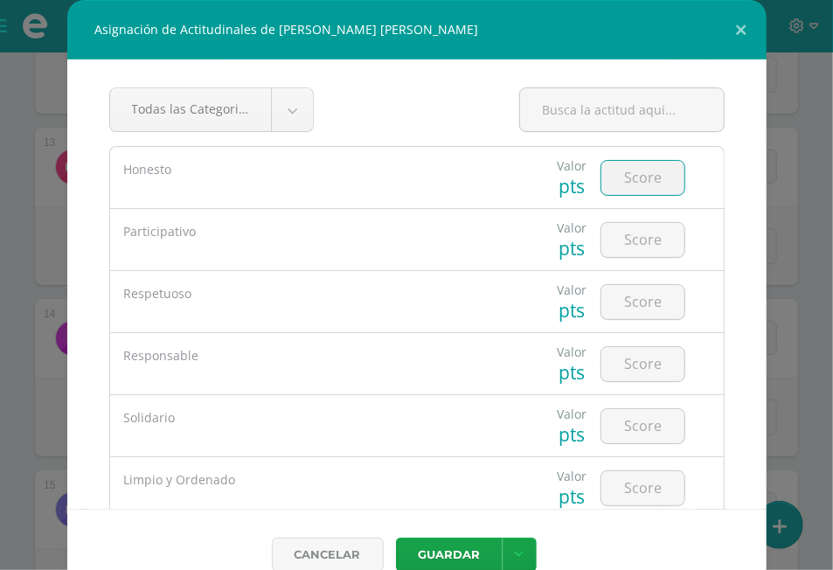
click at [636, 183] on input "number" at bounding box center [642, 178] width 83 height 34
type input "5"
type input "4"
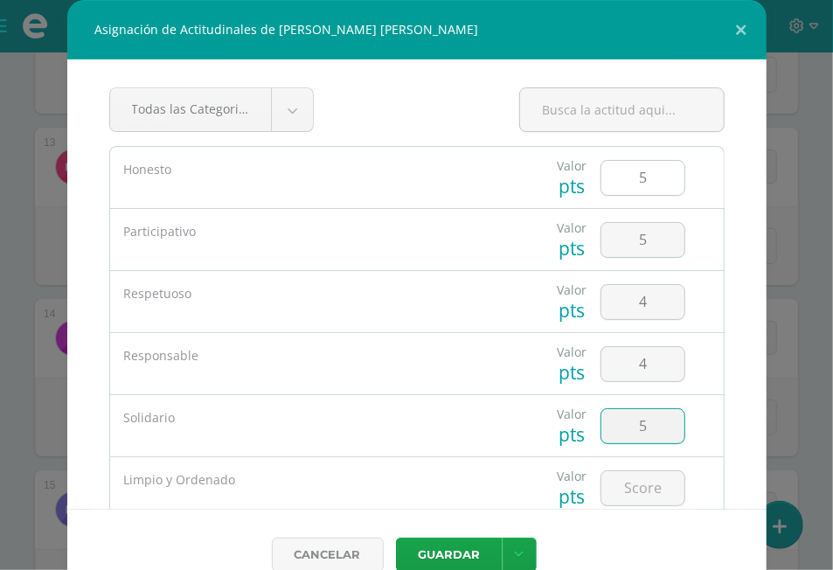
type input "5"
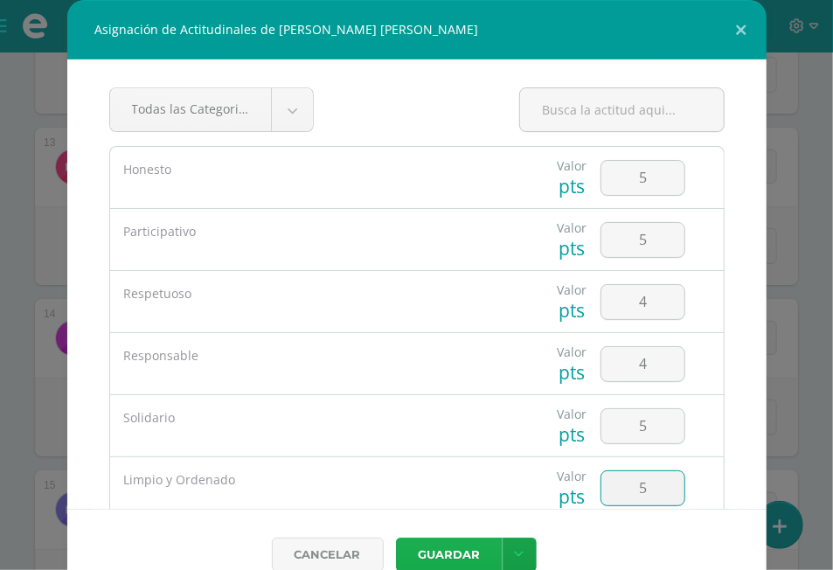
type input "5"
click at [446, 556] on button "Guardar" at bounding box center [449, 555] width 107 height 34
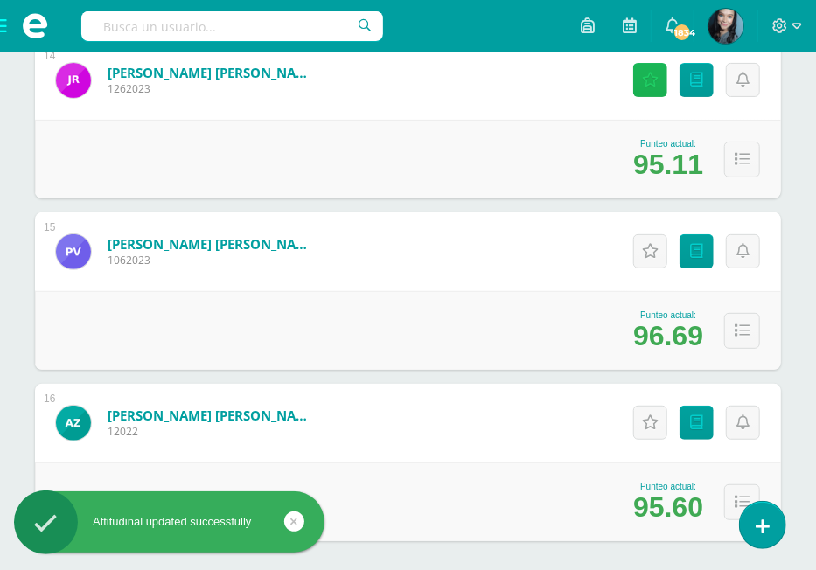
scroll to position [2597, 0]
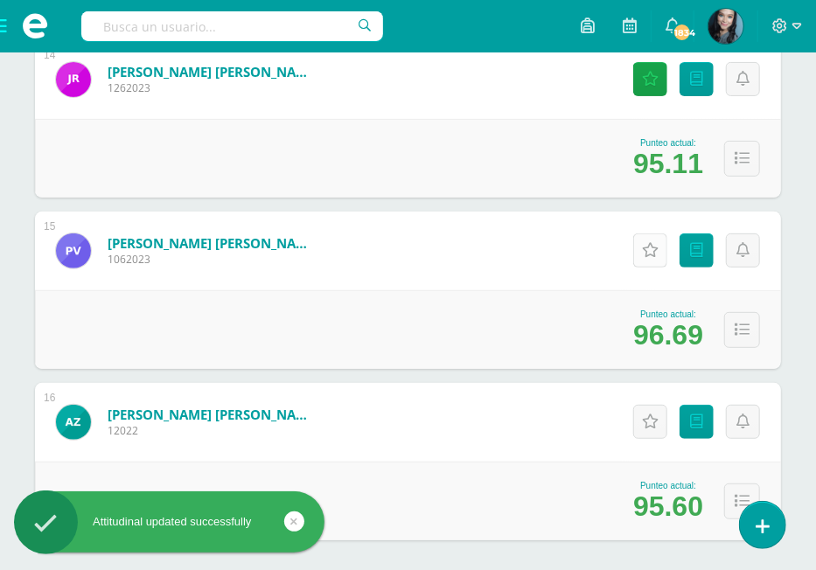
click at [647, 246] on icon at bounding box center [650, 250] width 17 height 15
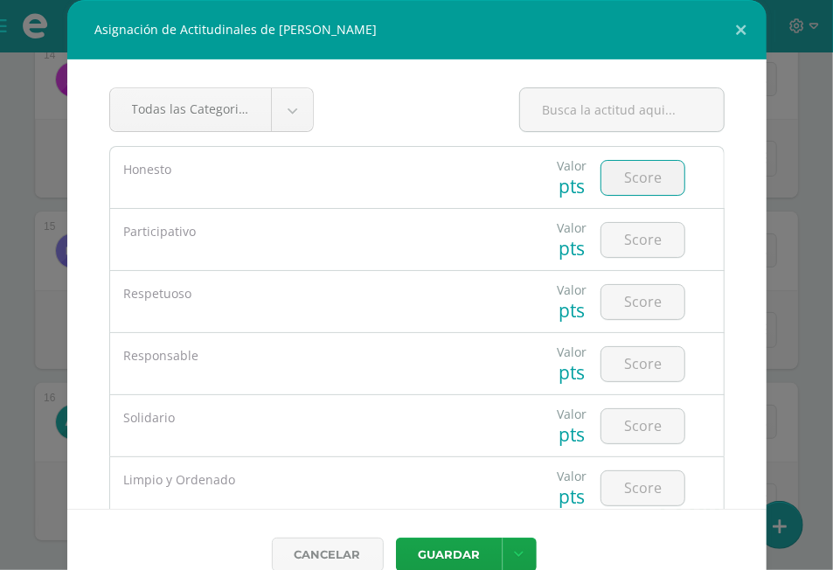
click at [643, 176] on input "number" at bounding box center [642, 178] width 83 height 34
type input "5"
type input "4"
type input "5"
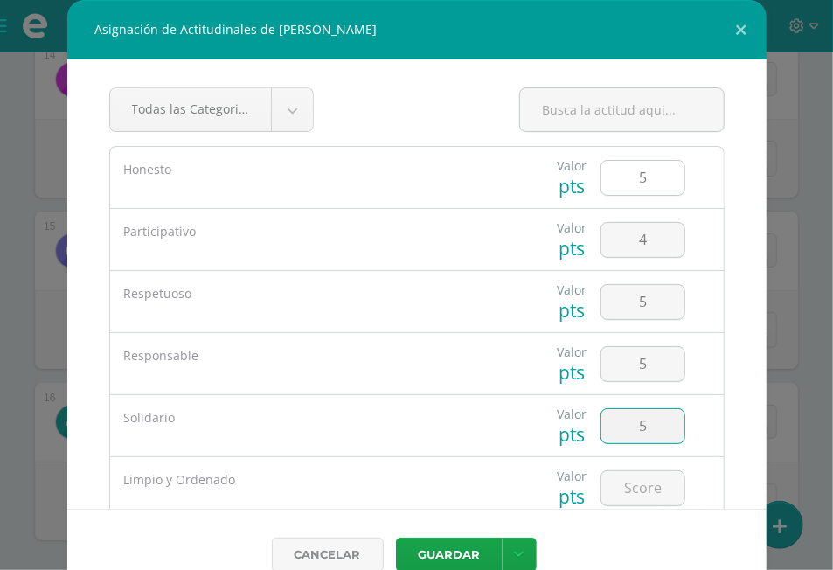
type input "5"
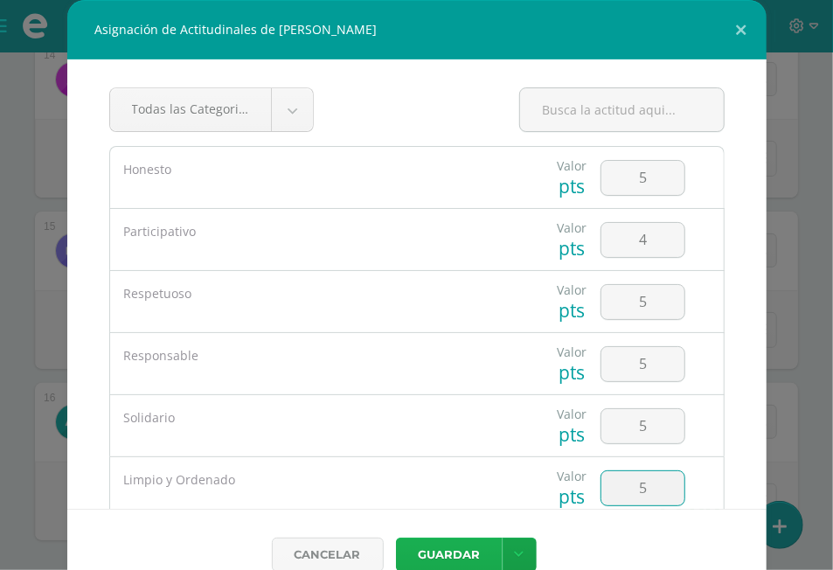
type input "5"
click at [452, 546] on button "Guardar" at bounding box center [449, 555] width 107 height 34
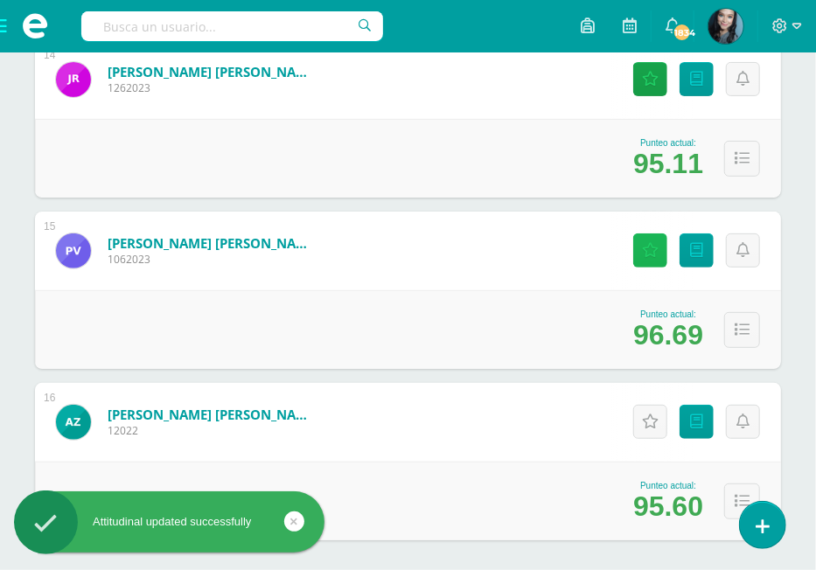
scroll to position [2680, 0]
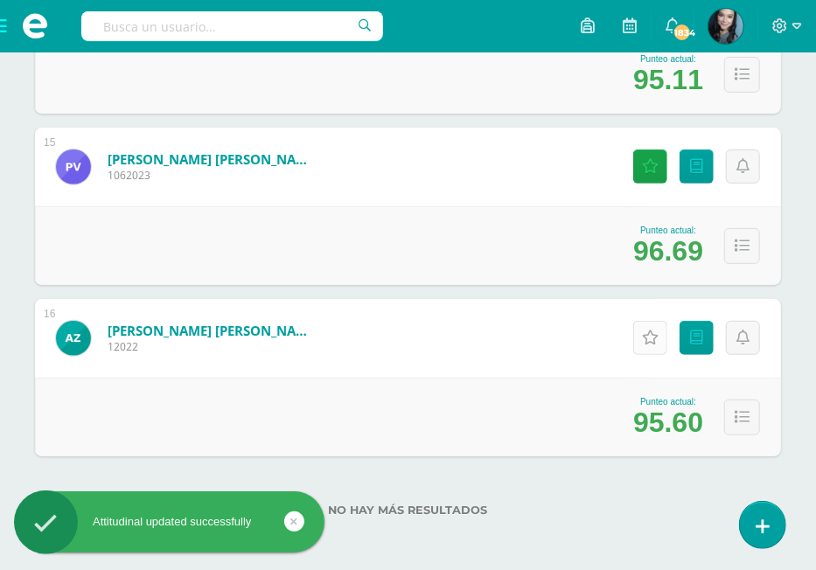
click at [647, 323] on link "Actitudinales" at bounding box center [650, 338] width 34 height 34
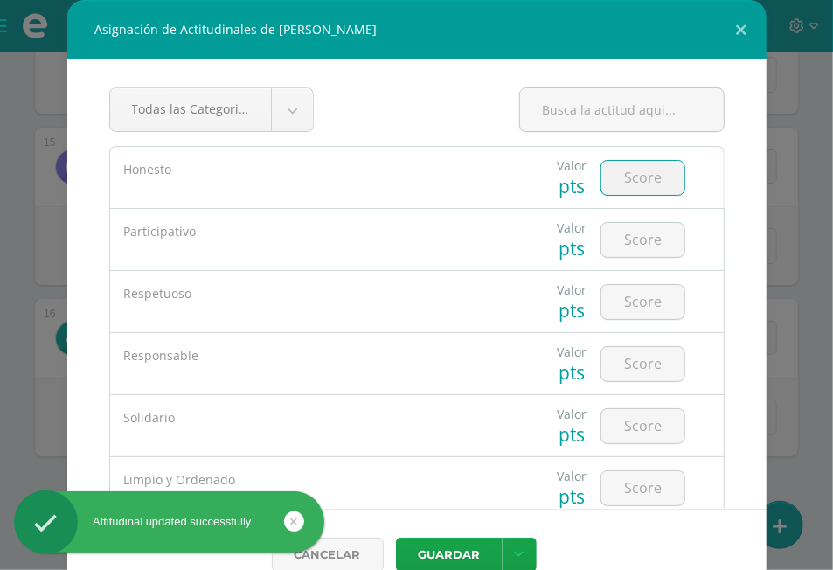
click at [630, 172] on input "number" at bounding box center [642, 178] width 83 height 34
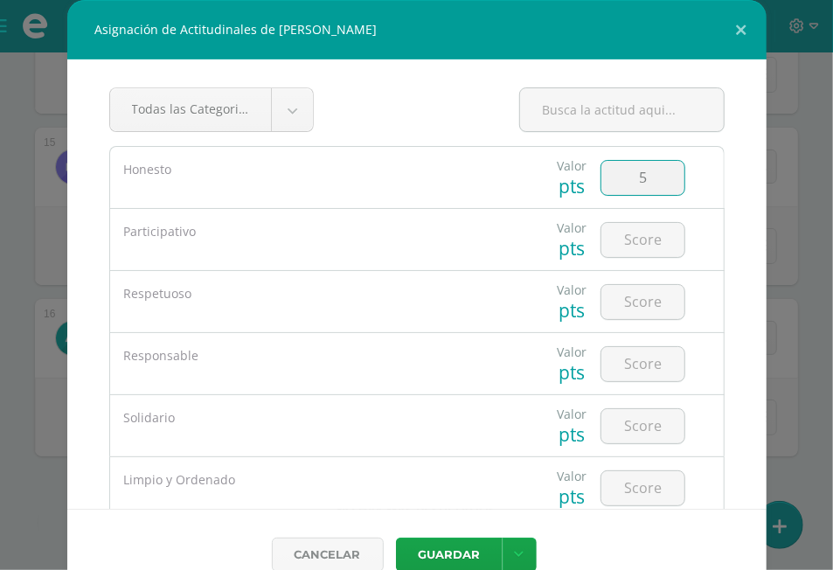
type input "5"
type input "4"
type input "5"
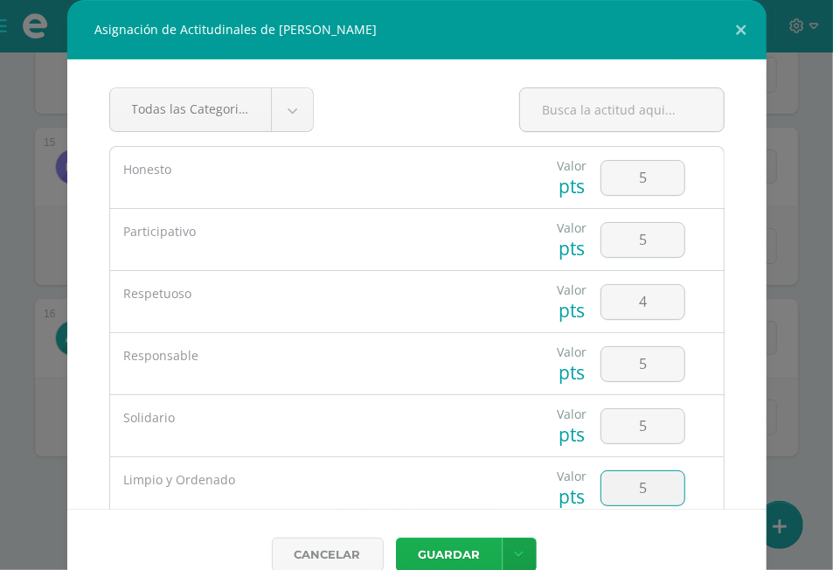
type input "5"
click at [446, 550] on button "Guardar" at bounding box center [449, 555] width 107 height 34
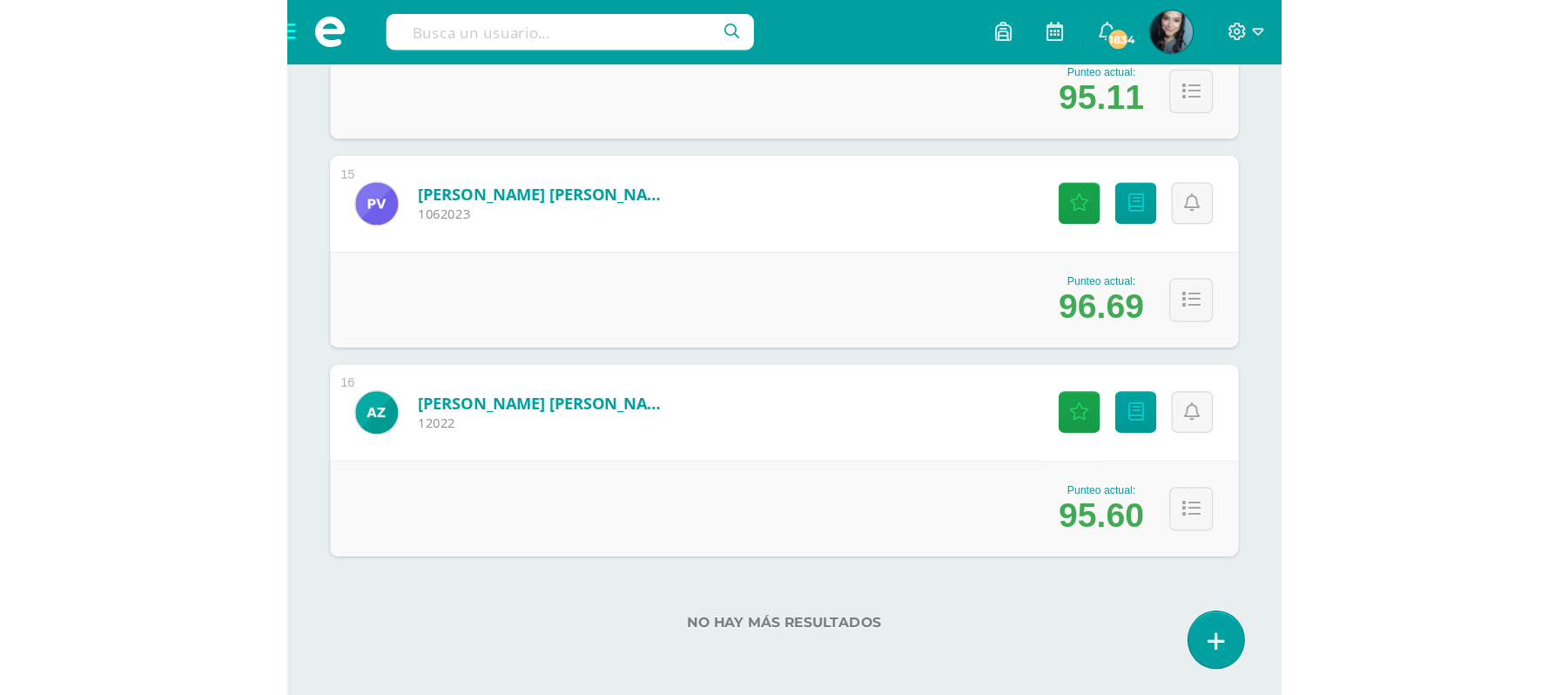
scroll to position [1261, 0]
